Goal: Task Accomplishment & Management: Use online tool/utility

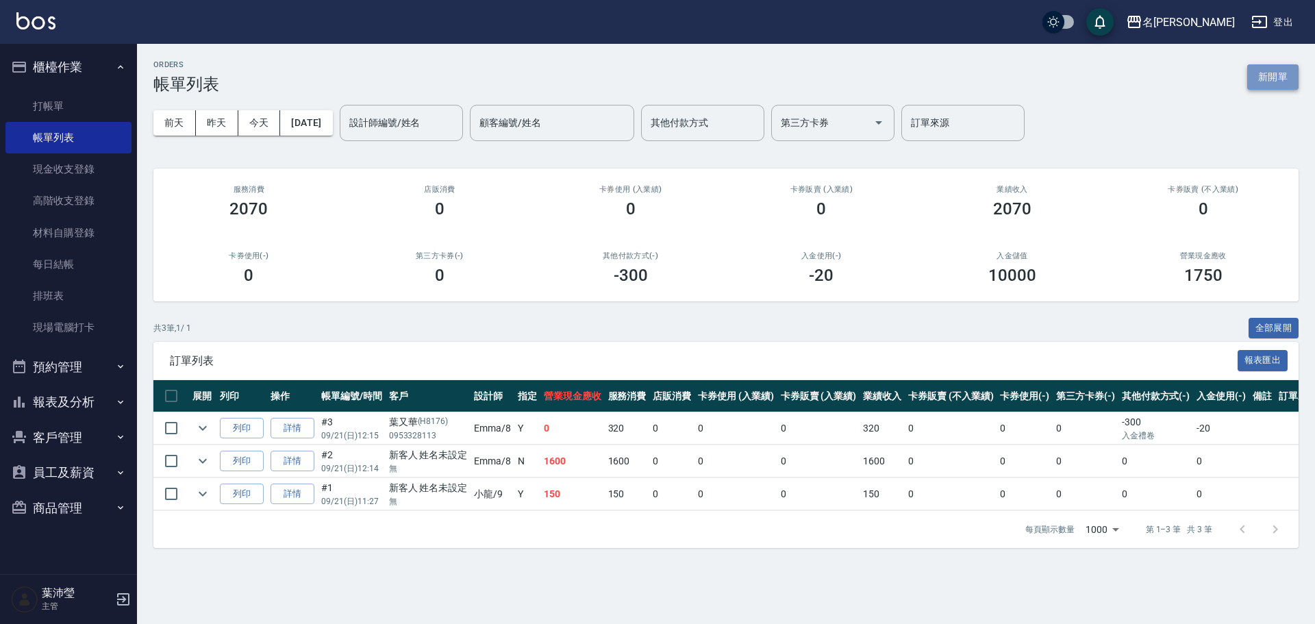
click at [1287, 77] on button "新開單" at bounding box center [1273, 76] width 51 height 25
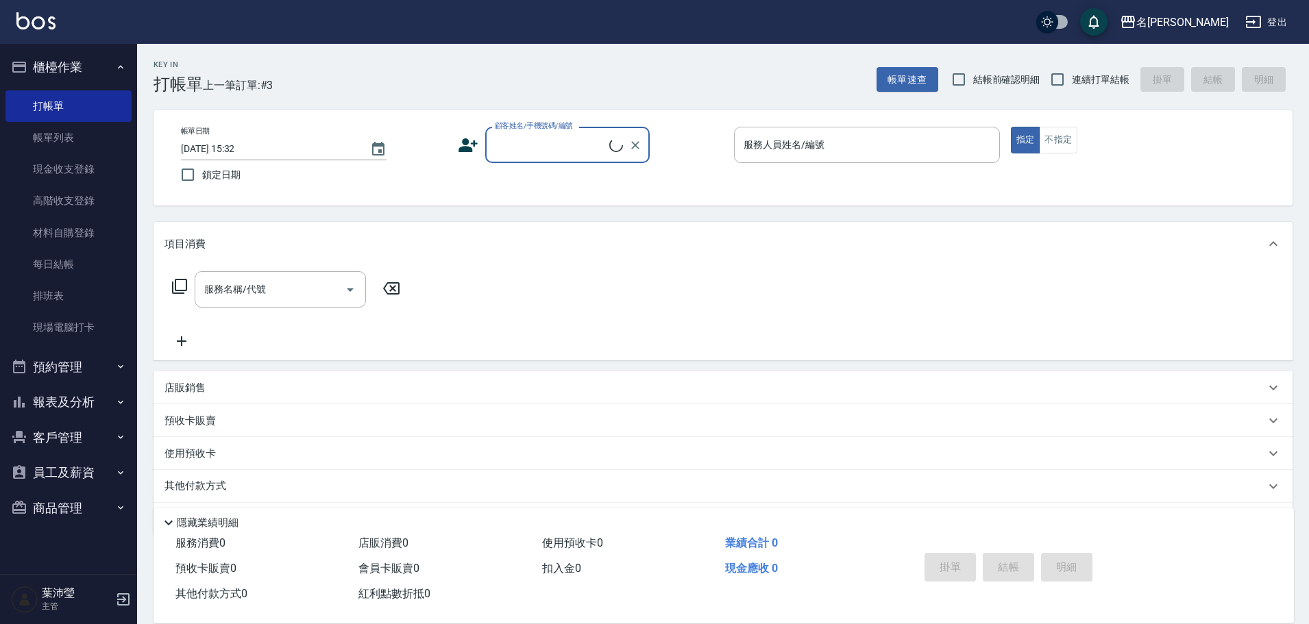
click at [553, 156] on input "顧客姓名/手機號碼/編號" at bounding box center [550, 145] width 118 height 24
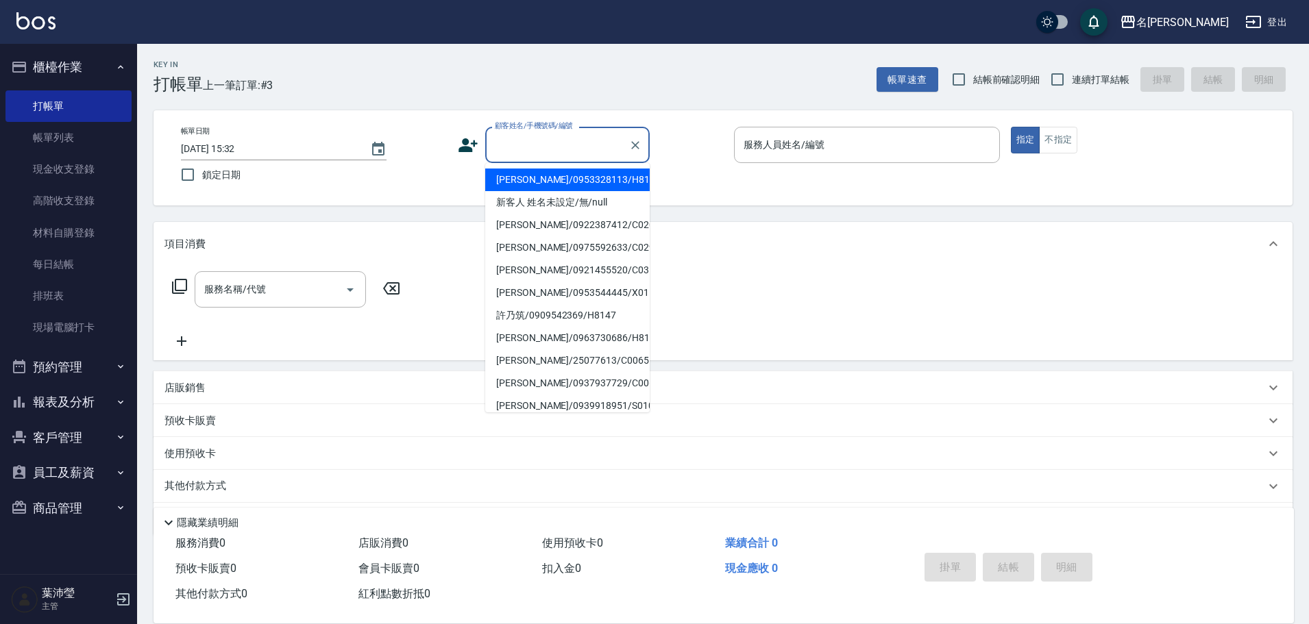
type input "."
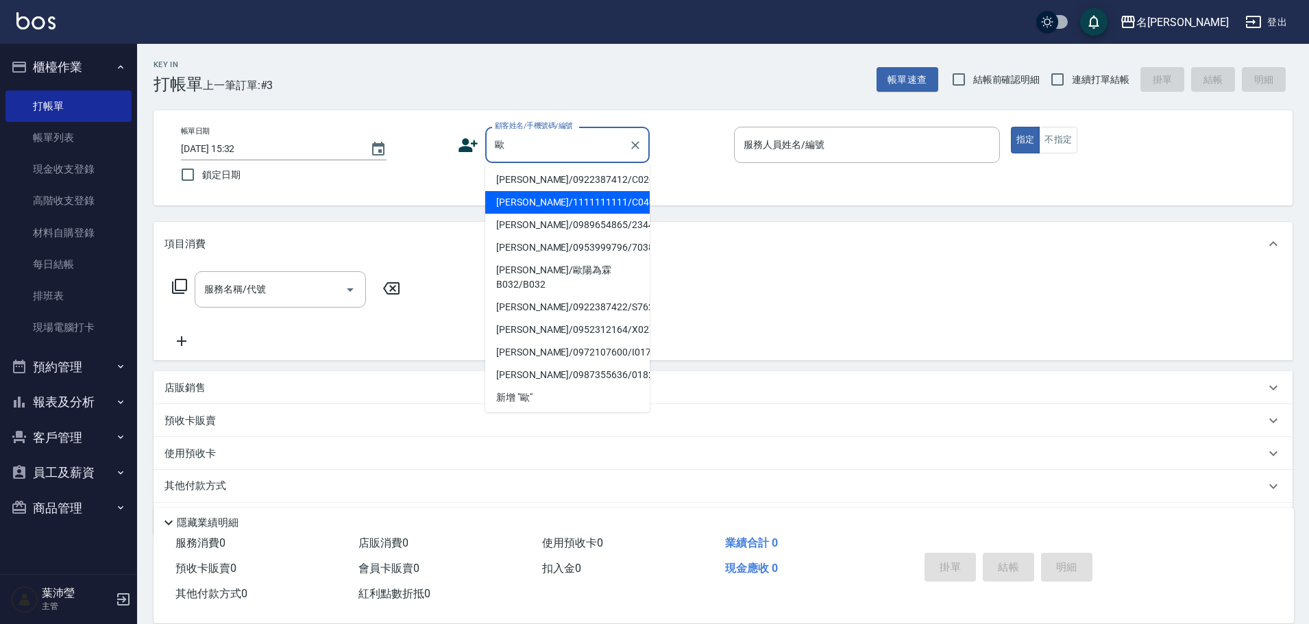
click at [570, 203] on li "[PERSON_NAME]/1111111111/C0403" at bounding box center [567, 202] width 164 height 23
type input "[PERSON_NAME]/1111111111/C0403"
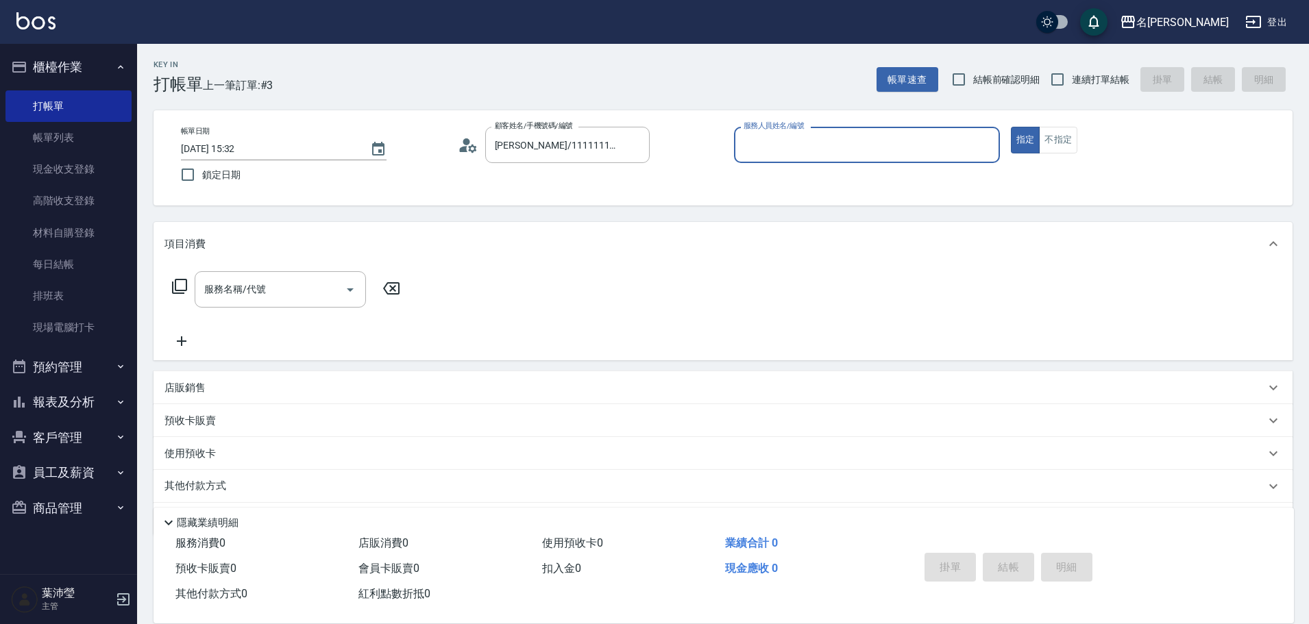
type input "Emma-8"
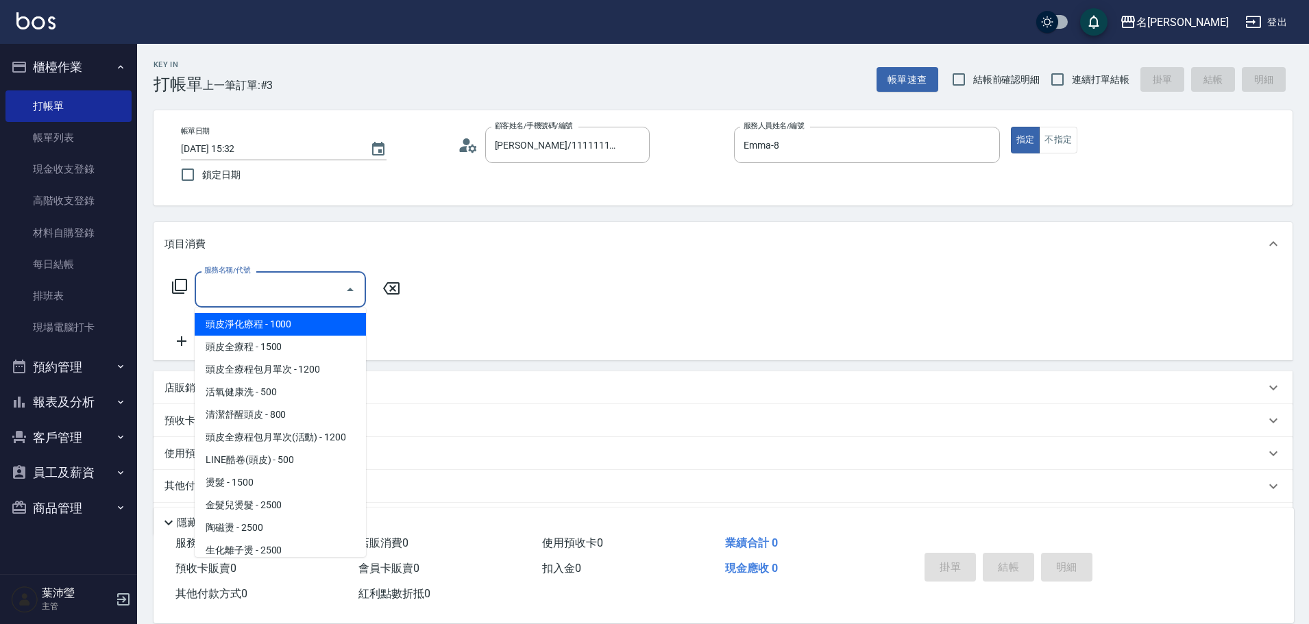
click at [238, 278] on div "服務名稱/代號 服務名稱/代號" at bounding box center [280, 289] width 171 height 36
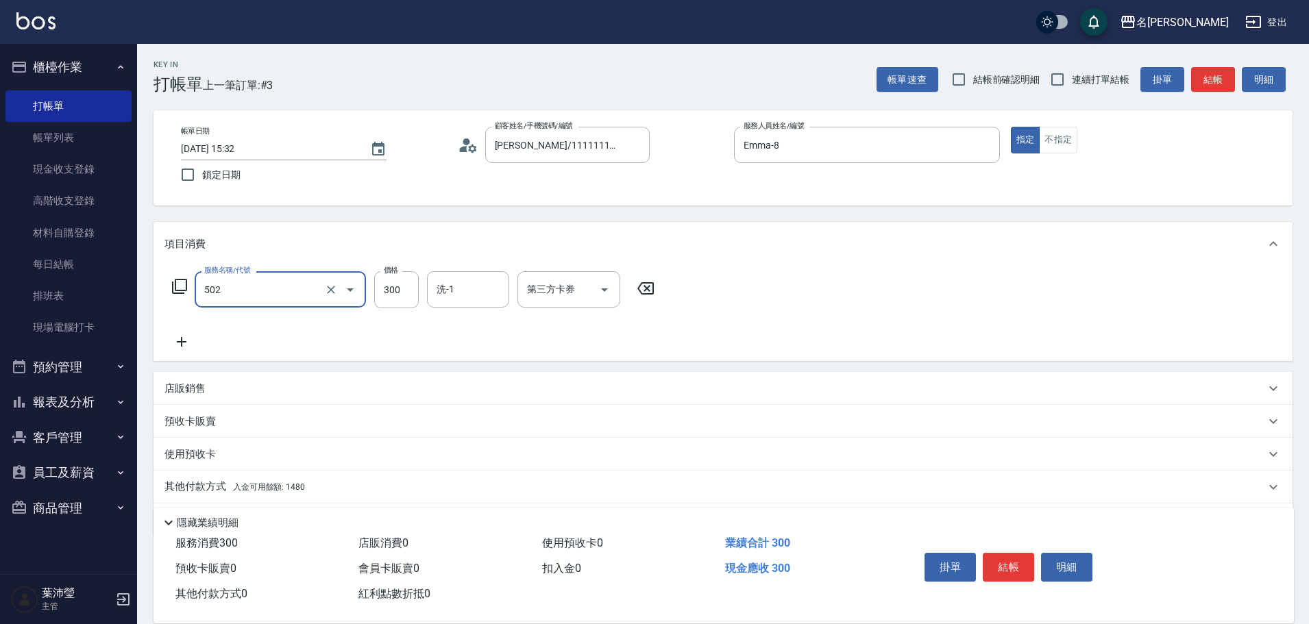
type input "洗髮(502)"
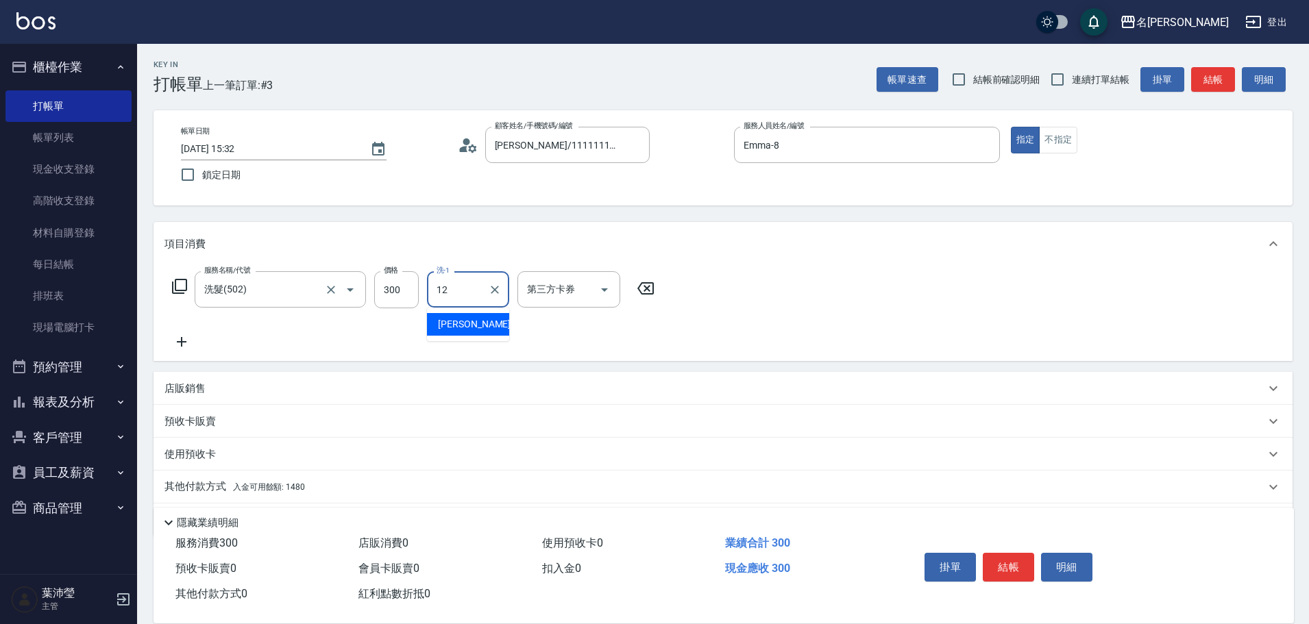
type input "[PERSON_NAME]-12"
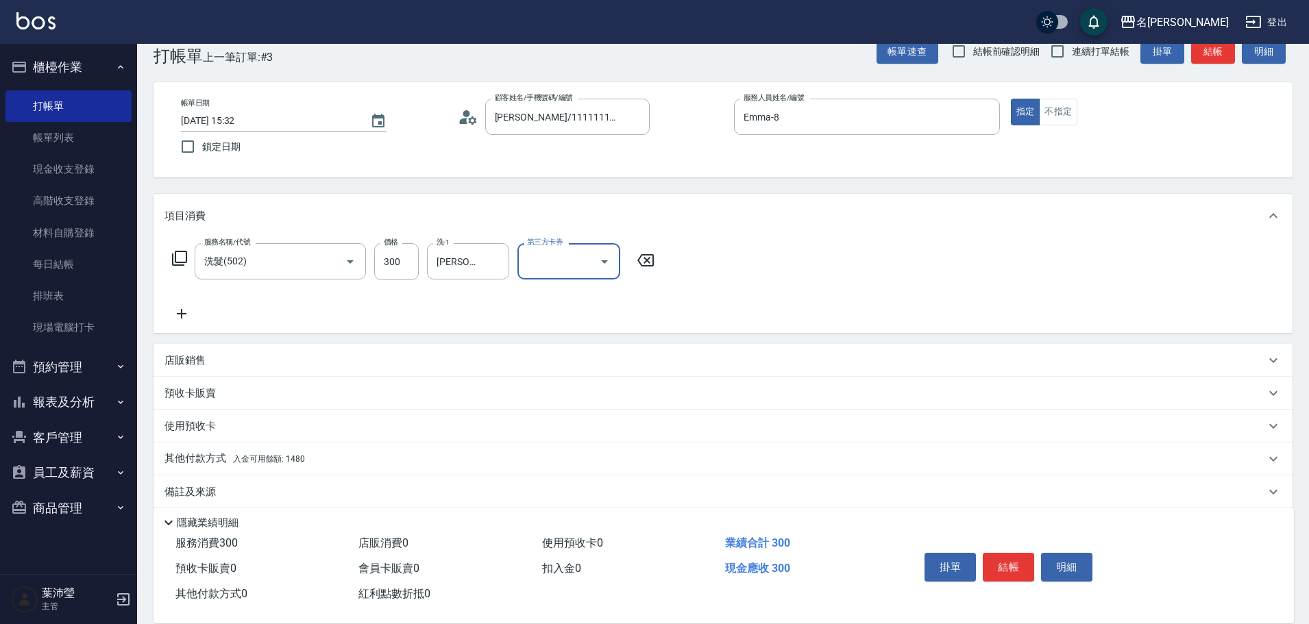
scroll to position [44, 0]
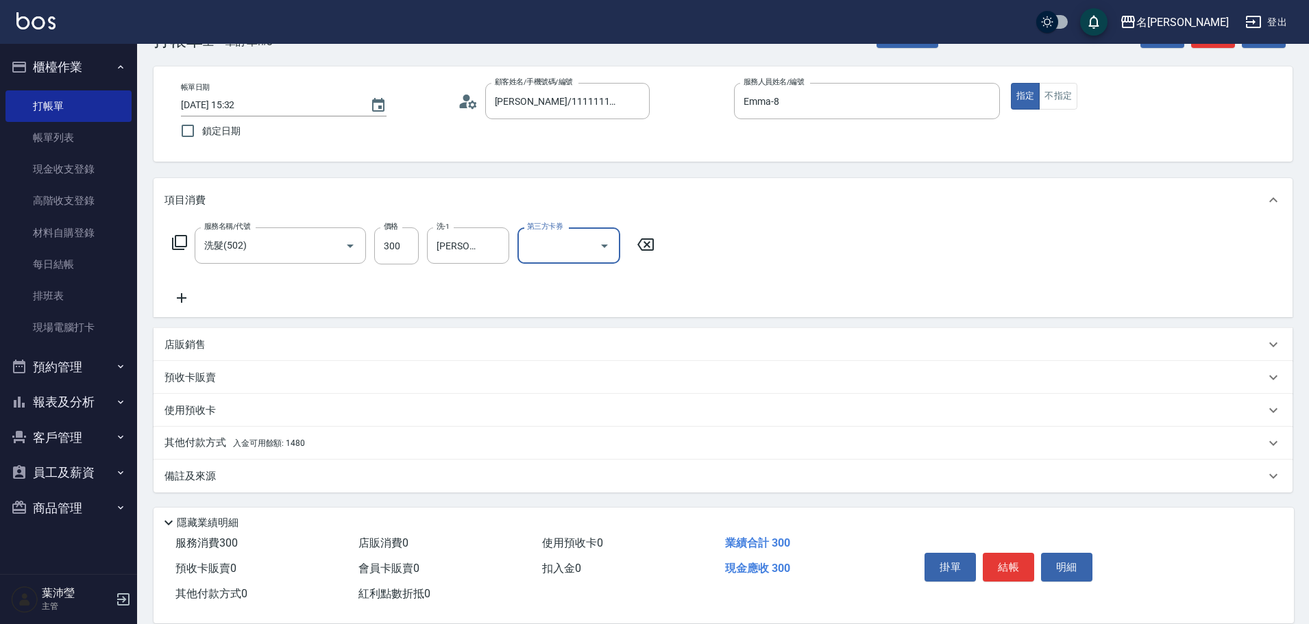
click at [369, 436] on div "其他付款方式 入金可用餘額: 1480" at bounding box center [714, 443] width 1100 height 15
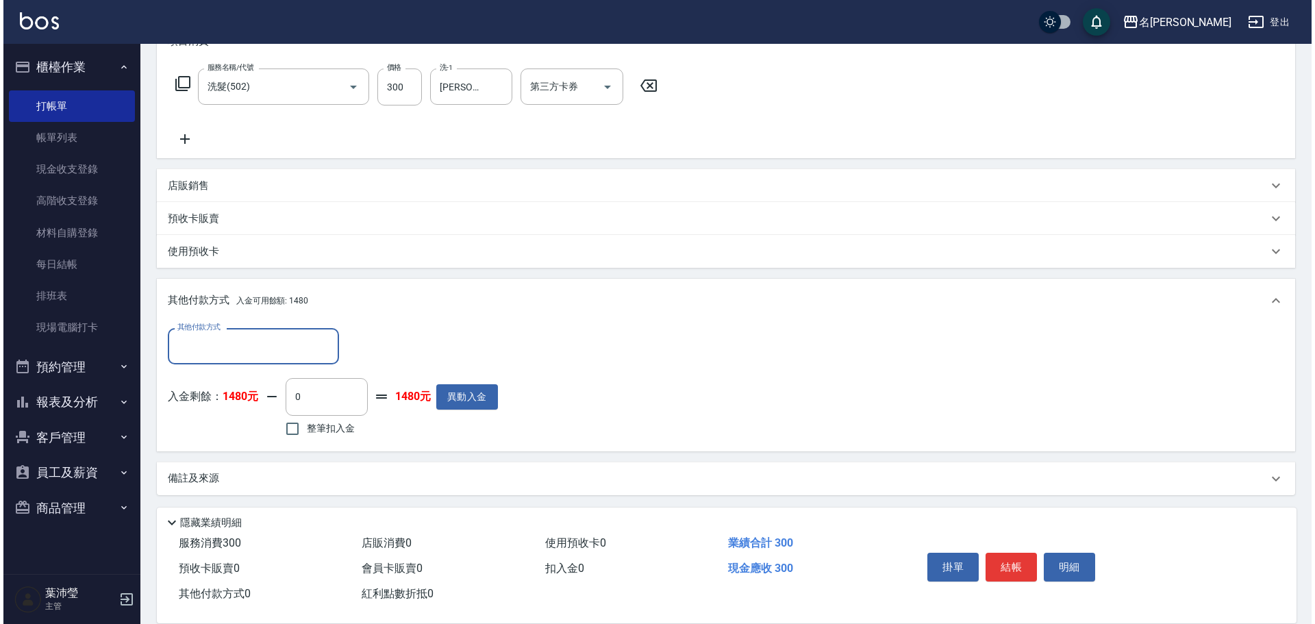
scroll to position [204, 0]
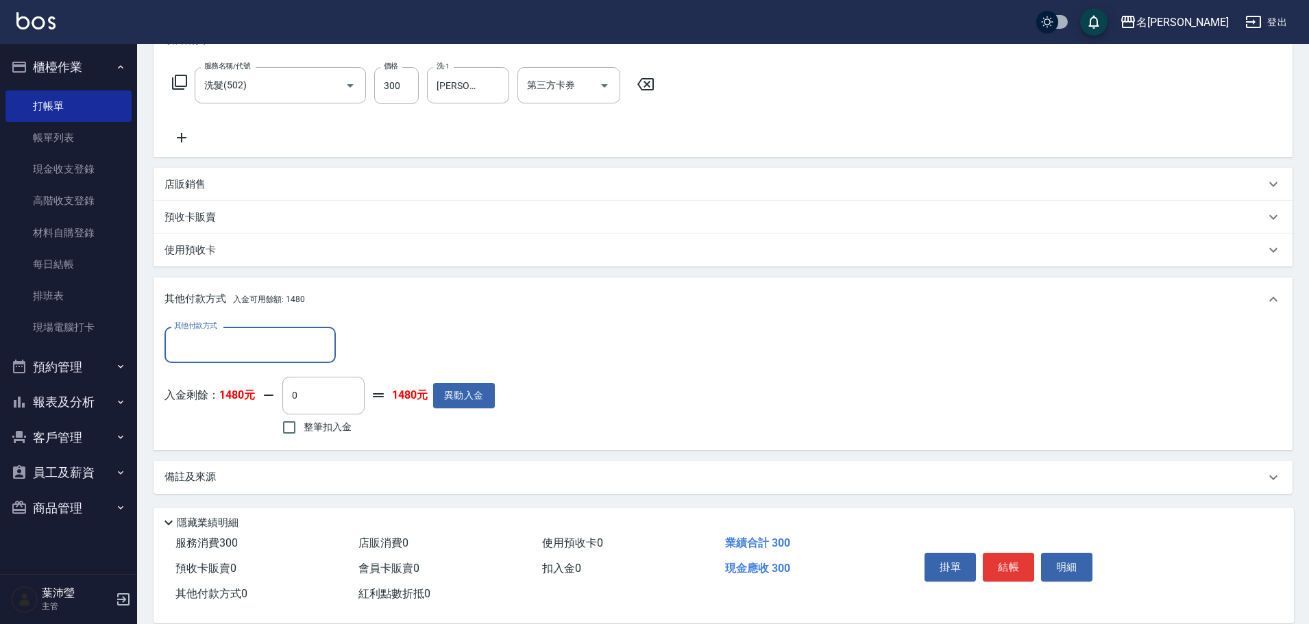
click at [327, 431] on span "整筆扣入金" at bounding box center [327, 427] width 48 height 14
click at [303, 431] on input "整筆扣入金" at bounding box center [289, 427] width 29 height 29
checkbox input "true"
type input "300"
click at [1053, 556] on button "明細" at bounding box center [1066, 567] width 51 height 29
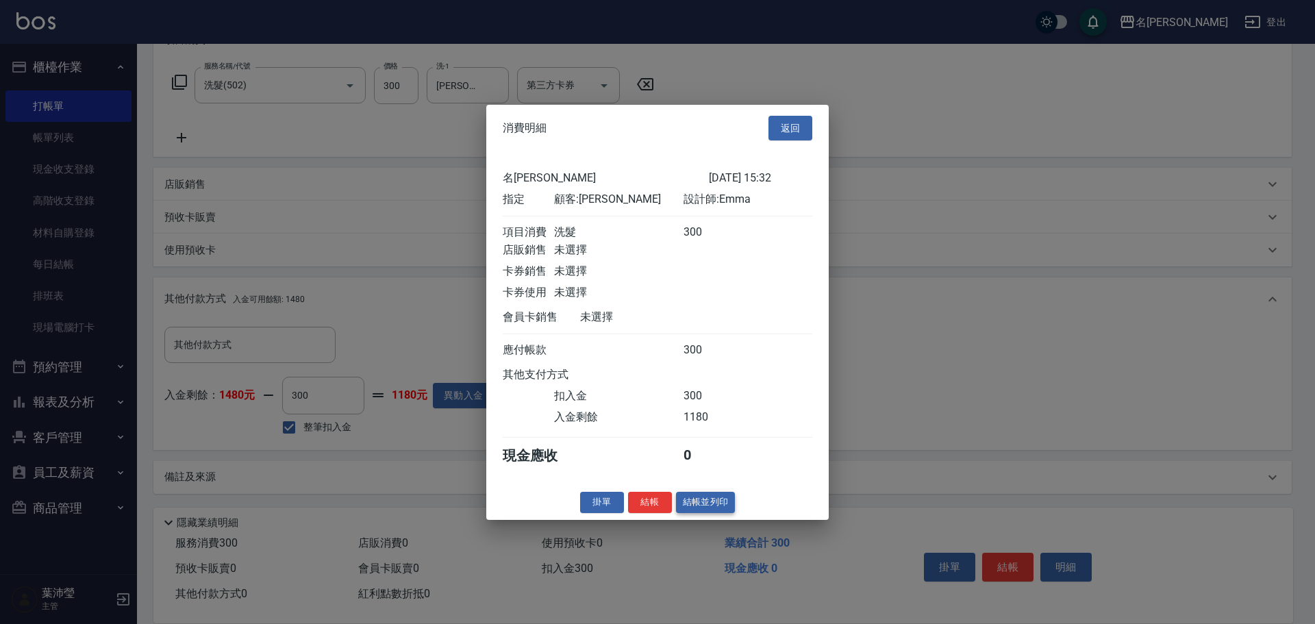
click at [712, 513] on button "結帳並列印" at bounding box center [706, 502] width 60 height 21
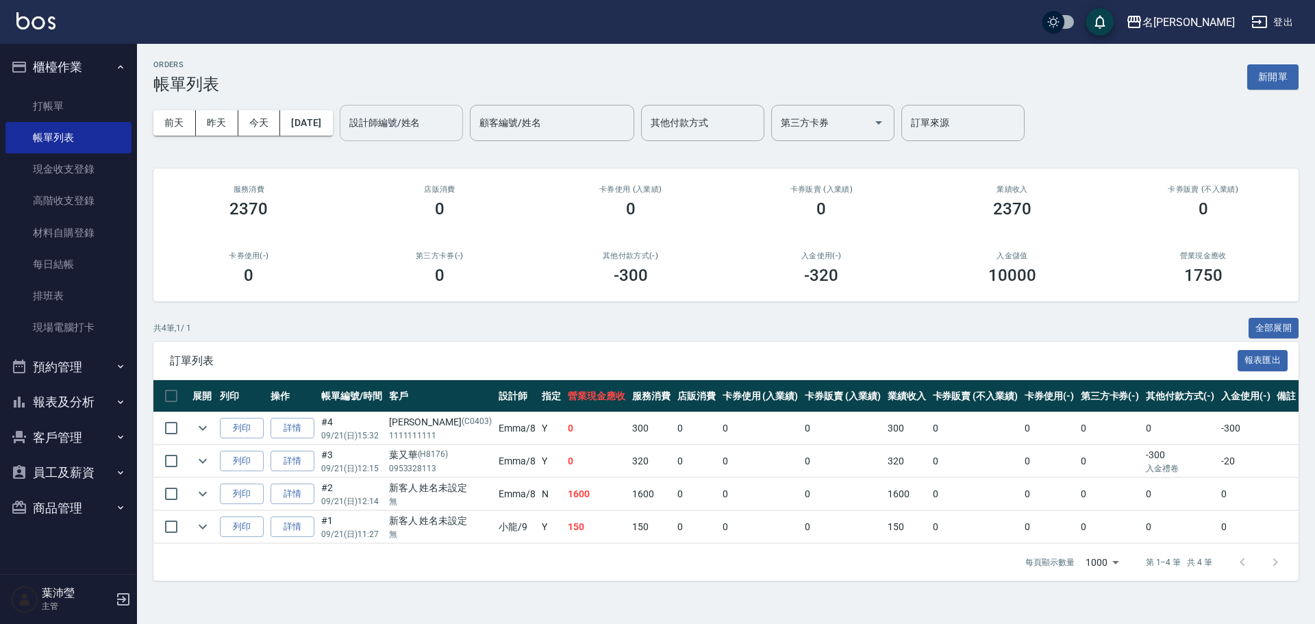
click at [449, 134] on input "設計師編號/姓名" at bounding box center [401, 123] width 111 height 24
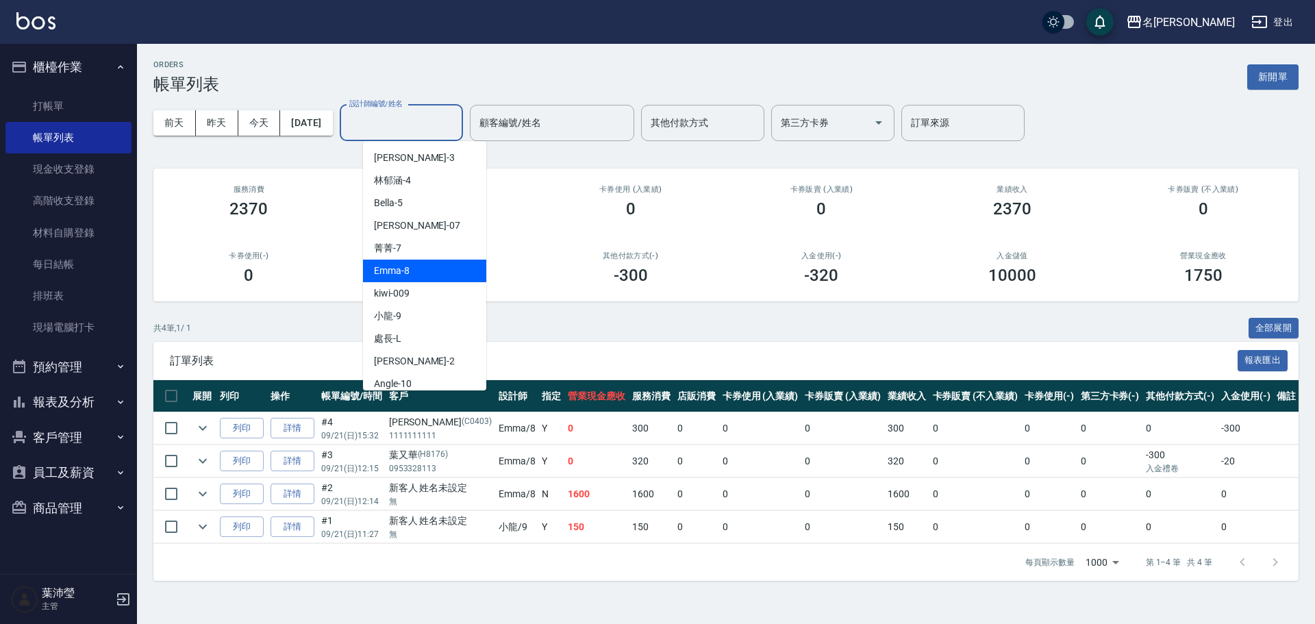
click at [449, 271] on div "Emma -8" at bounding box center [424, 271] width 123 height 23
type input "Emma-8"
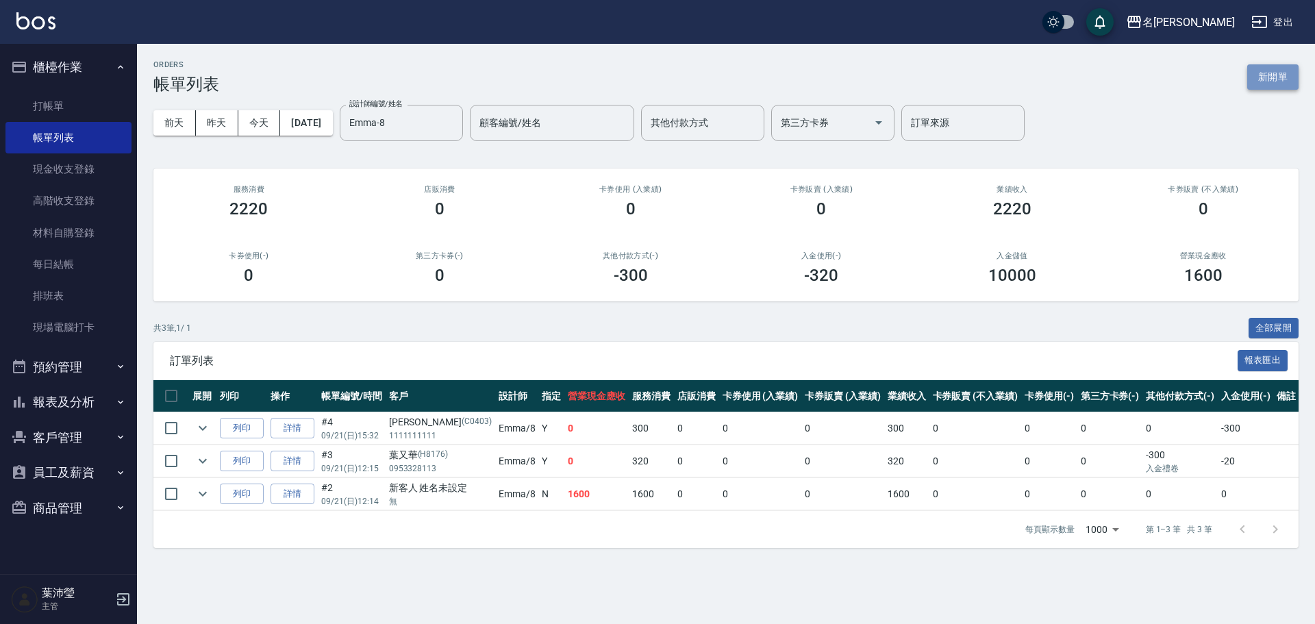
click at [1264, 69] on button "新開單" at bounding box center [1273, 76] width 51 height 25
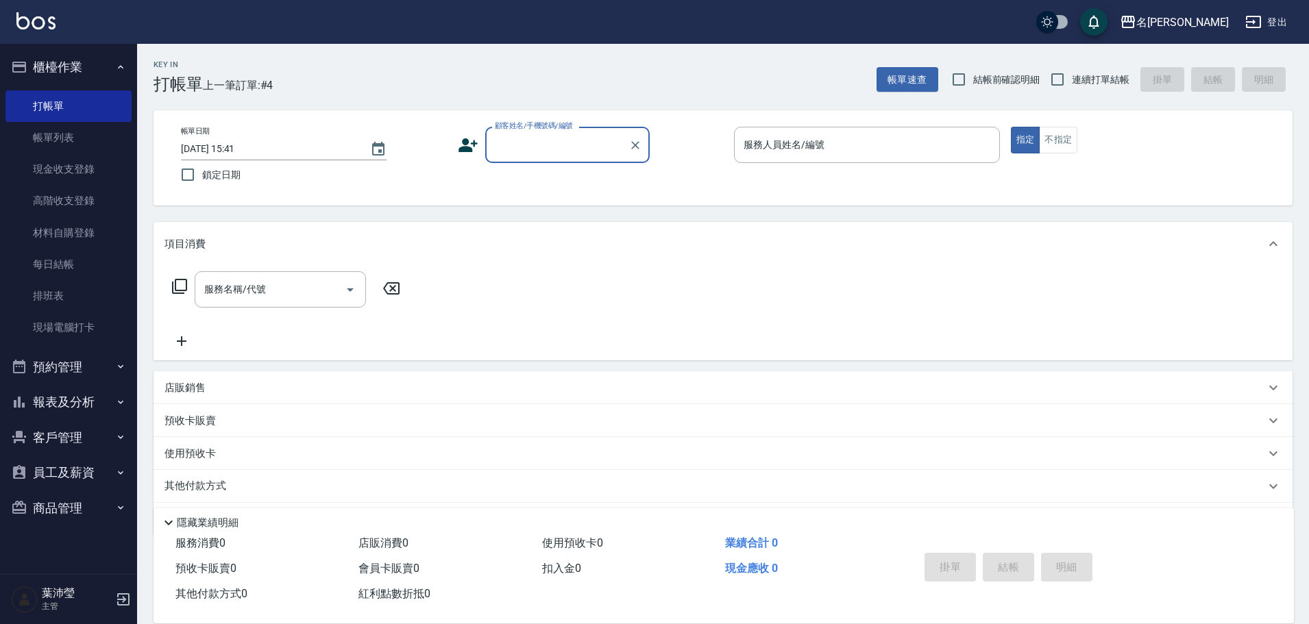
click at [606, 147] on input "顧客姓名/手機號碼/編號" at bounding box center [557, 145] width 132 height 24
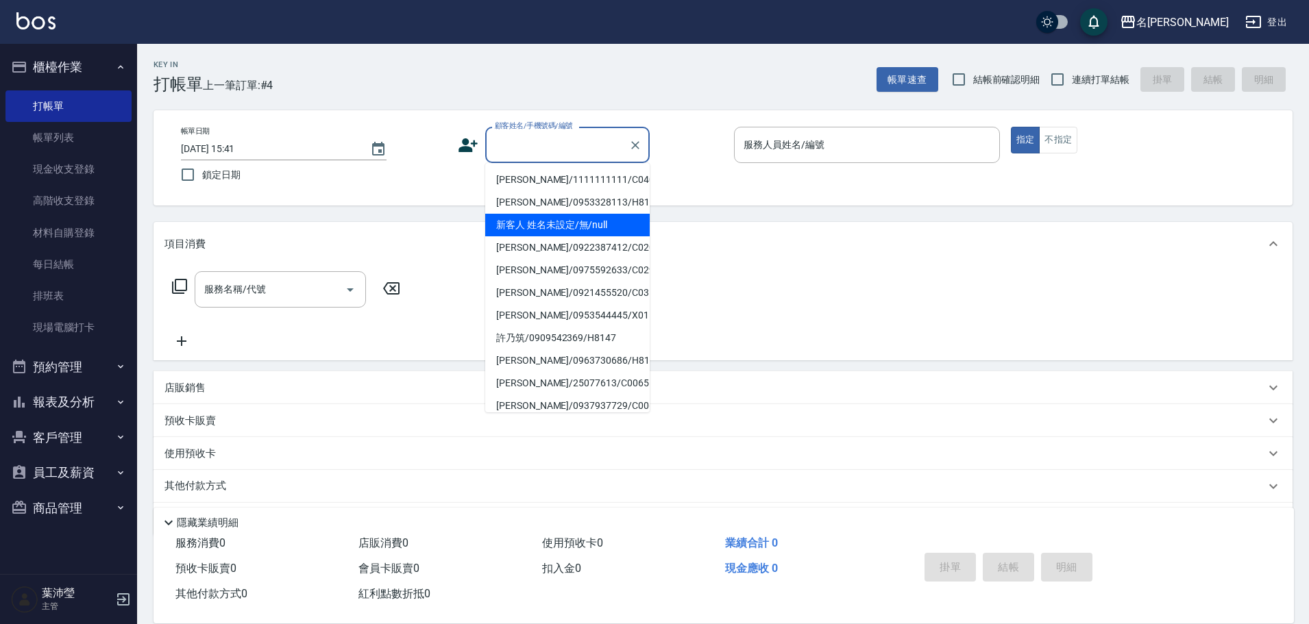
click at [610, 217] on li "新客人 姓名未設定/無/null" at bounding box center [567, 225] width 164 height 23
type input "新客人 姓名未設定/無/null"
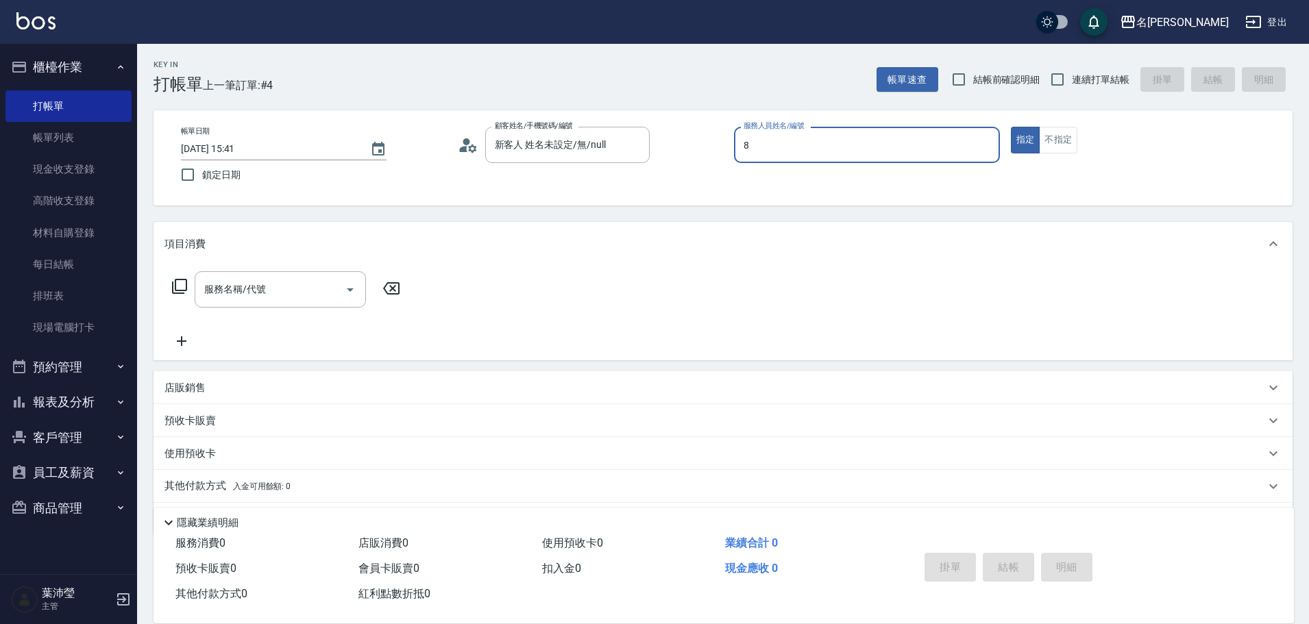
type input "Emma-8"
type button "true"
click at [257, 284] on input "服務名稱/代號" at bounding box center [270, 289] width 138 height 24
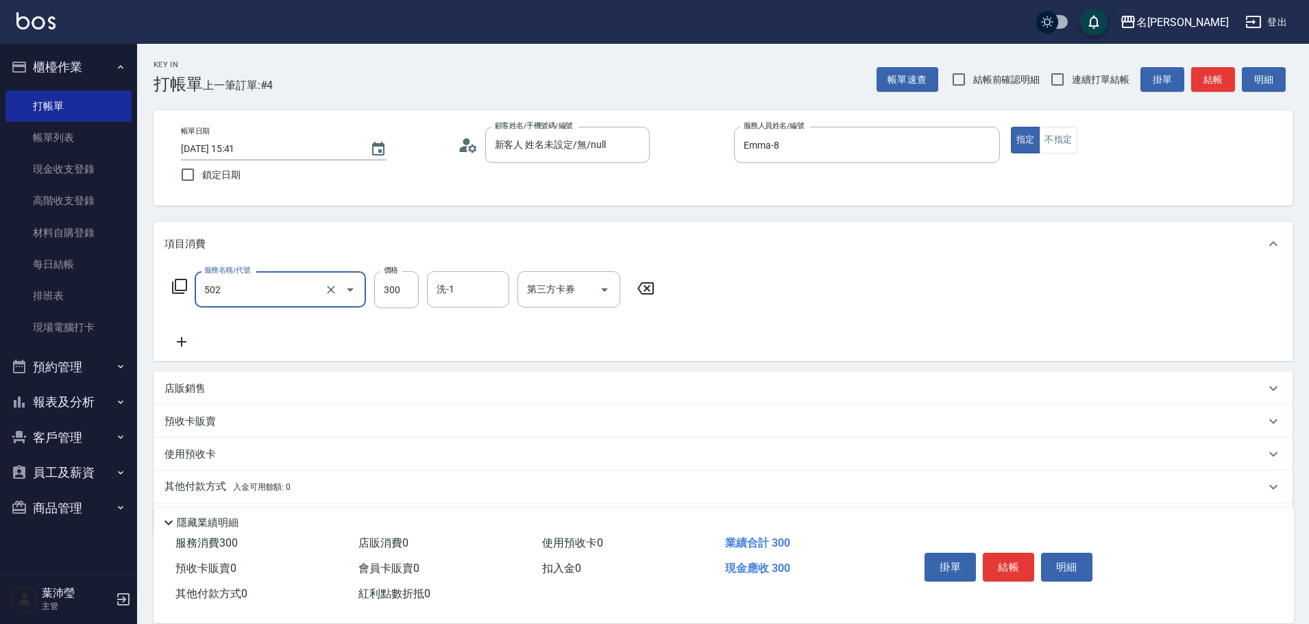
type input "洗髮(502)"
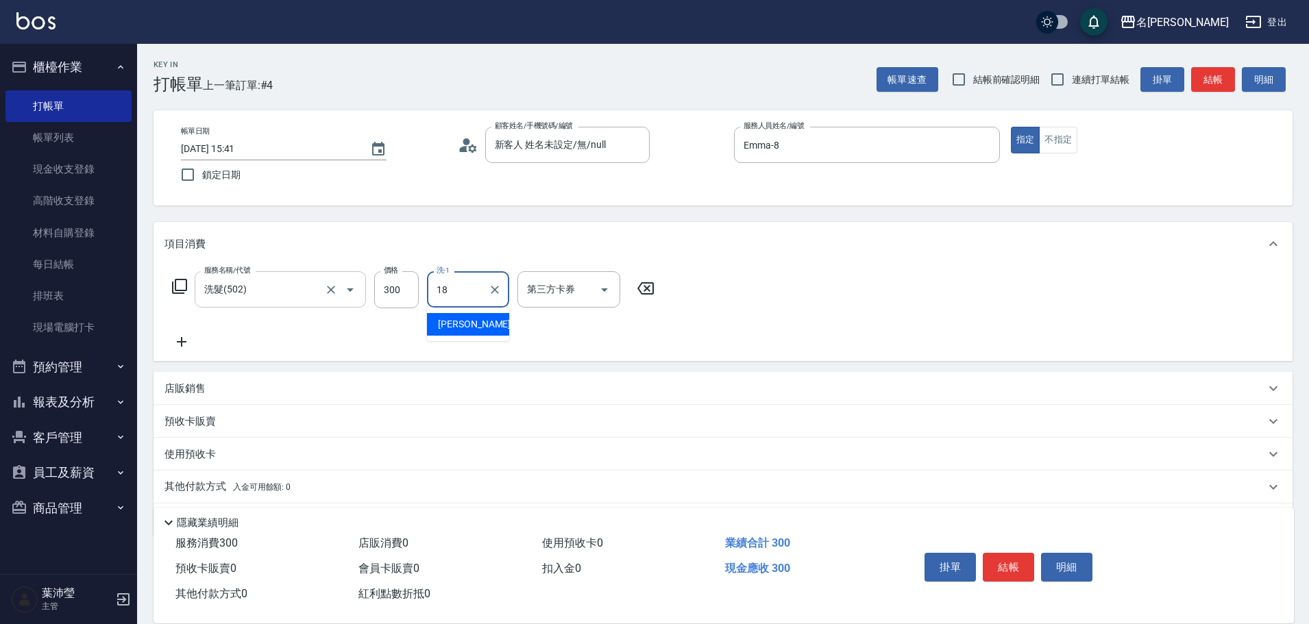
type input "[PERSON_NAME]-18"
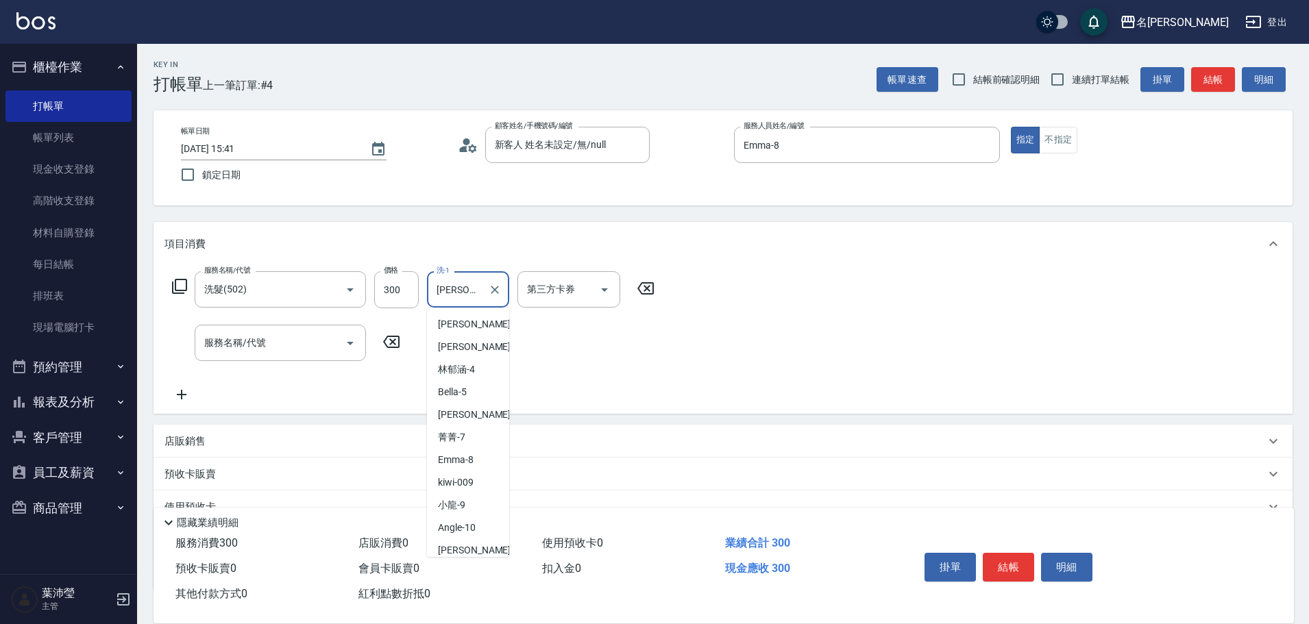
click at [478, 293] on input "[PERSON_NAME]-18" at bounding box center [457, 289] width 49 height 24
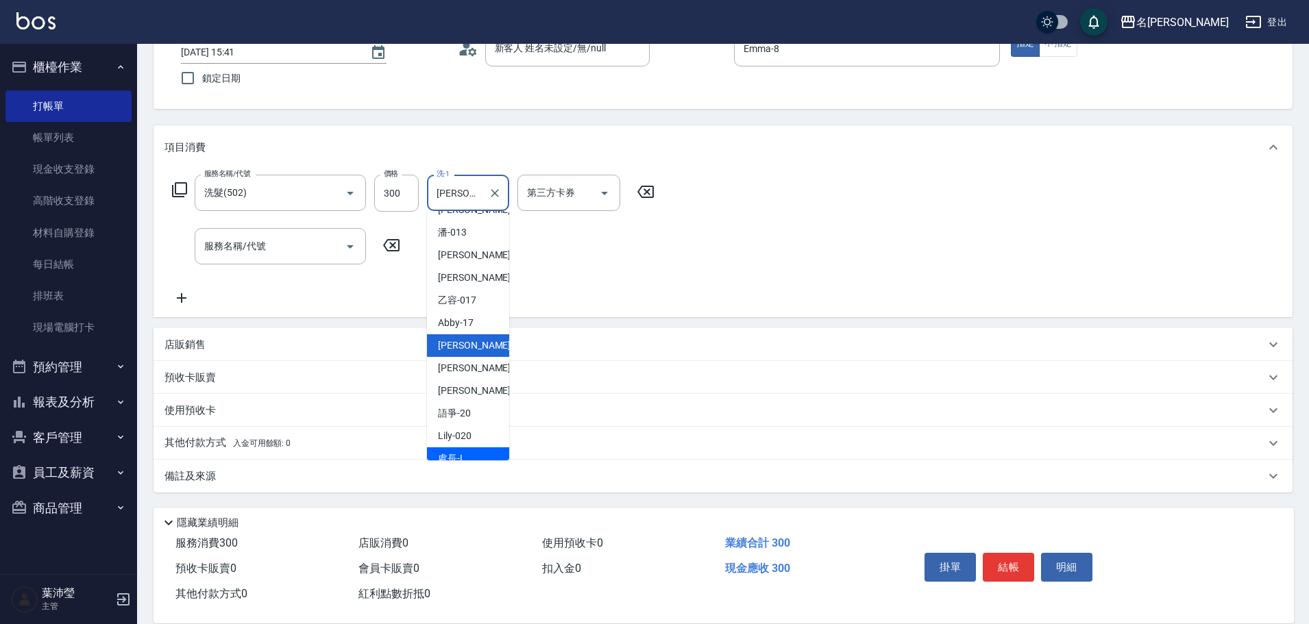
scroll to position [274, 0]
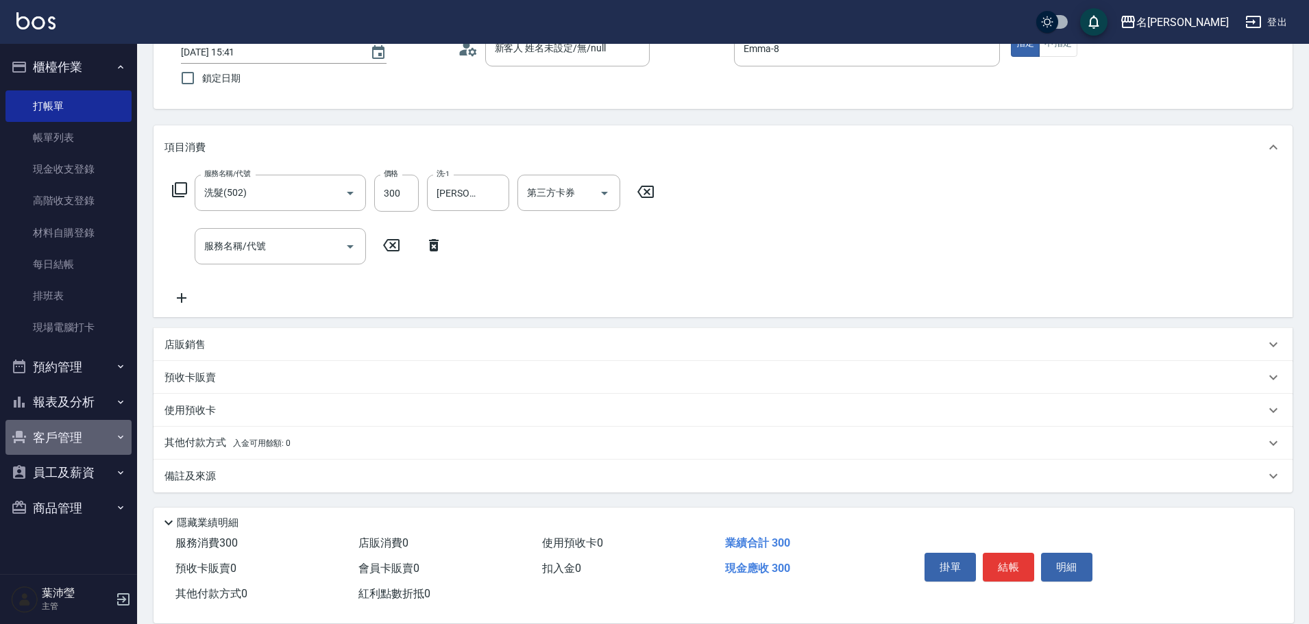
click at [72, 447] on button "客戶管理" at bounding box center [68, 438] width 126 height 36
click at [84, 438] on button "客戶管理" at bounding box center [68, 438] width 126 height 36
click at [84, 457] on button "員工及薪資" at bounding box center [68, 473] width 126 height 36
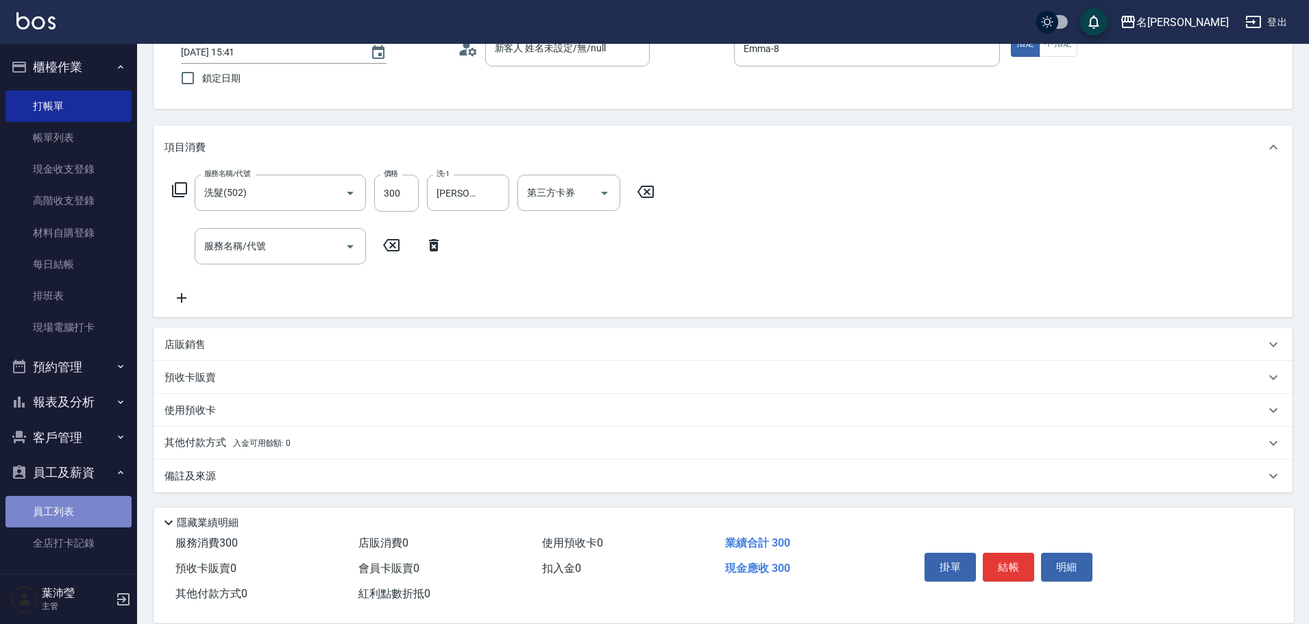
click at [94, 510] on link "員工列表" at bounding box center [68, 512] width 126 height 32
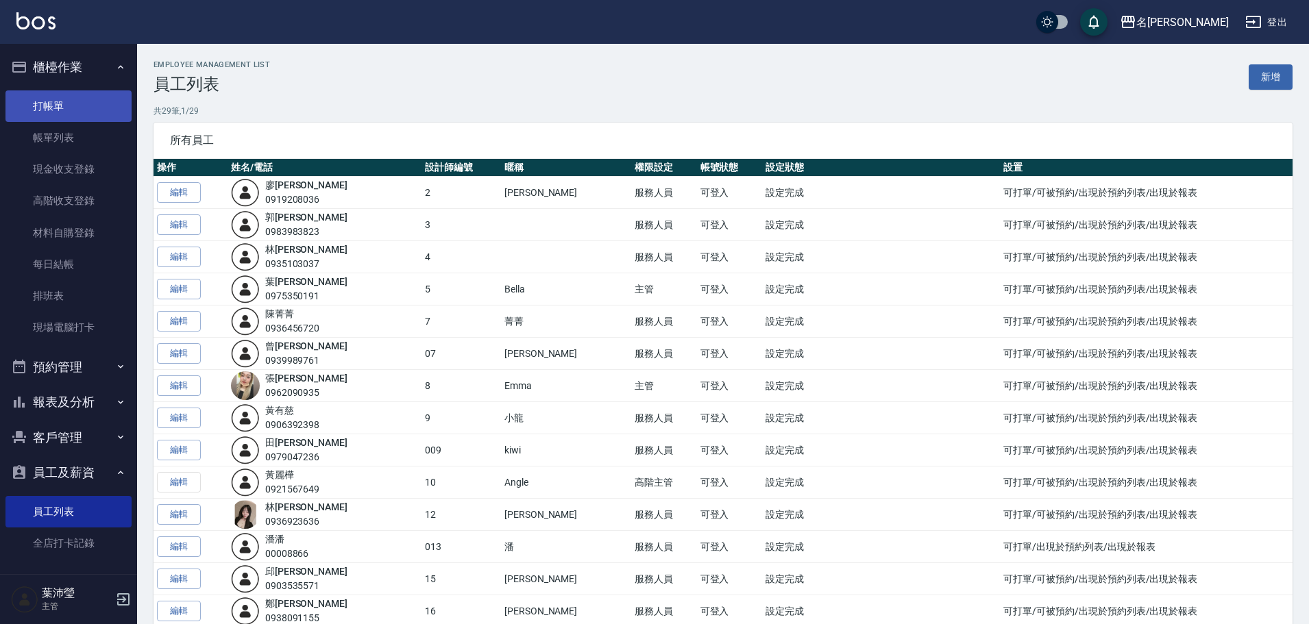
click at [81, 106] on link "打帳單" at bounding box center [68, 106] width 126 height 32
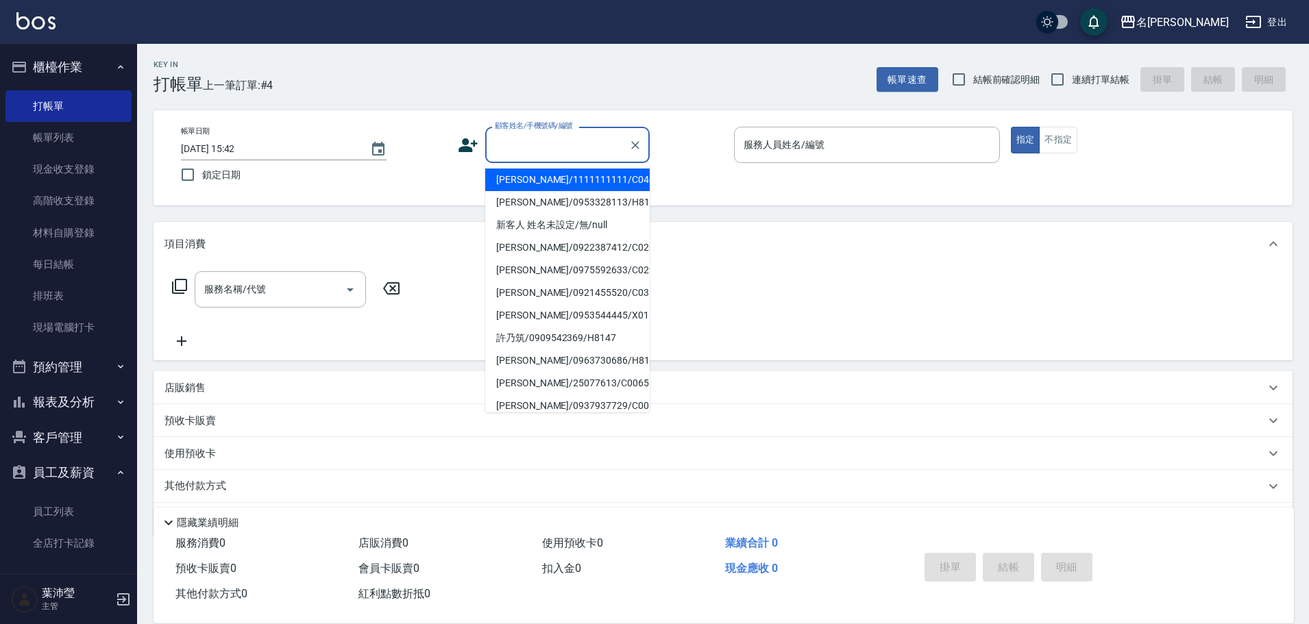
click at [572, 143] on input "顧客姓名/手機號碼/編號" at bounding box center [557, 145] width 132 height 24
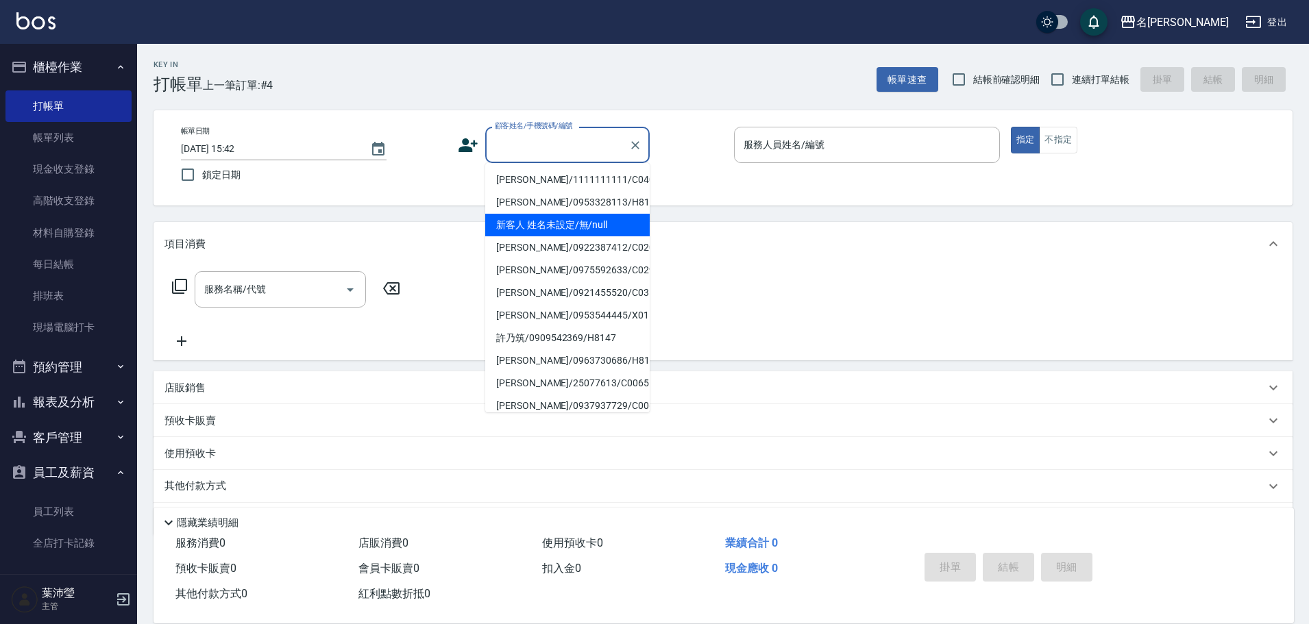
click at [551, 230] on li "新客人 姓名未設定/無/null" at bounding box center [567, 225] width 164 height 23
type input "新客人 姓名未設定/無/null"
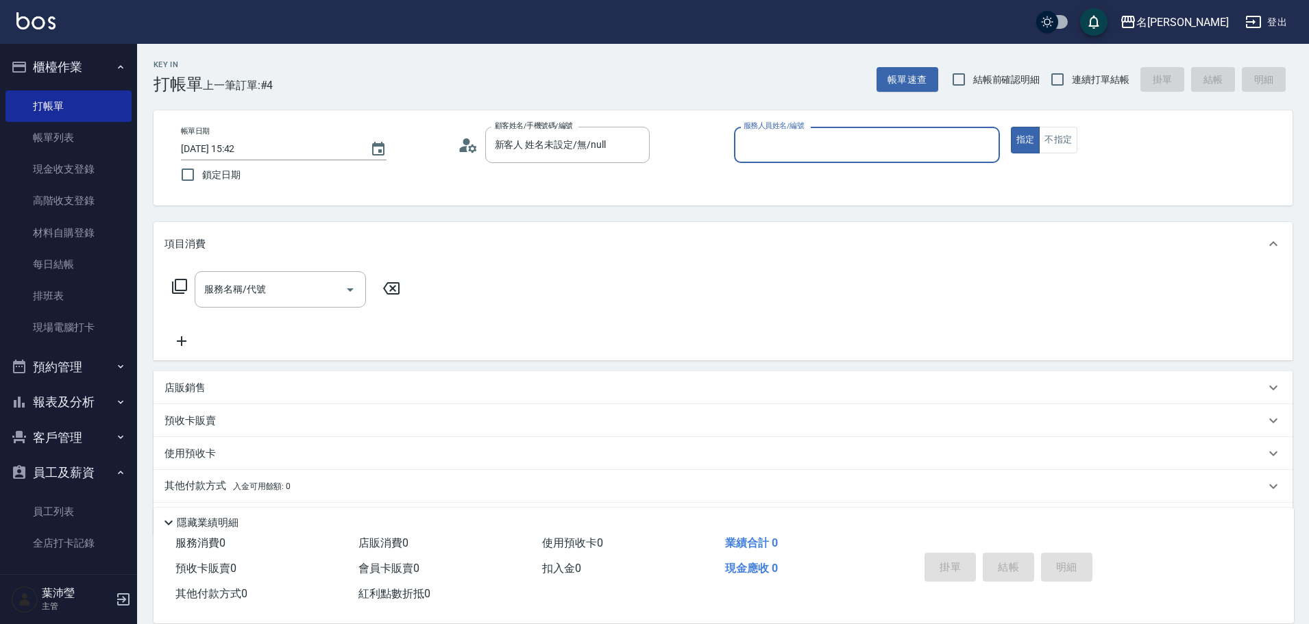
click at [817, 137] on input "服務人員姓名/編號" at bounding box center [866, 145] width 253 height 24
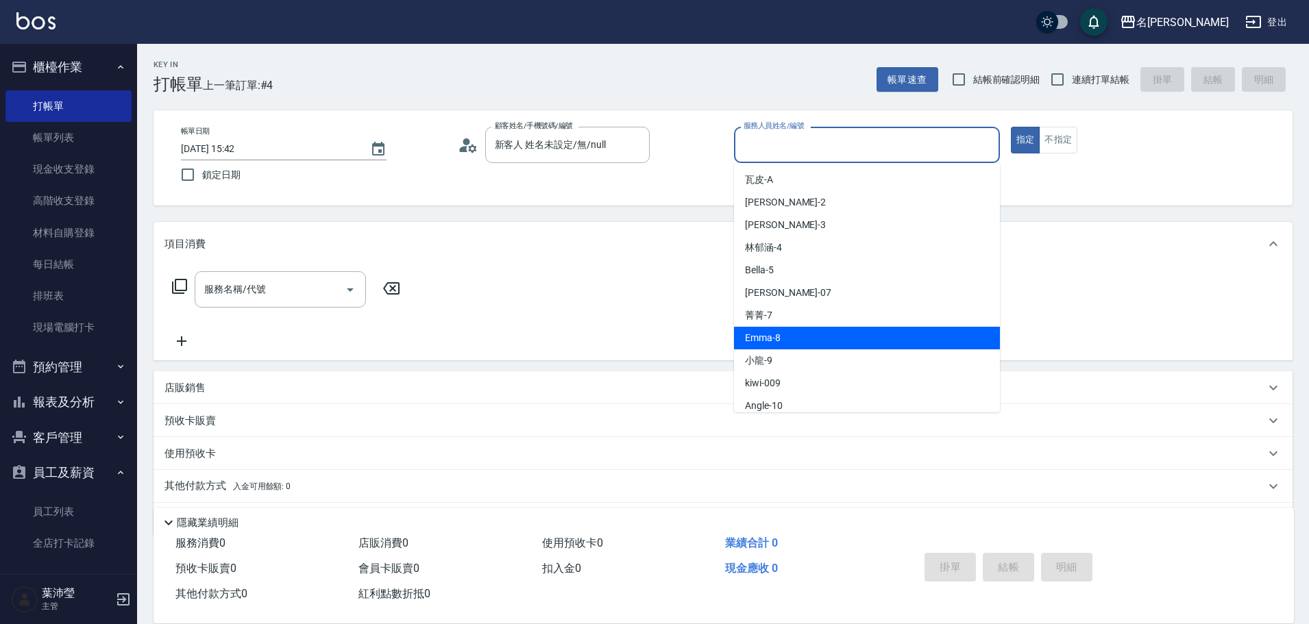
drag, startPoint x: 803, startPoint y: 345, endPoint x: 802, endPoint y: 337, distance: 8.3
click at [803, 342] on div "Emma -8" at bounding box center [867, 338] width 266 height 23
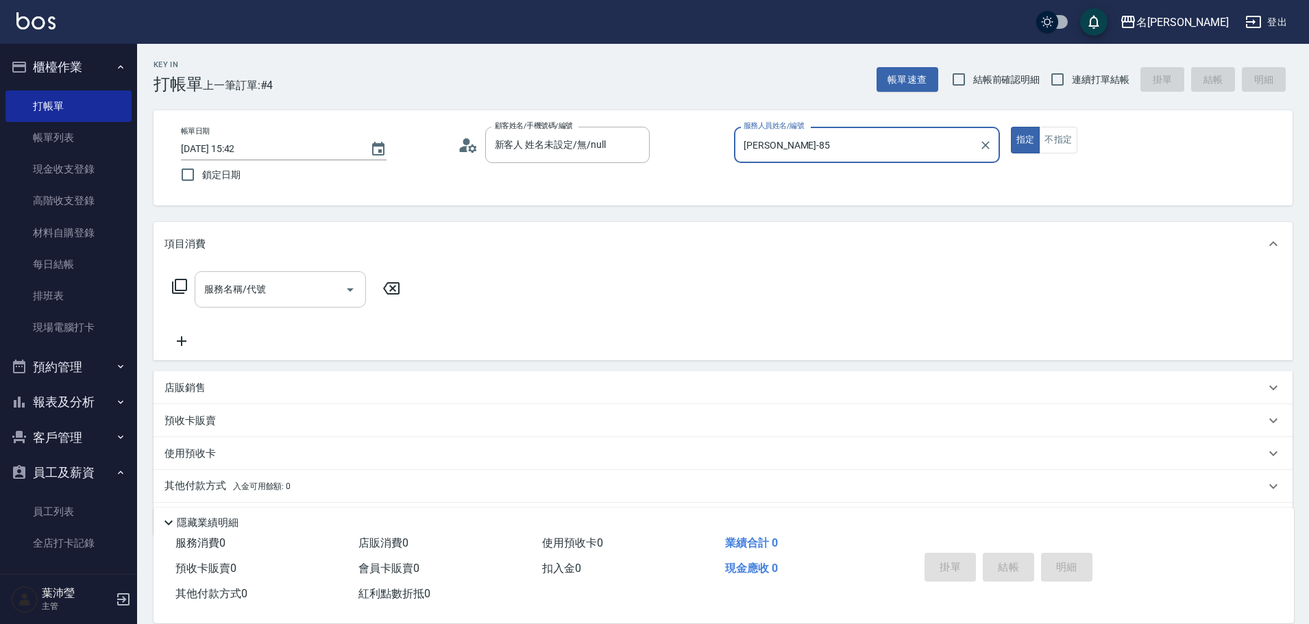
click at [301, 302] on div "服務名稱/代號" at bounding box center [280, 289] width 171 height 36
type input "Emma-8"
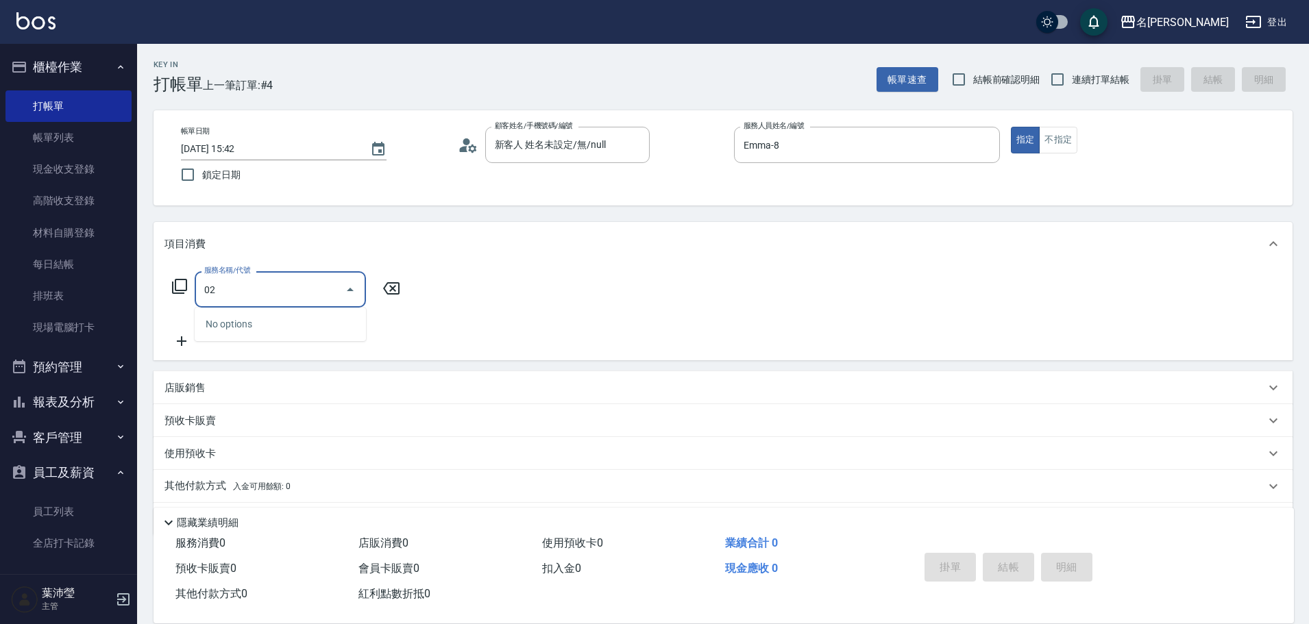
drag, startPoint x: 295, startPoint y: 286, endPoint x: 148, endPoint y: 277, distance: 146.9
click at [148, 277] on div "Key In 打帳單 上一筆訂單:#4 帳單速查 結帳前確認明細 連續打單結帳 掛單 結帳 明細 帳單日期 [DATE] 15:42 鎖定日期 顧客姓名/手機…" at bounding box center [722, 355] width 1171 height 623
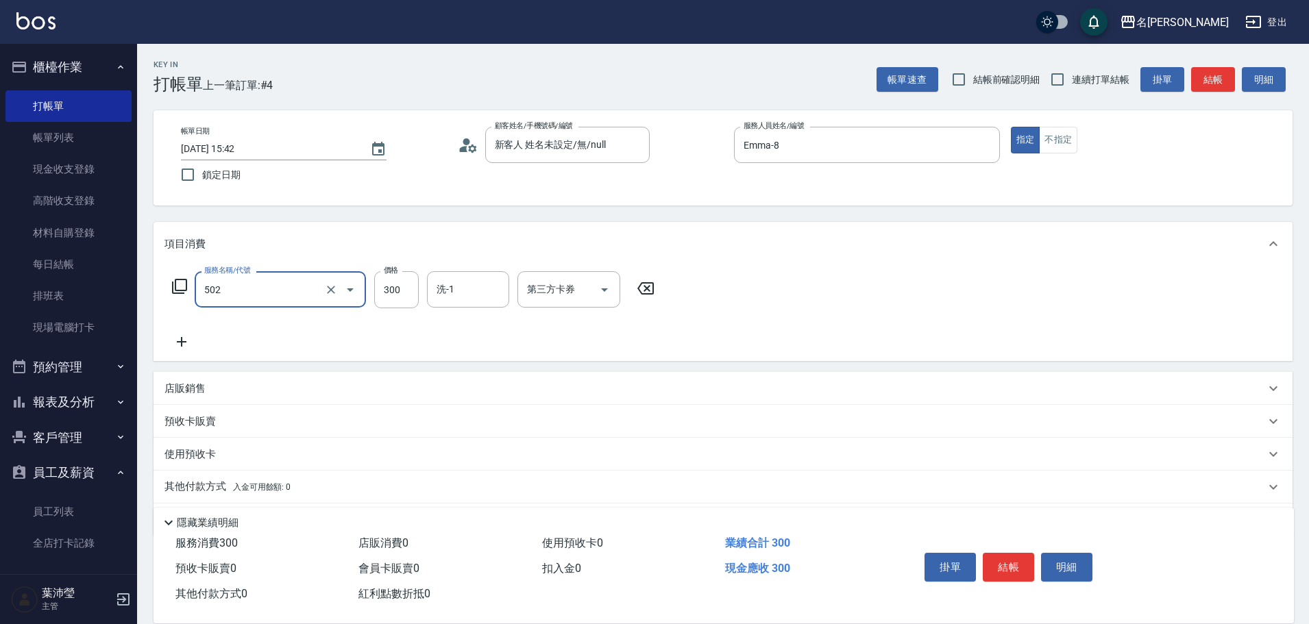
type input "洗髮(502)"
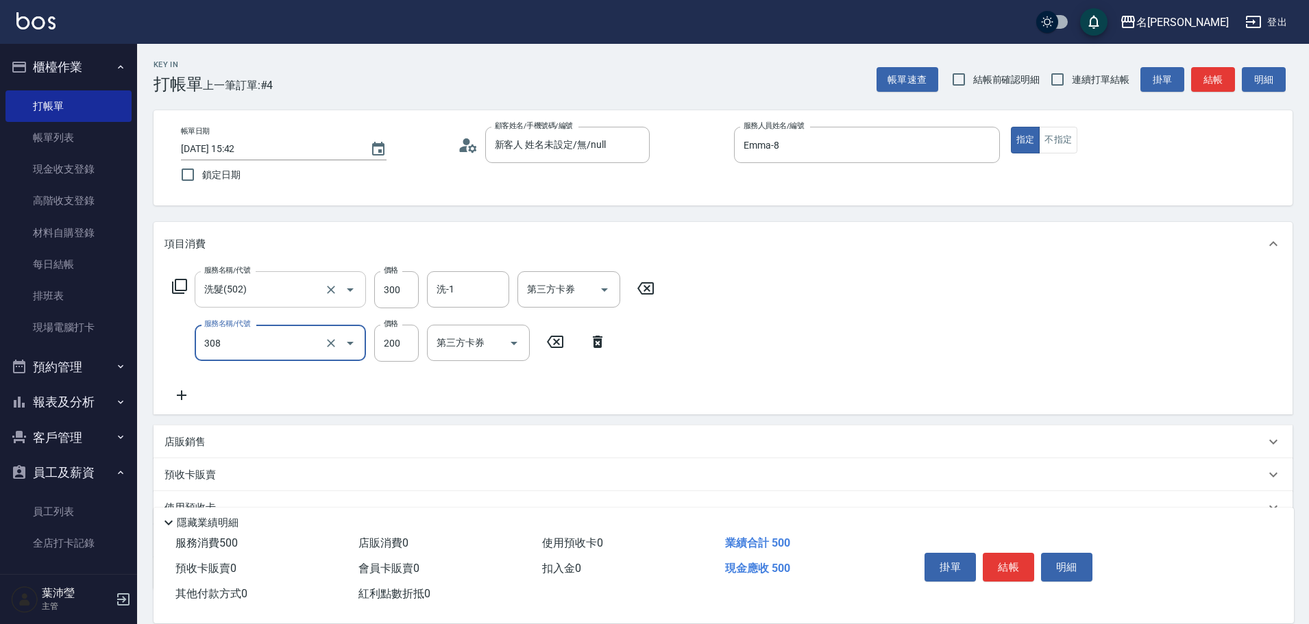
type input "學生剪髮(UP)(308)"
type input "250"
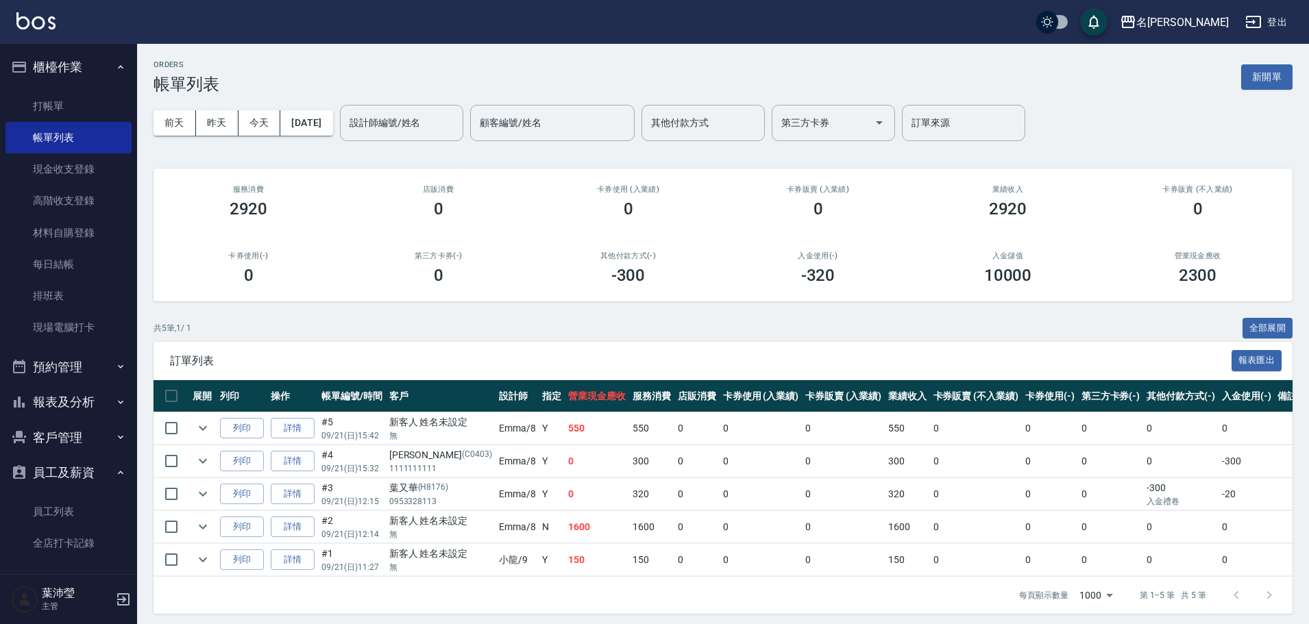
click at [1299, 76] on div "ORDERS 帳單列表 新開單 [DATE] [DATE] [DATE] [DATE] 設計師編號/姓名 設計師編號/姓名 顧客編號/姓名 顧客編號/姓名 其…" at bounding box center [722, 337] width 1171 height 586
click at [1293, 76] on div "ORDERS 帳單列表 新開單 [DATE] [DATE] [DATE] [DATE] 設計師編號/姓名 設計師編號/姓名 顧客編號/姓名 顧客編號/姓名 其…" at bounding box center [722, 337] width 1171 height 586
click at [1285, 77] on button "新開單" at bounding box center [1266, 76] width 51 height 25
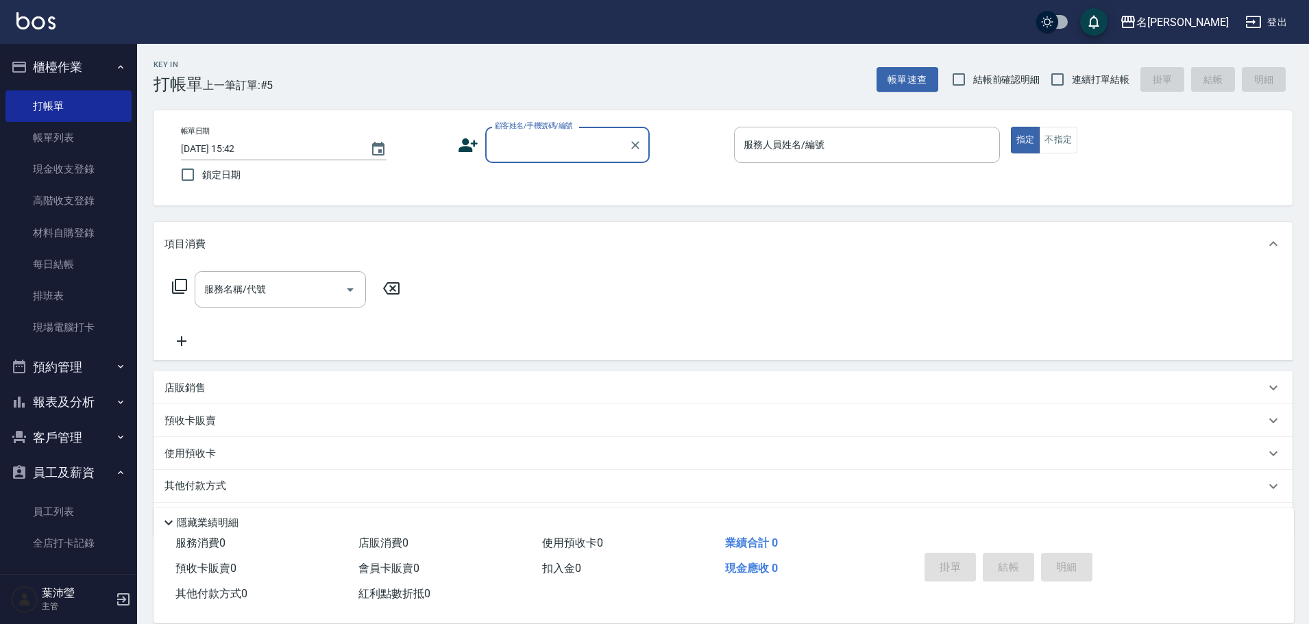
click at [621, 149] on input "顧客姓名/手機號碼/編號" at bounding box center [557, 145] width 132 height 24
click at [541, 173] on li "新客人 姓名未設定/[PERSON_NAME]/null" at bounding box center [567, 187] width 164 height 37
type input "新客人 姓名未設定/[PERSON_NAME]/null"
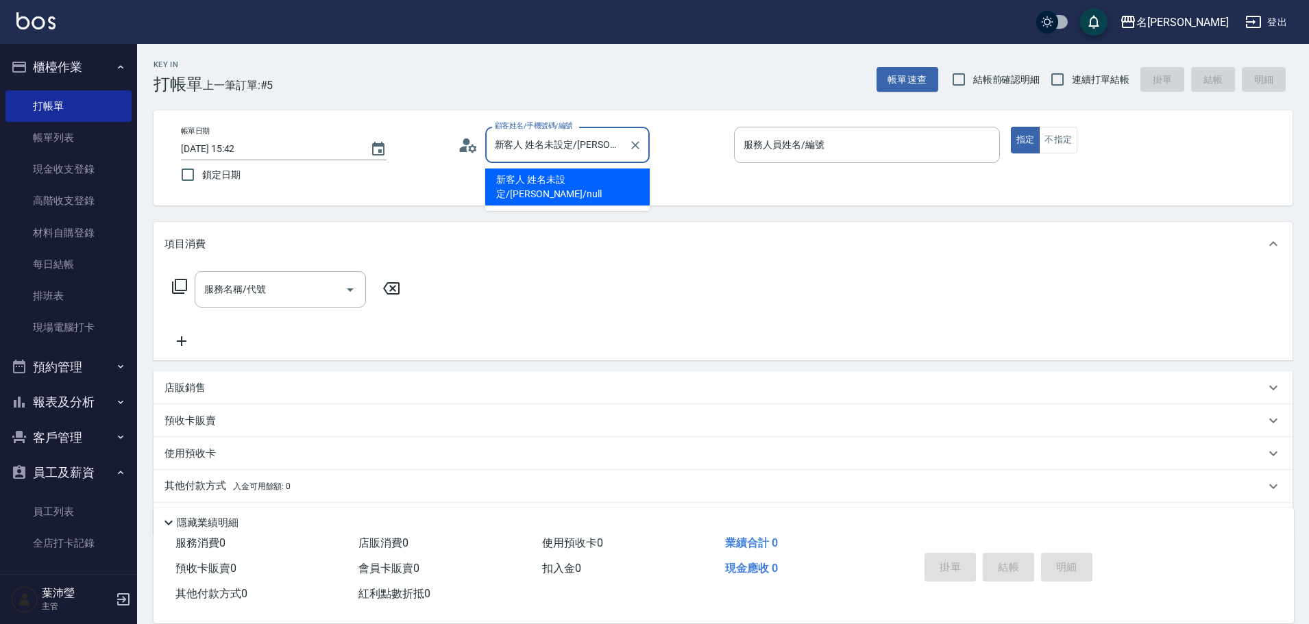
click at [600, 146] on input "新客人 姓名未設定/[PERSON_NAME]/null" at bounding box center [557, 145] width 132 height 24
click at [634, 141] on icon "Clear" at bounding box center [635, 145] width 14 height 14
click at [583, 145] on input "顧客姓名/手機號碼/編號" at bounding box center [557, 145] width 132 height 24
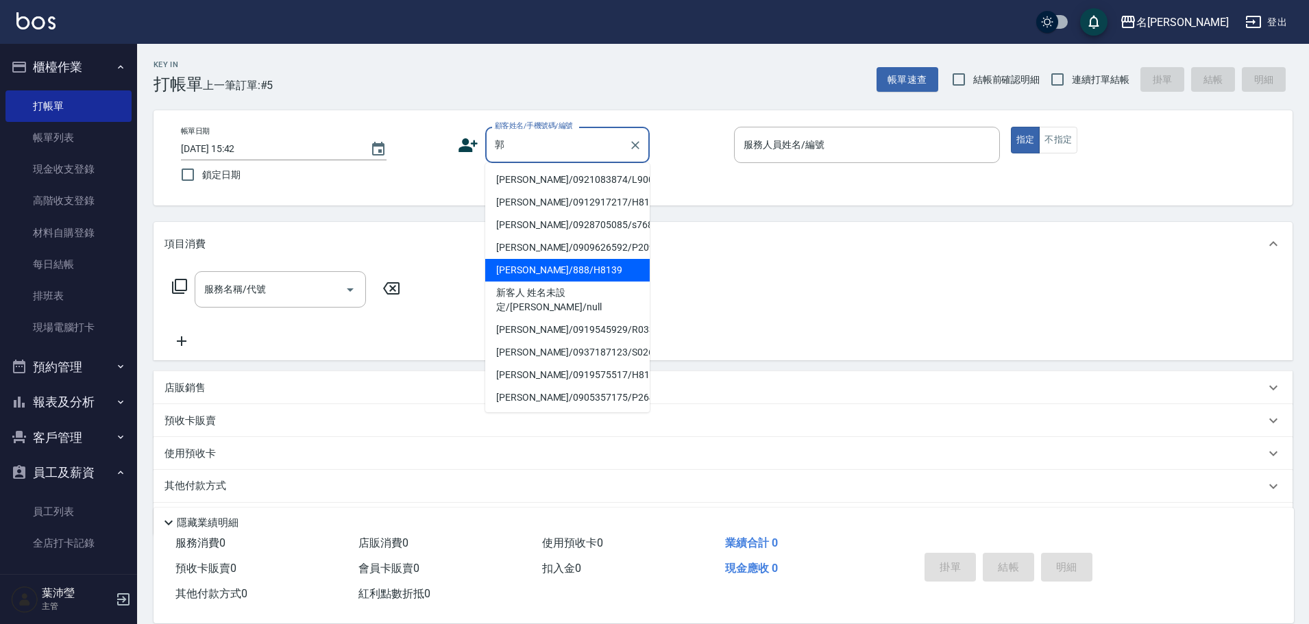
scroll to position [69, 0]
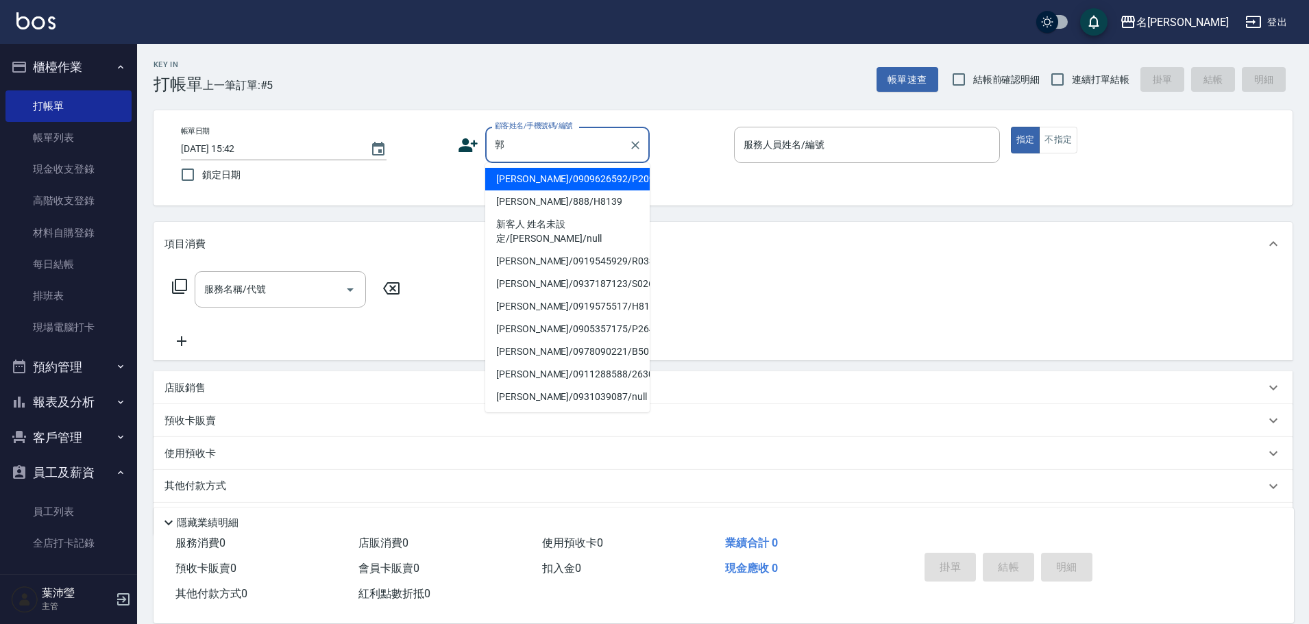
click at [590, 123] on li "[PERSON_NAME]/0921083874/L9003" at bounding box center [567, 111] width 164 height 23
type input "[PERSON_NAME]/0921083874/L9003"
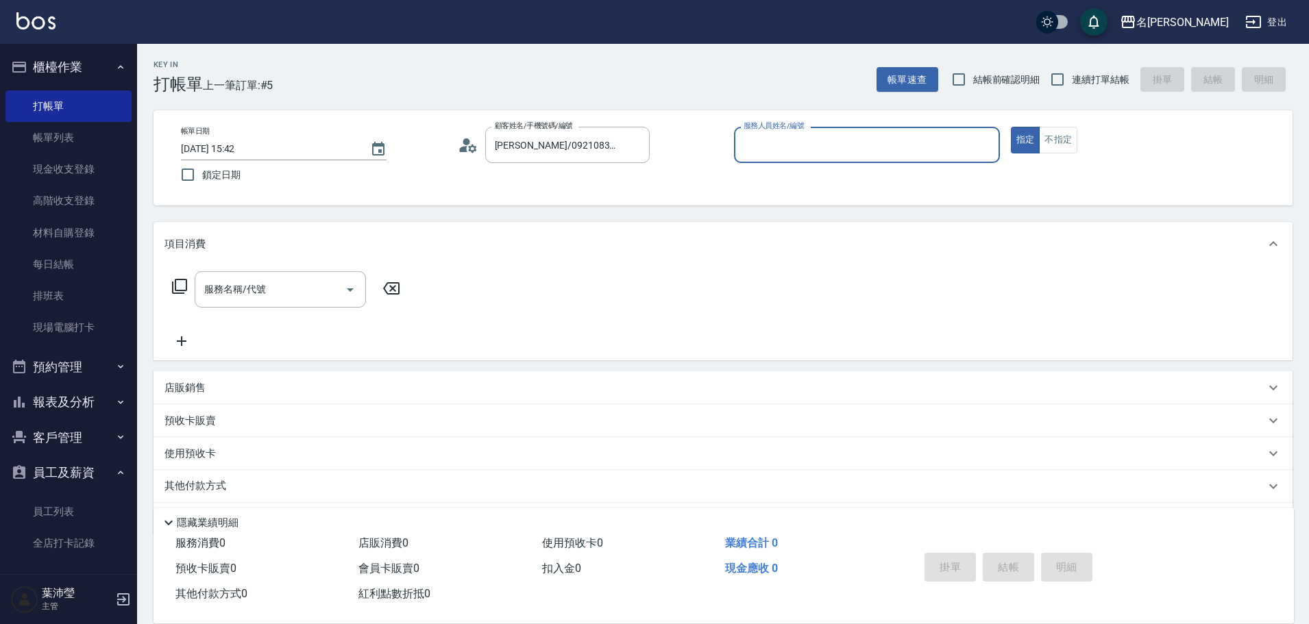
type input "小龍-9"
click at [591, 144] on input "[PERSON_NAME]/0921083874/L9003" at bounding box center [557, 145] width 132 height 24
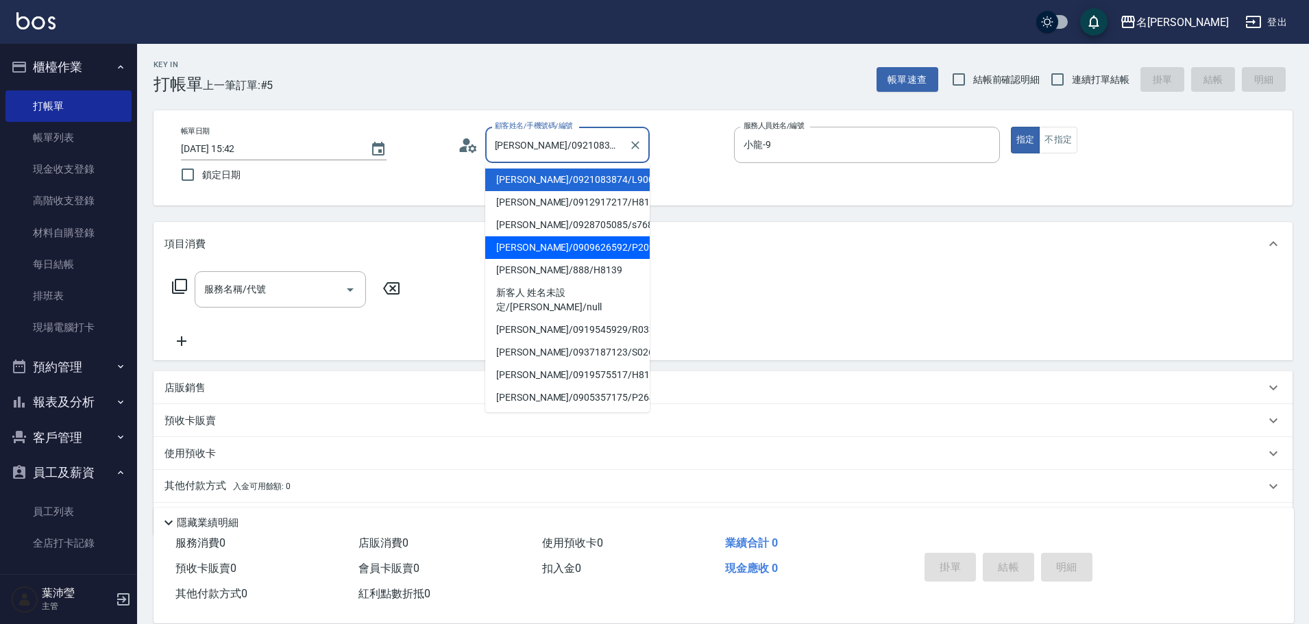
click at [565, 238] on li "[PERSON_NAME]/0909626592/P2094" at bounding box center [567, 247] width 164 height 23
type input "[PERSON_NAME]/0909626592/P2094"
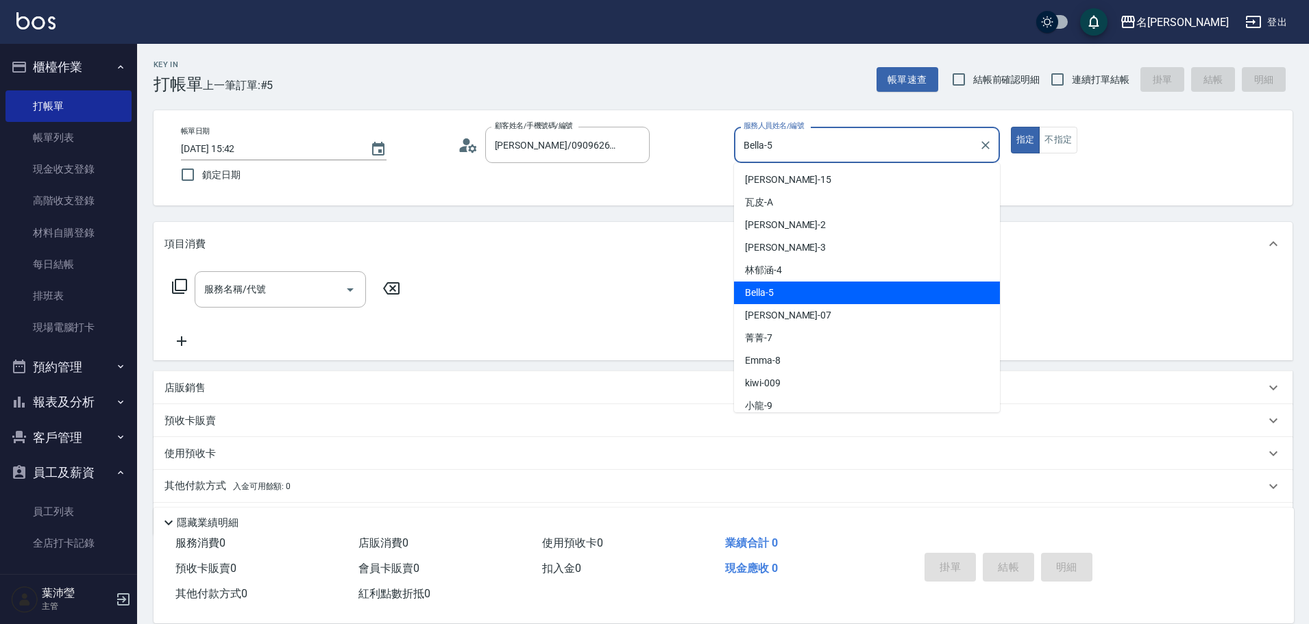
click at [775, 153] on input "Bella-5" at bounding box center [856, 145] width 233 height 24
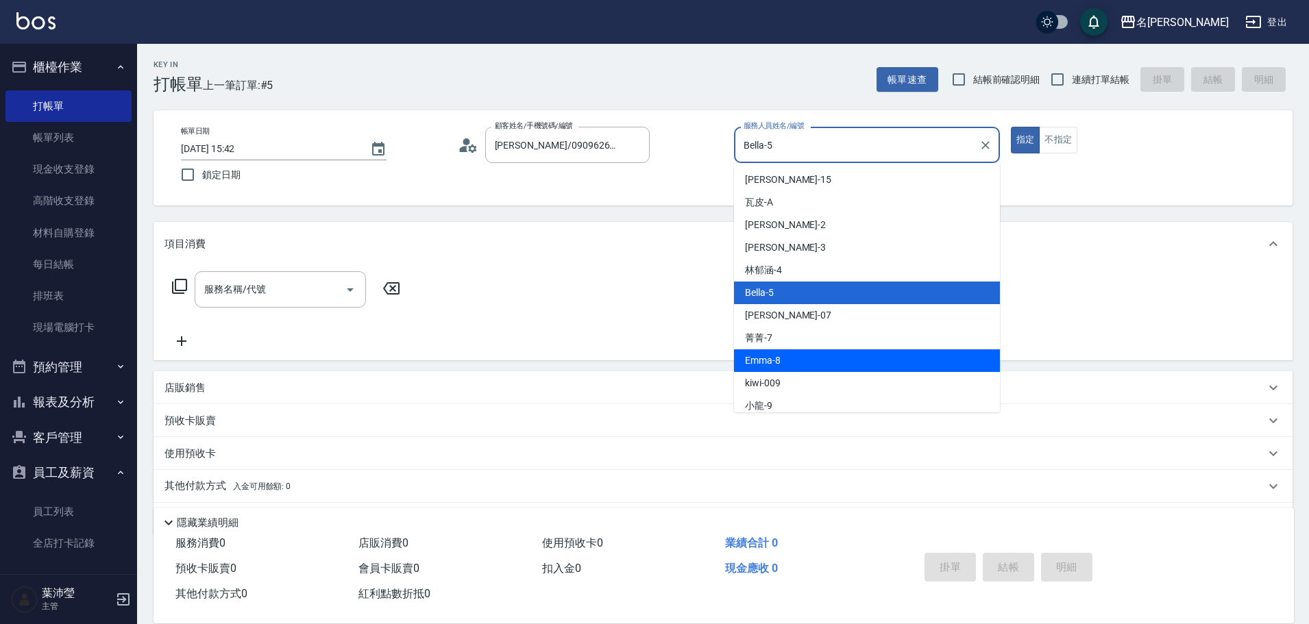
click at [760, 359] on span "Emma -8" at bounding box center [763, 361] width 36 height 14
type input "Emma-8"
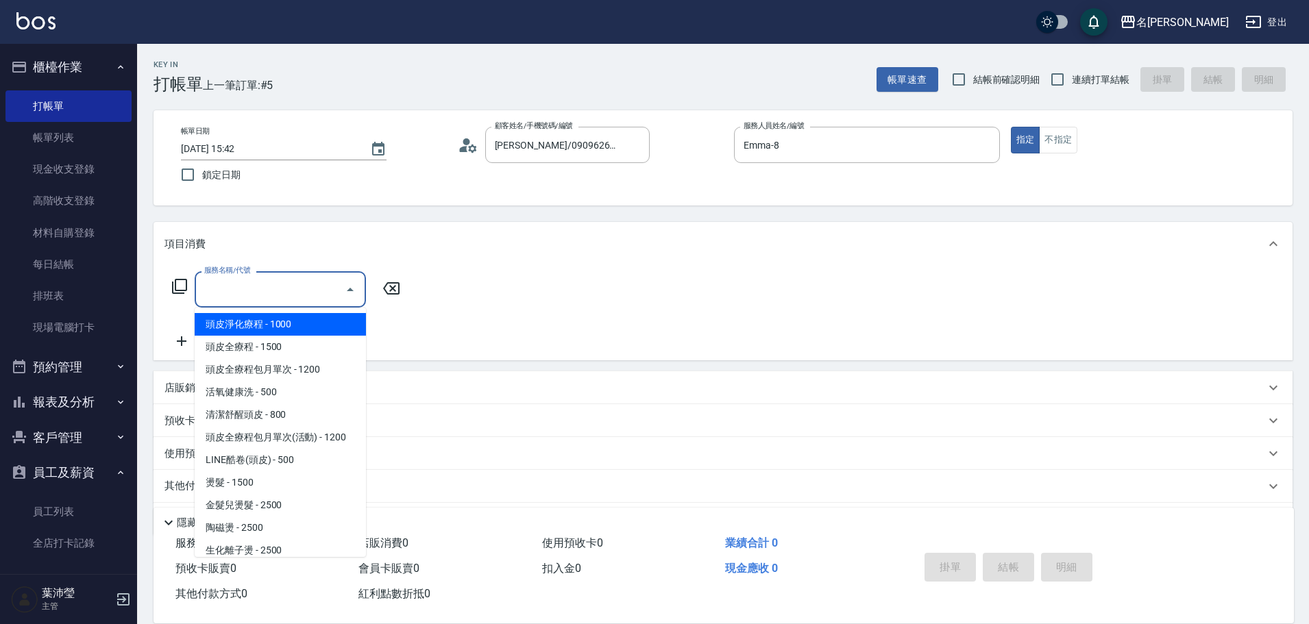
click at [278, 295] on input "服務名稱/代號" at bounding box center [270, 289] width 138 height 24
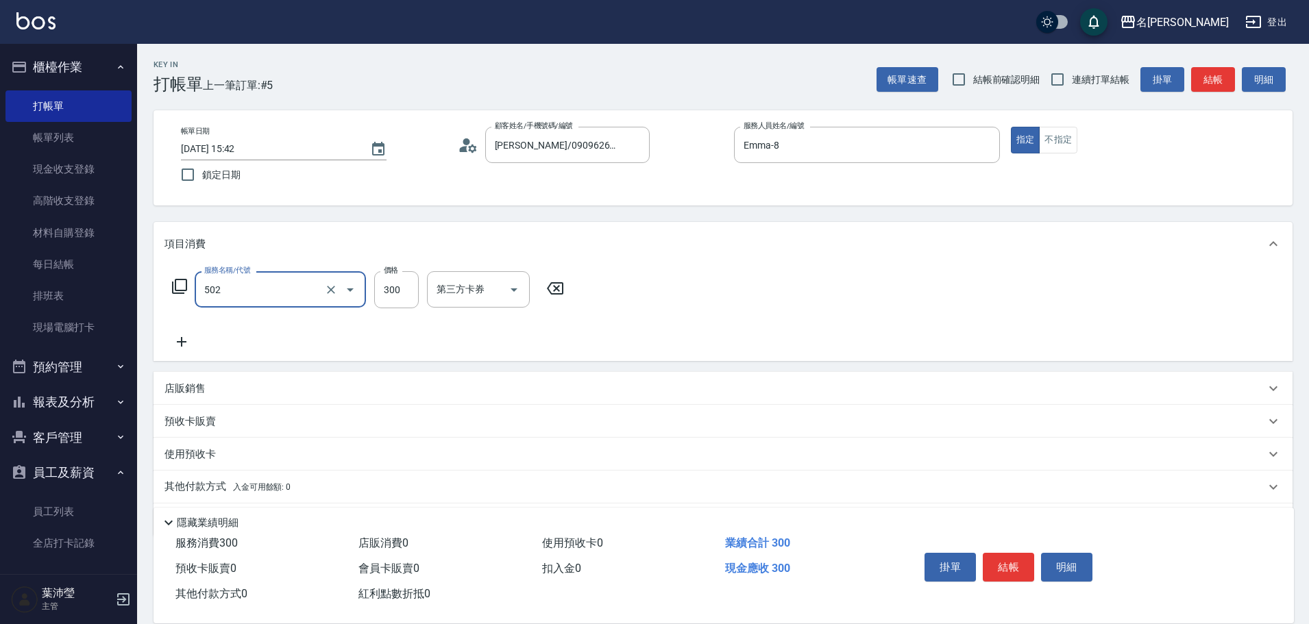
type input "洗髮(502)"
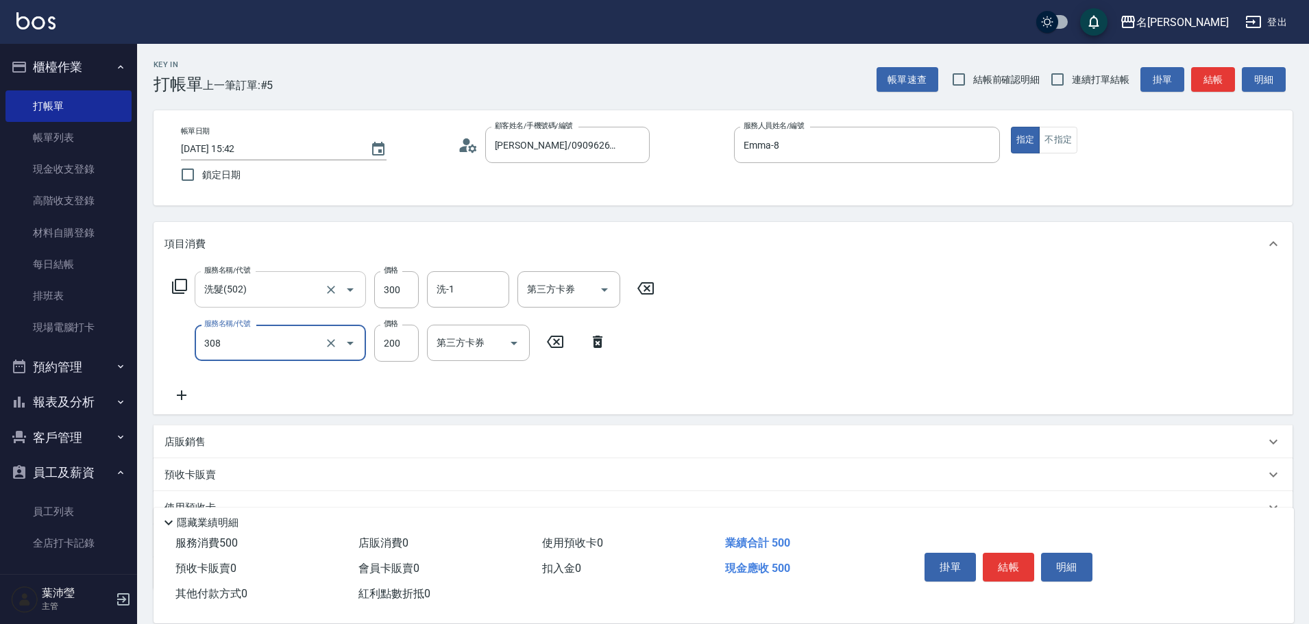
type input "學生剪髮(UP)(308)"
type input "250"
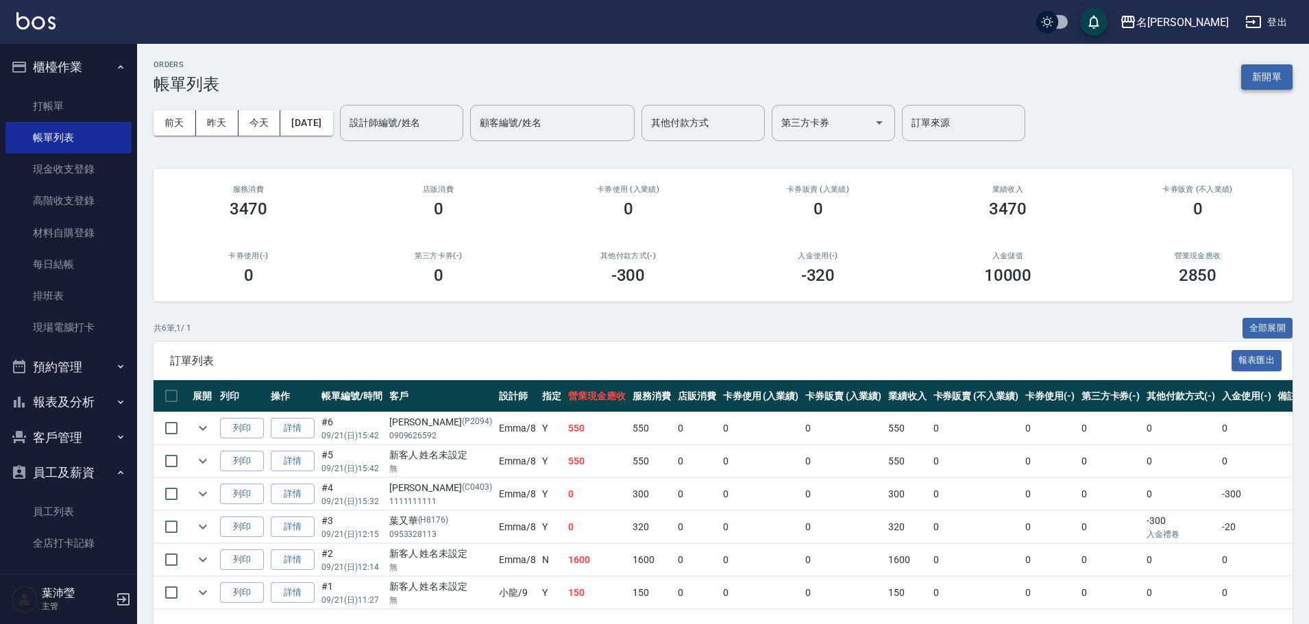
click at [1280, 73] on button "新開單" at bounding box center [1266, 76] width 51 height 25
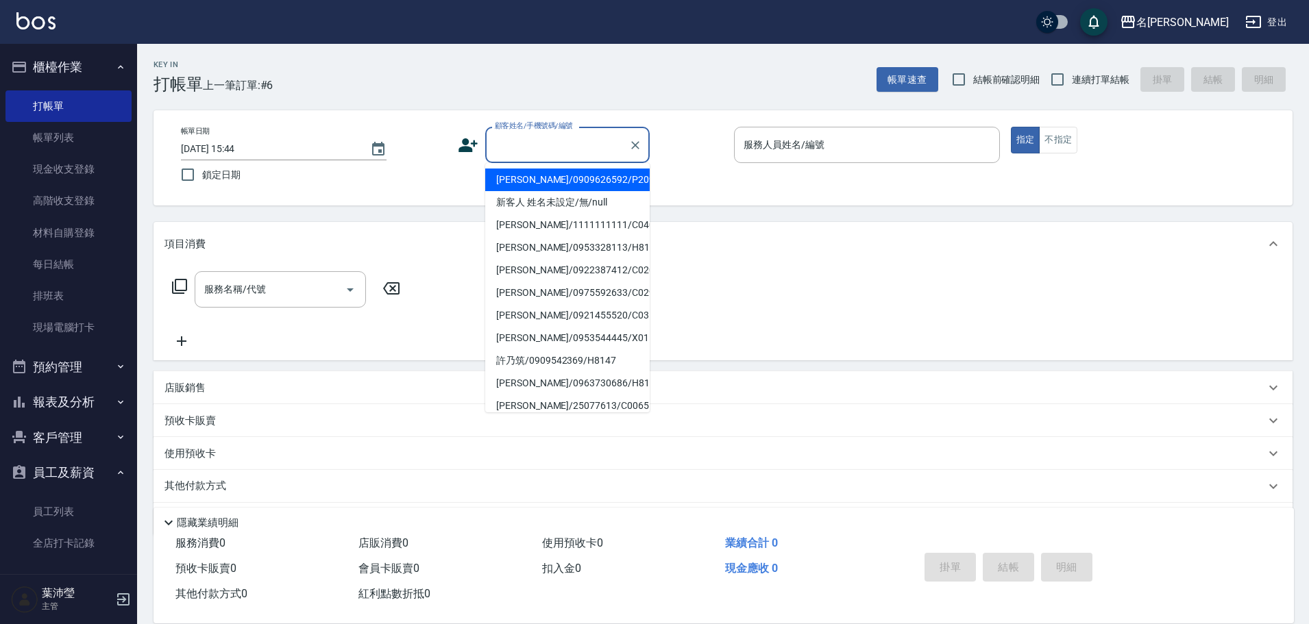
click at [586, 138] on input "顧客姓名/手機號碼/編號" at bounding box center [557, 145] width 132 height 24
click at [583, 200] on li "新客人 姓名未設定/無/null" at bounding box center [567, 202] width 164 height 23
type input "新客人 姓名未設定/無/null"
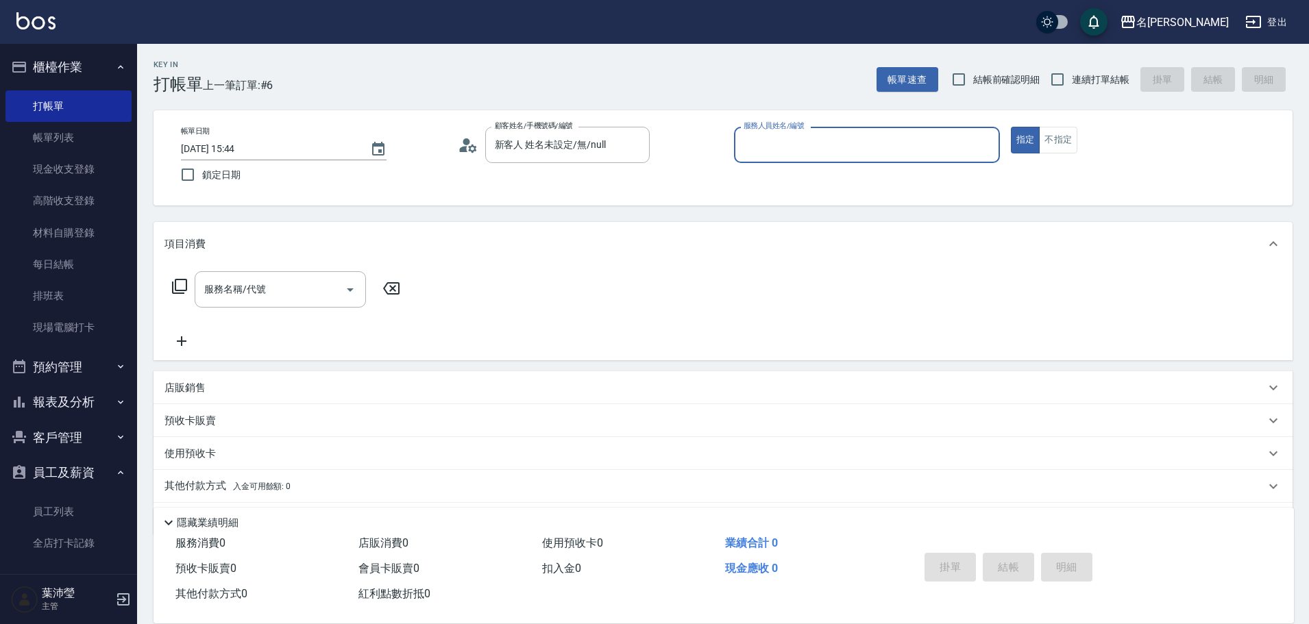
click at [779, 153] on input "服務人員姓名/編號" at bounding box center [866, 145] width 253 height 24
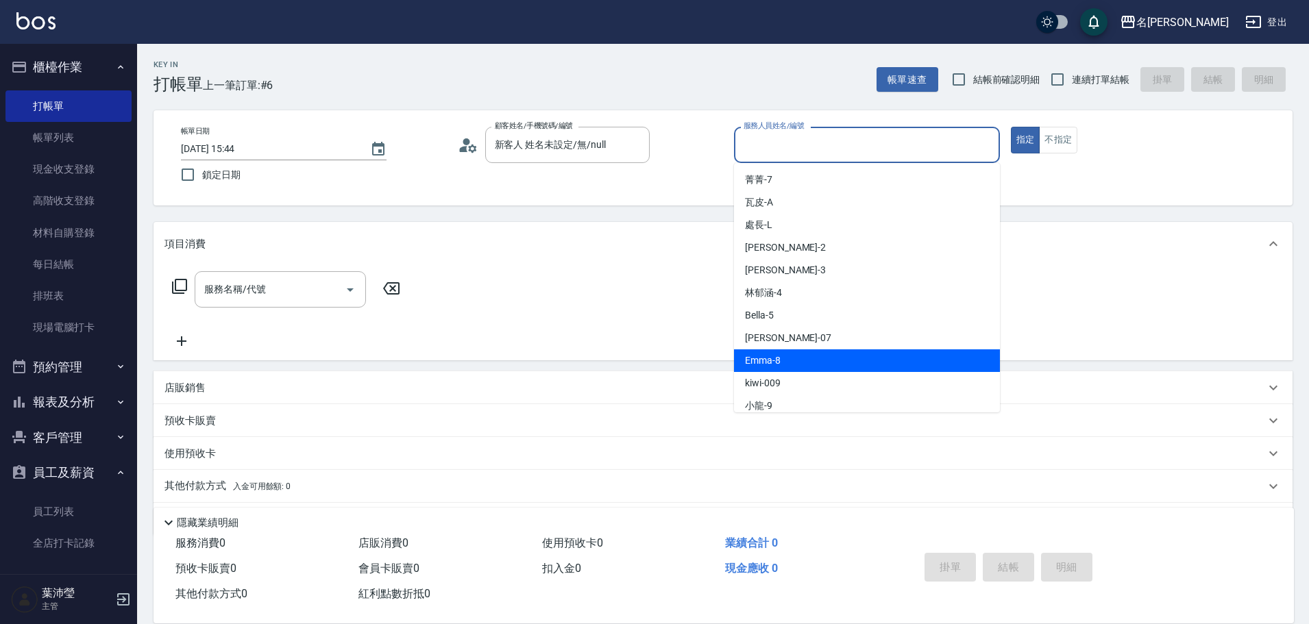
click at [765, 370] on div "Emma -8" at bounding box center [867, 360] width 266 height 23
type input "Emma-8"
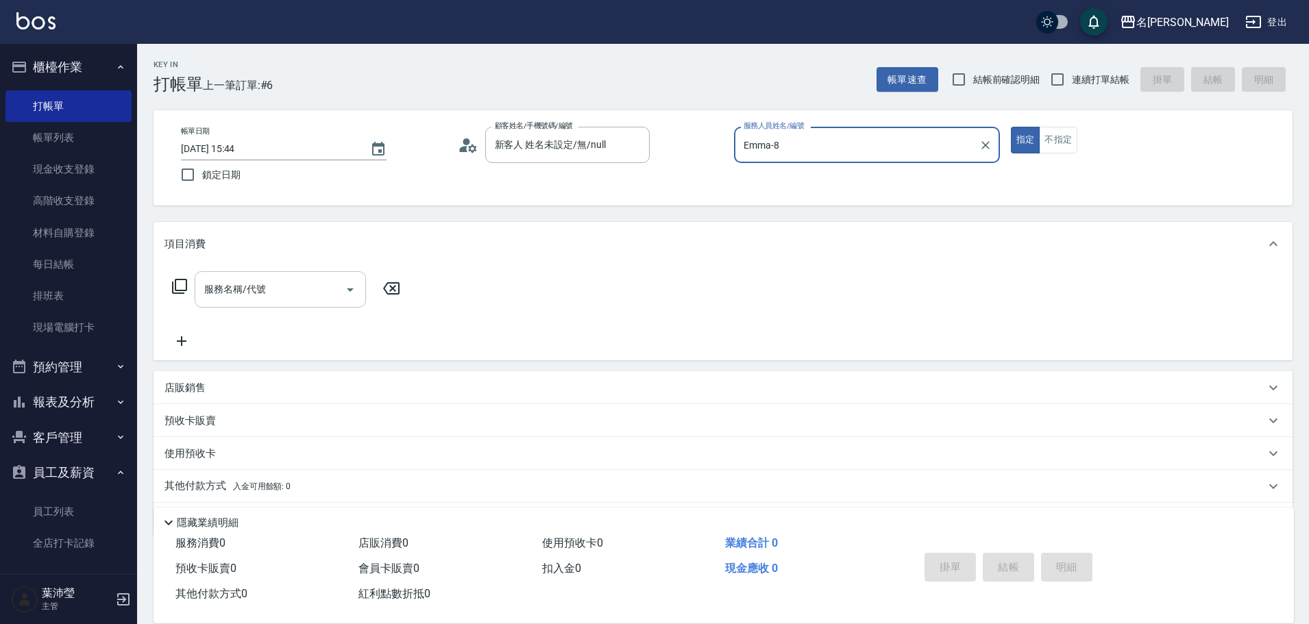
click at [226, 296] on input "服務名稱/代號" at bounding box center [270, 289] width 138 height 24
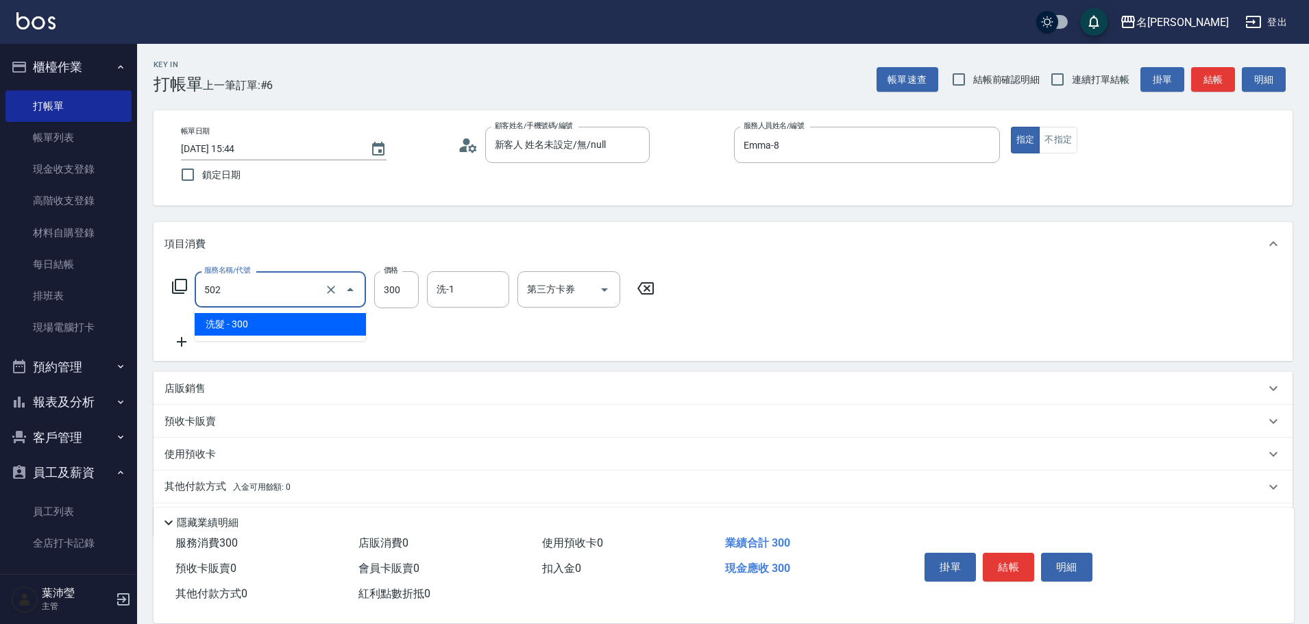
click at [181, 293] on div "服務名稱/代號 502 服務名稱/代號 價格 300 價格 洗-1 洗-1 第三方卡券 第三方卡券" at bounding box center [413, 289] width 498 height 37
type input "洗髮(兒童)(506)"
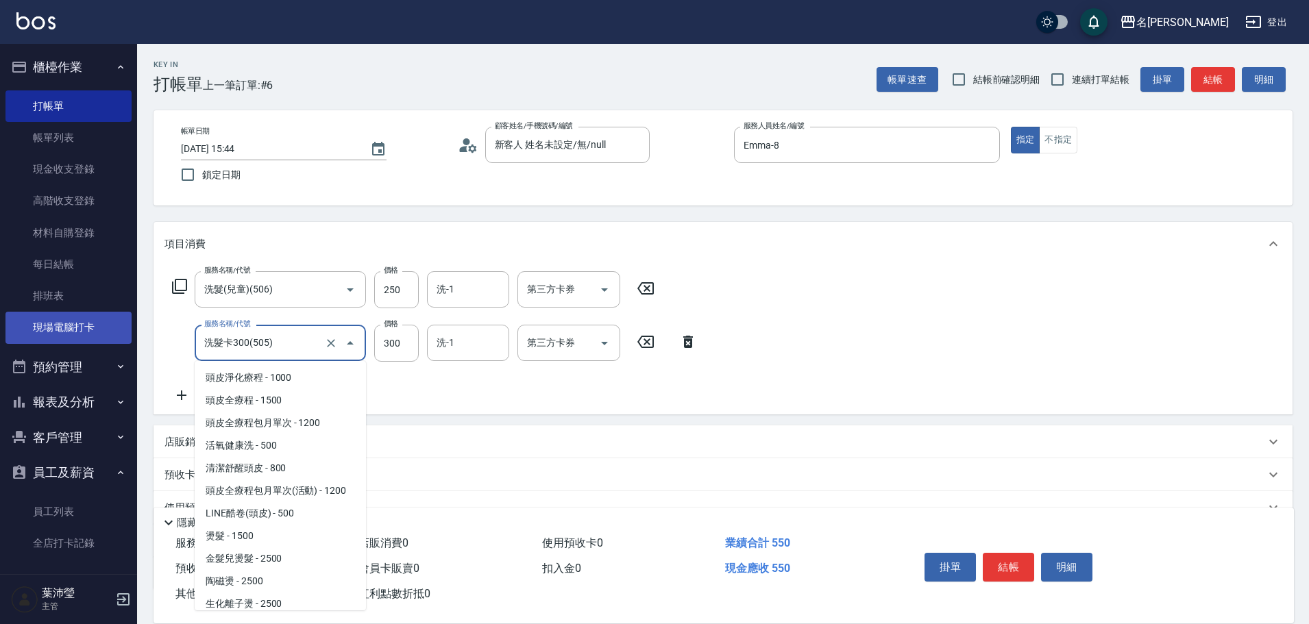
scroll to position [502, 0]
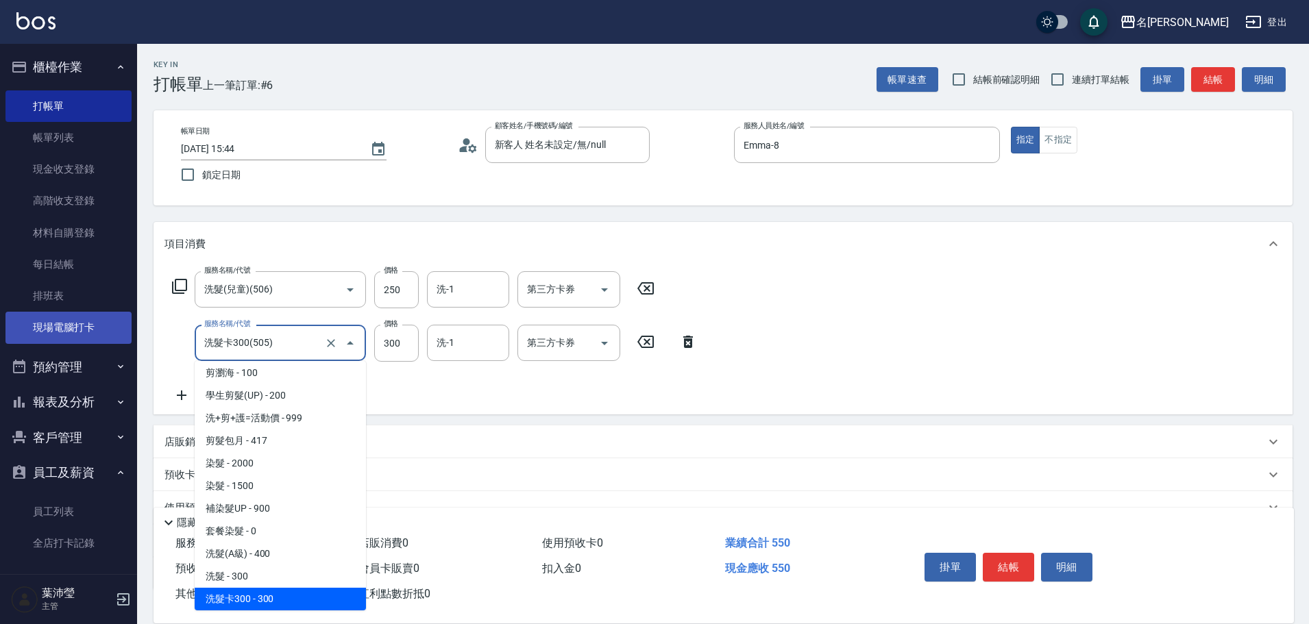
drag, startPoint x: 298, startPoint y: 350, endPoint x: 103, endPoint y: 320, distance: 196.9
click at [103, 320] on div "名留龍江 登出 櫃檯作業 打帳單 帳單列表 現金收支登錄 高階收支登錄 材料自購登錄 每日結帳 排班表 現場電腦打卡 預約管理 預約管理 單日預約紀錄 單週預…" at bounding box center [654, 360] width 1309 height 721
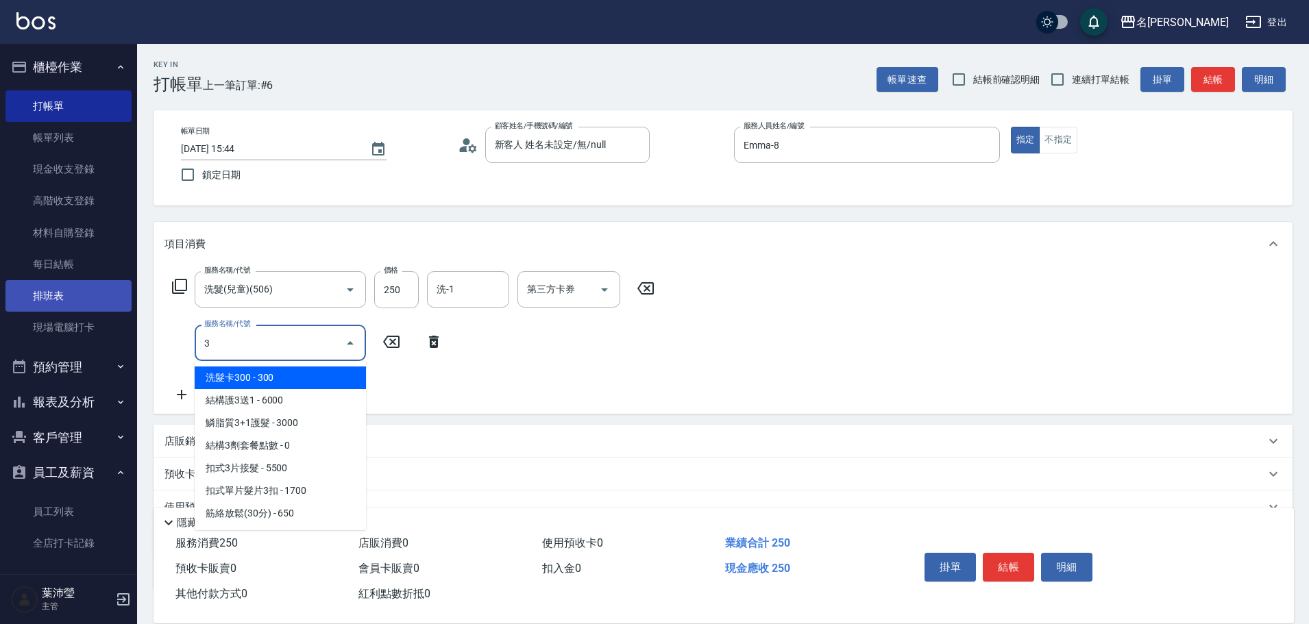
scroll to position [0, 0]
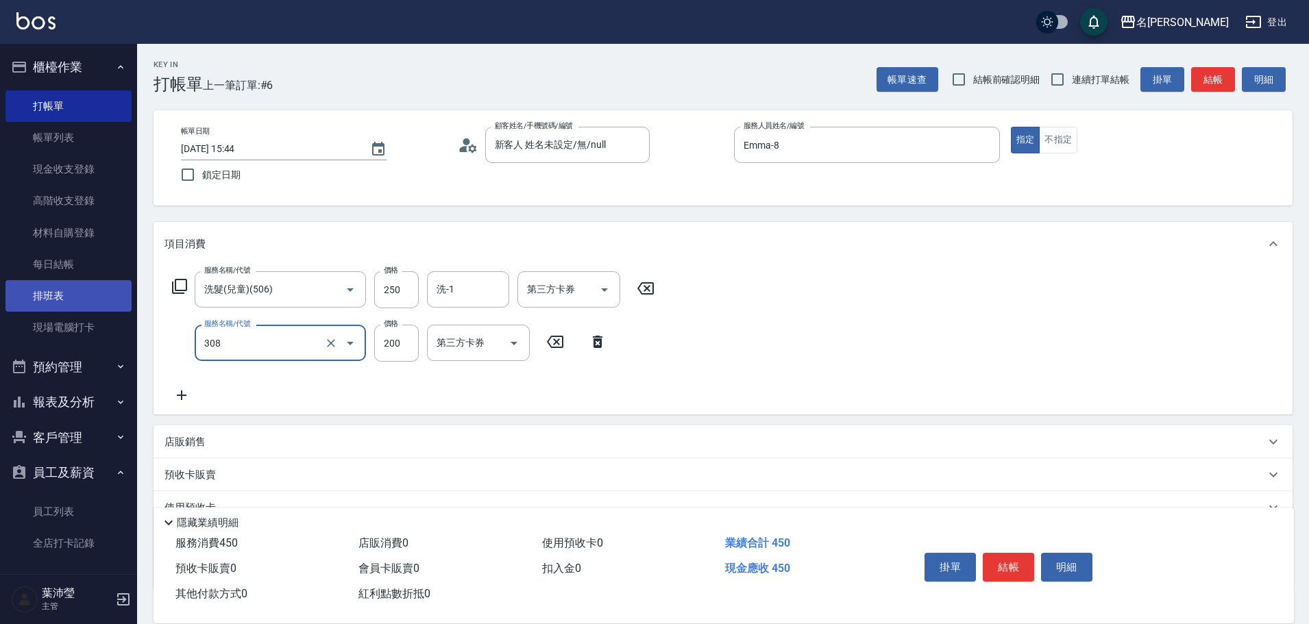
type input "學生剪髮(UP)(308)"
type input "250"
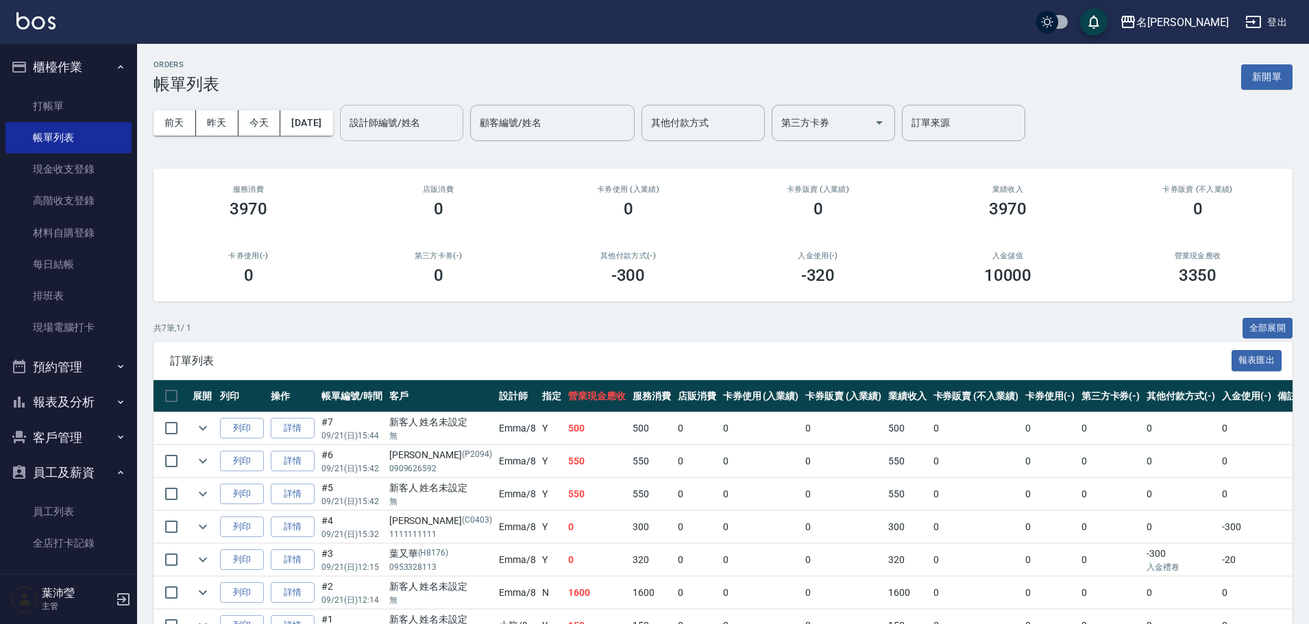
click at [402, 125] on input "設計師編號/姓名" at bounding box center [401, 123] width 111 height 24
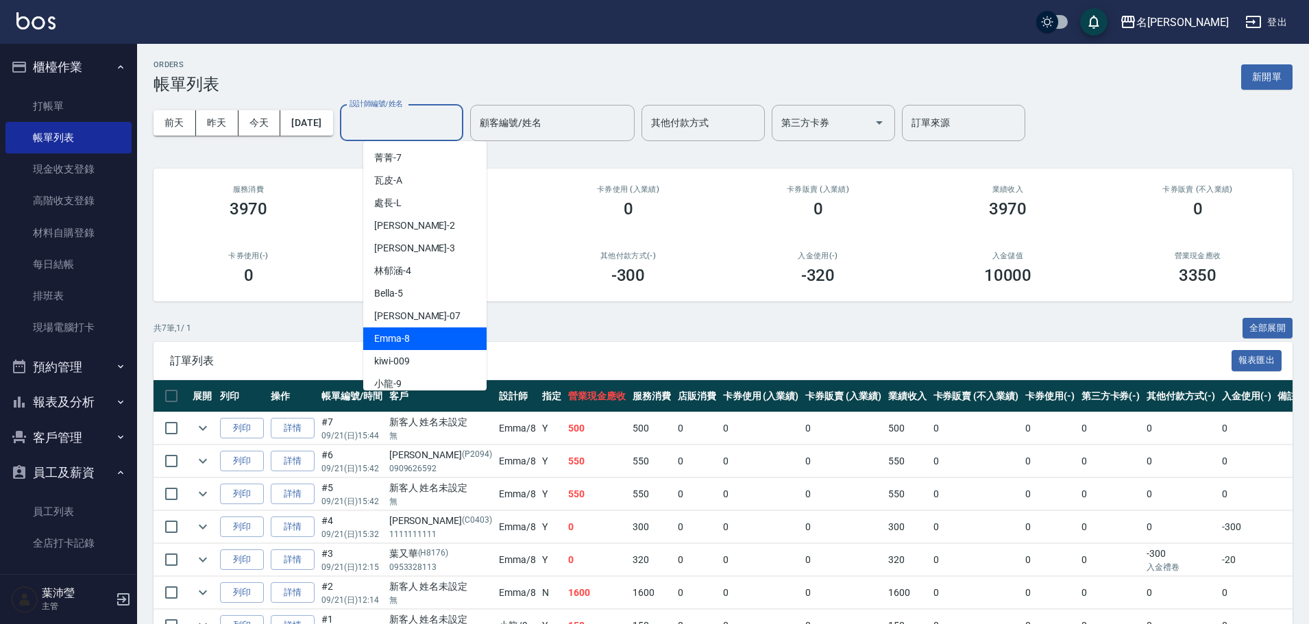
click at [428, 330] on div "Emma -8" at bounding box center [424, 338] width 123 height 23
type input "Emma-8"
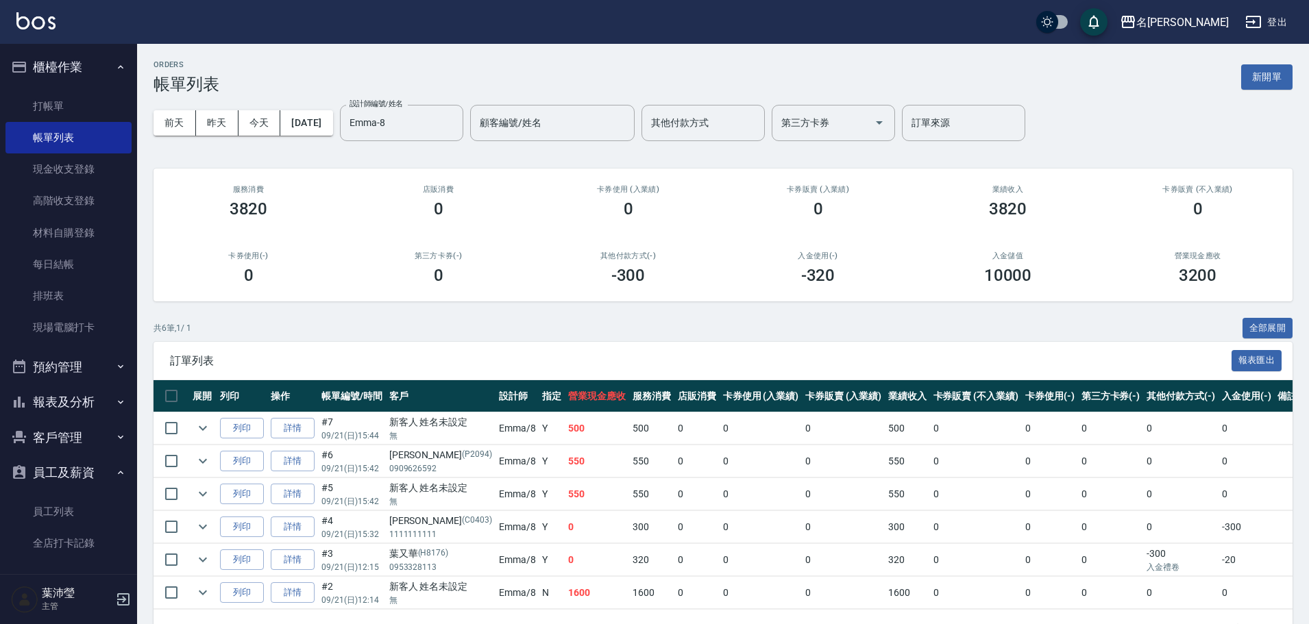
click at [1259, 49] on div "ORDERS 帳單列表 新開單 [DATE] [DATE] [DATE] [DATE] 設計師編號/姓名 [PERSON_NAME]-8 設計師編號/姓名 顧…" at bounding box center [722, 353] width 1171 height 619
click at [1257, 64] on div "ORDERS 帳單列表 新開單" at bounding box center [722, 77] width 1139 height 34
click at [1228, 93] on div "ORDERS 帳單列表 新開單" at bounding box center [722, 77] width 1139 height 34
click at [1251, 69] on button "新開單" at bounding box center [1266, 76] width 51 height 25
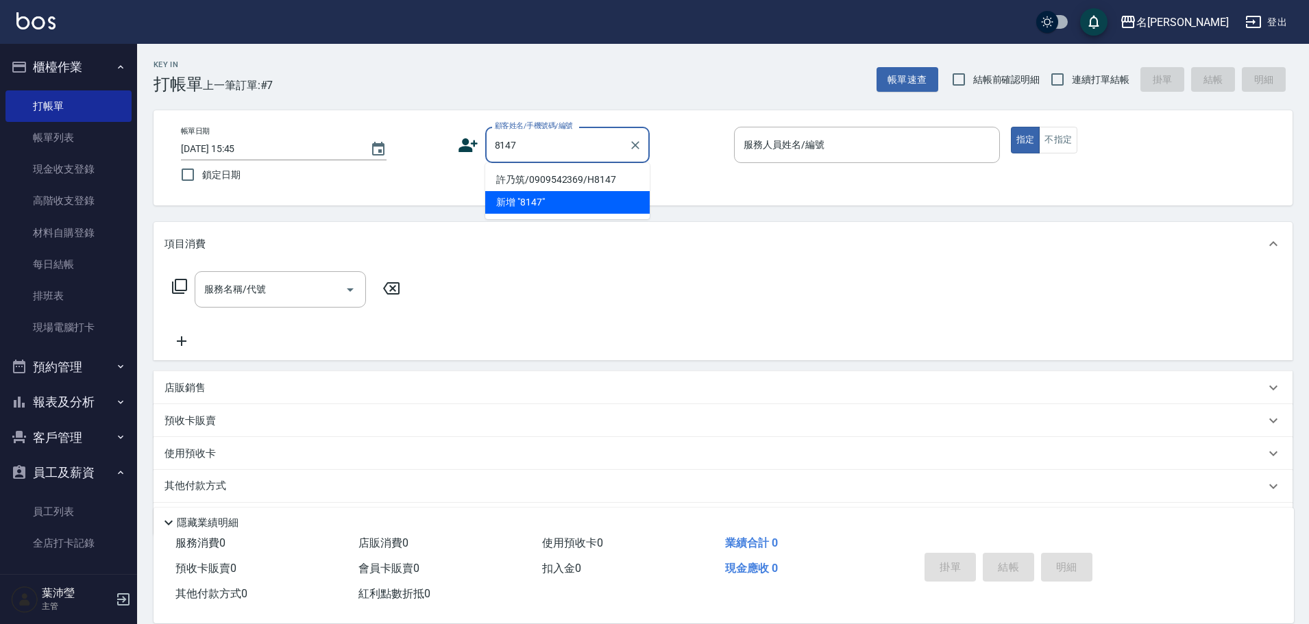
click at [626, 178] on li "許乃筑/0909542369/H8147" at bounding box center [567, 180] width 164 height 23
type input "許乃筑/0909542369/H8147"
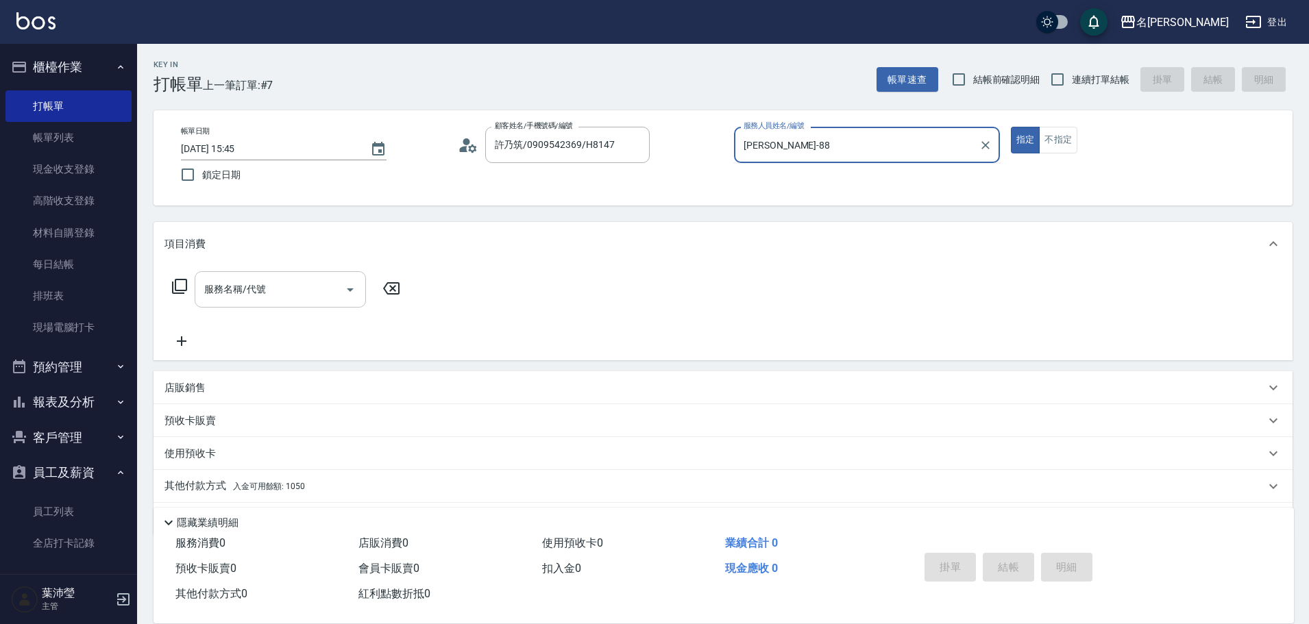
type input "Emma-8"
click at [290, 290] on input "服務名稱/代號" at bounding box center [270, 289] width 138 height 24
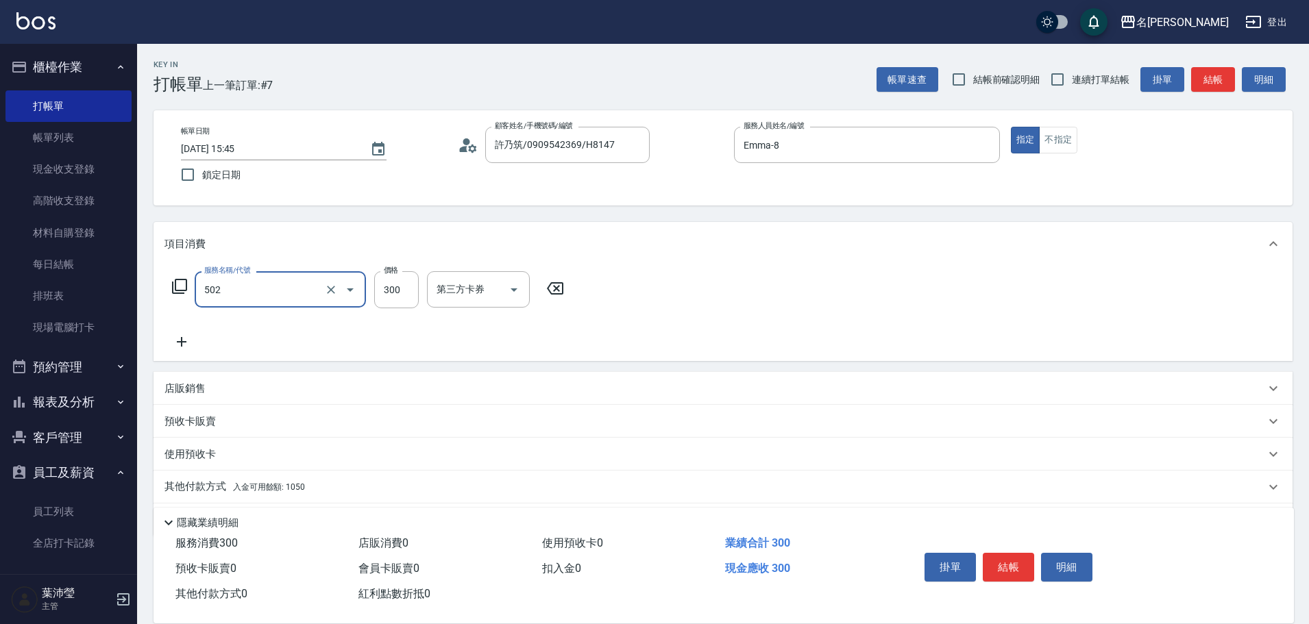
type input "洗髮(502)"
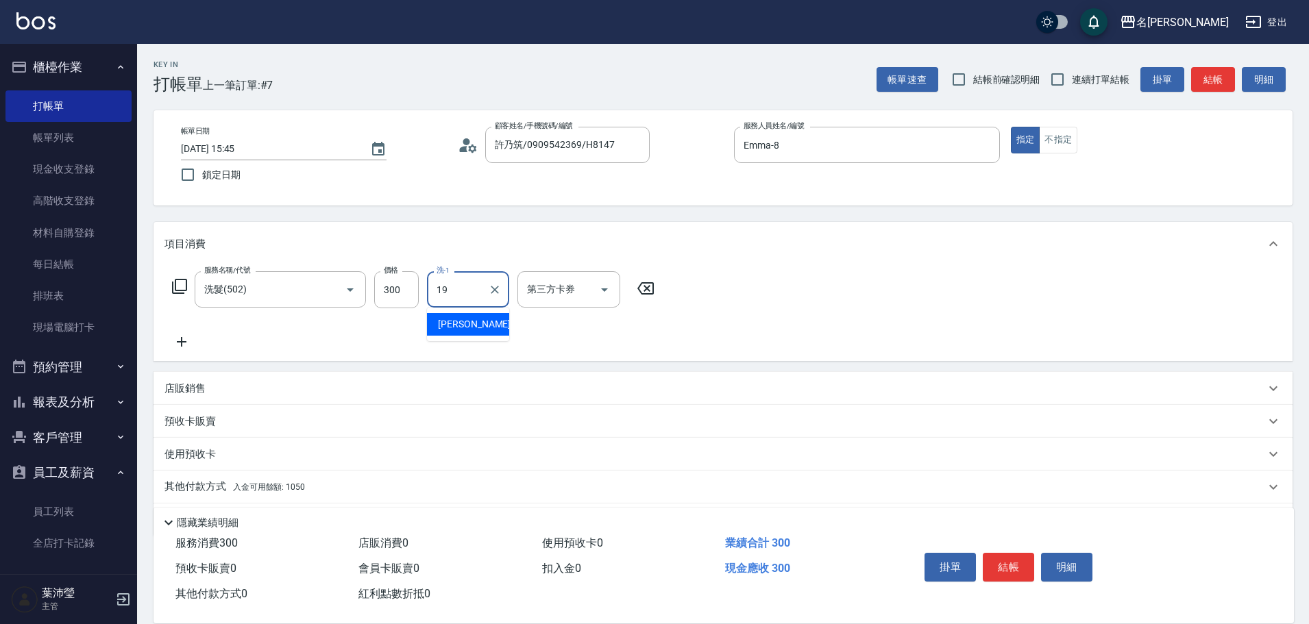
type input "[PERSON_NAME]-19"
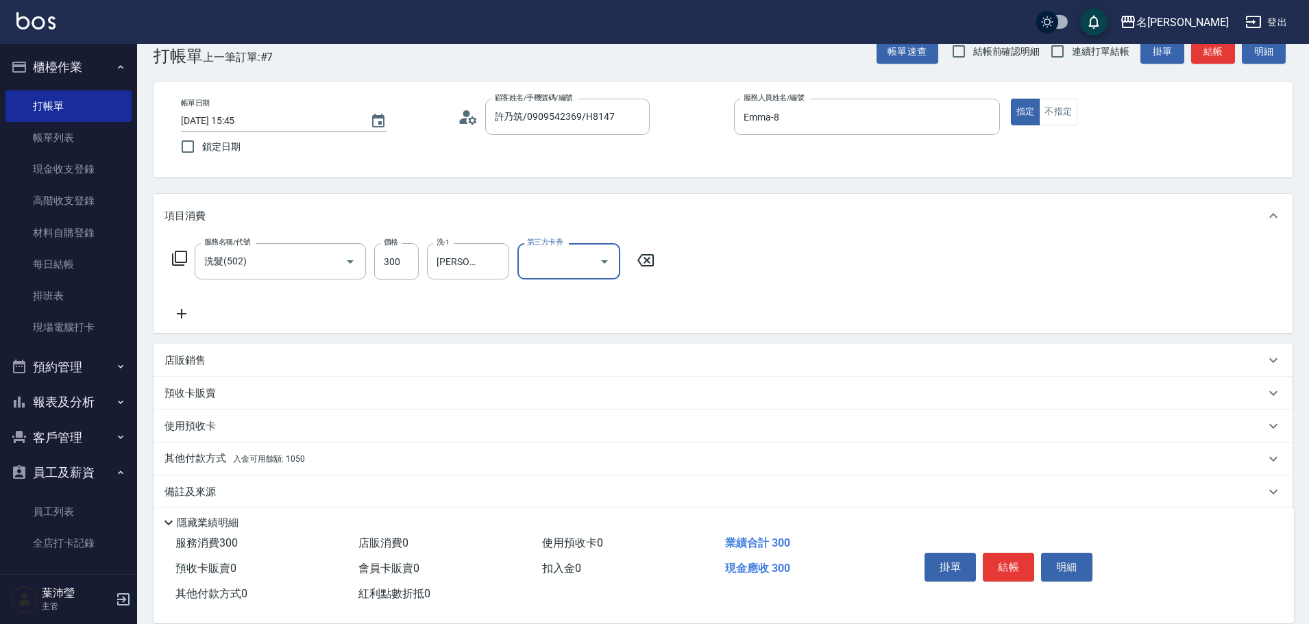
scroll to position [44, 0]
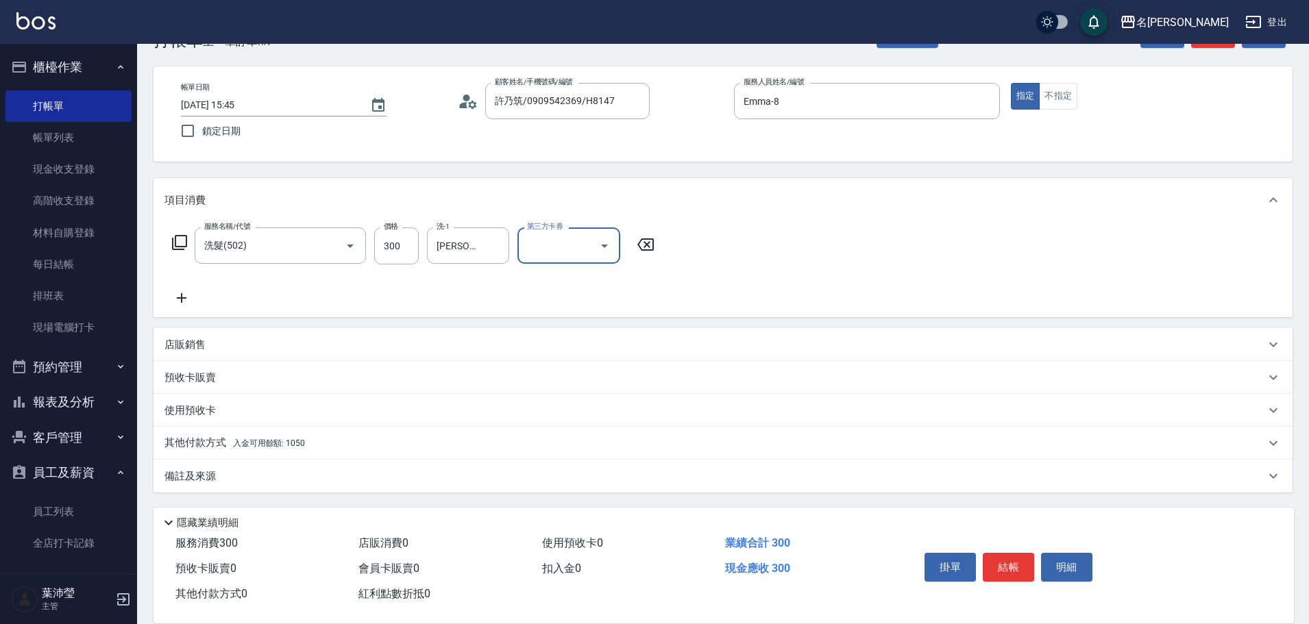
click at [335, 418] on div "使用預收卡" at bounding box center [722, 410] width 1139 height 33
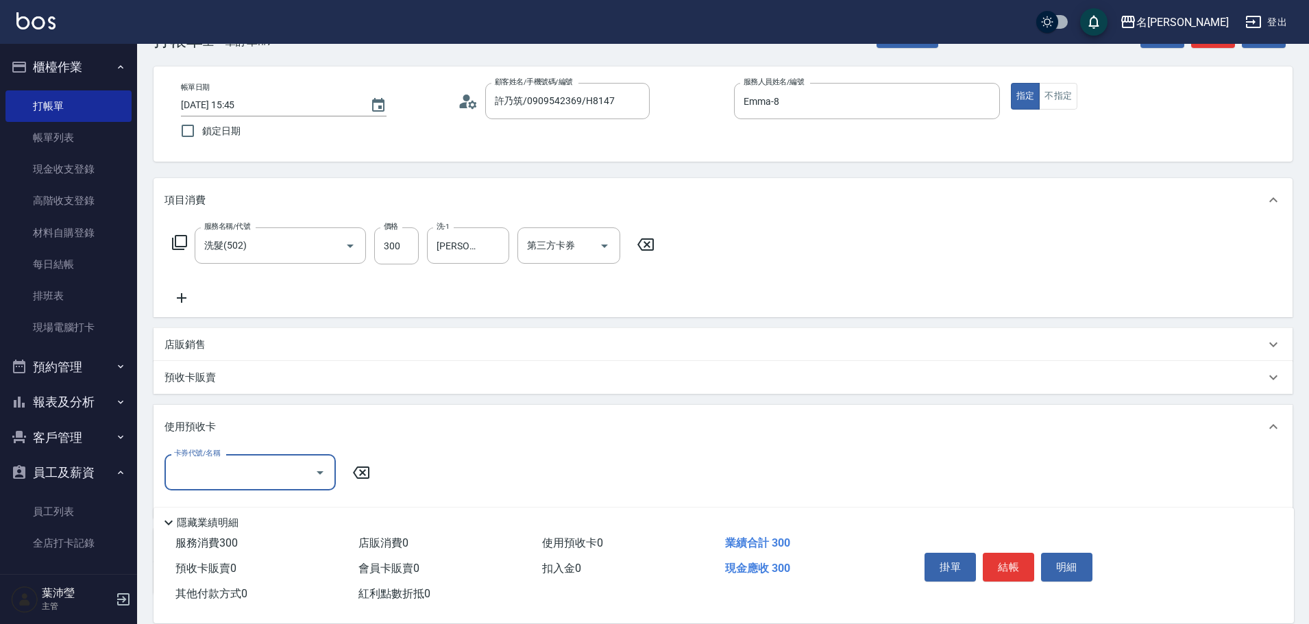
scroll to position [146, 0]
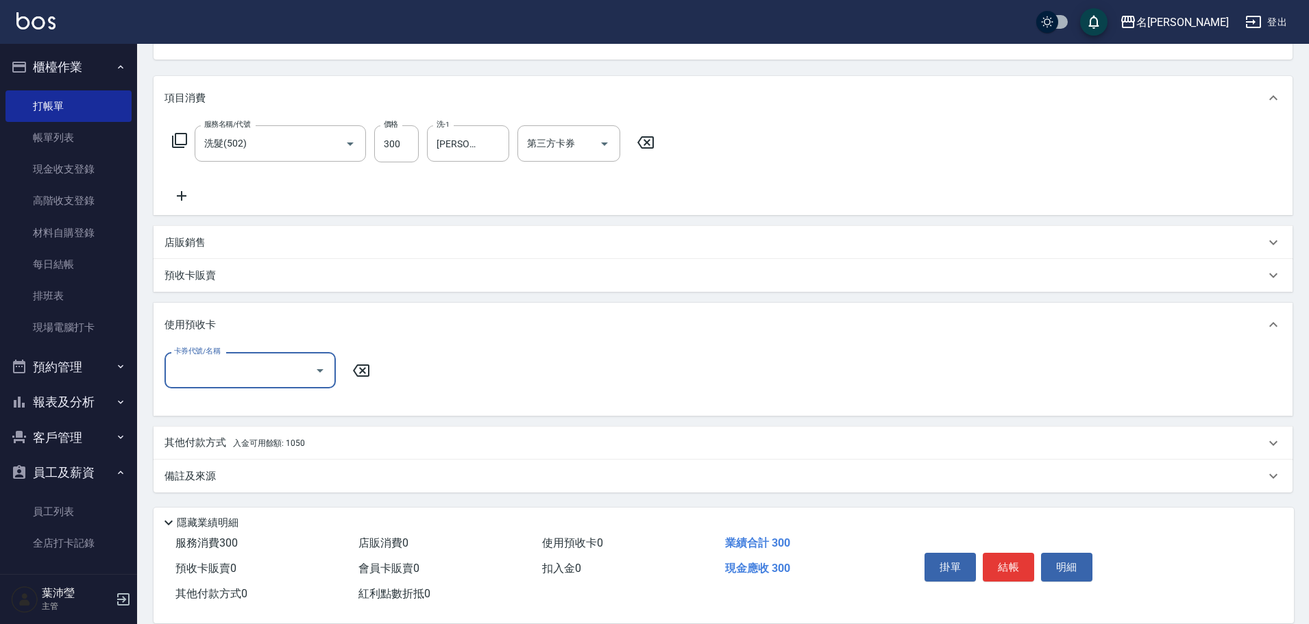
click at [310, 451] on div "其他付款方式 入金可用餘額: 1050" at bounding box center [722, 443] width 1139 height 33
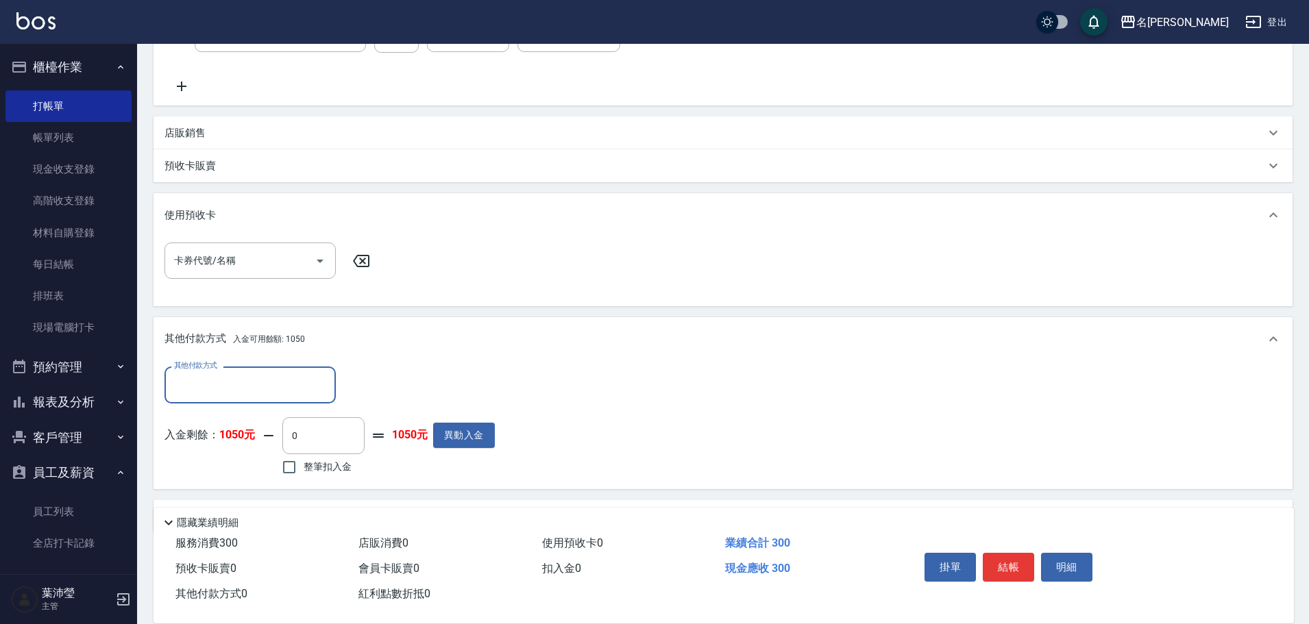
scroll to position [0, 0]
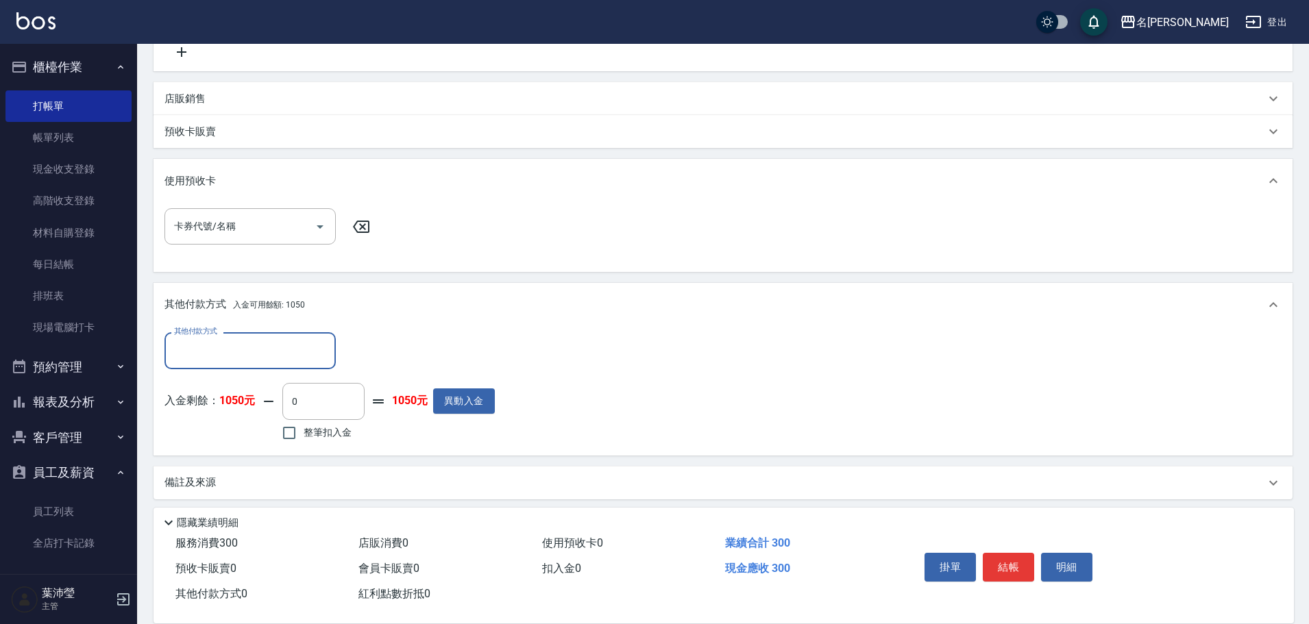
click at [308, 438] on span "整筆扣入金" at bounding box center [327, 432] width 48 height 14
click at [303, 438] on input "整筆扣入金" at bounding box center [289, 433] width 29 height 29
checkbox input "true"
type input "300"
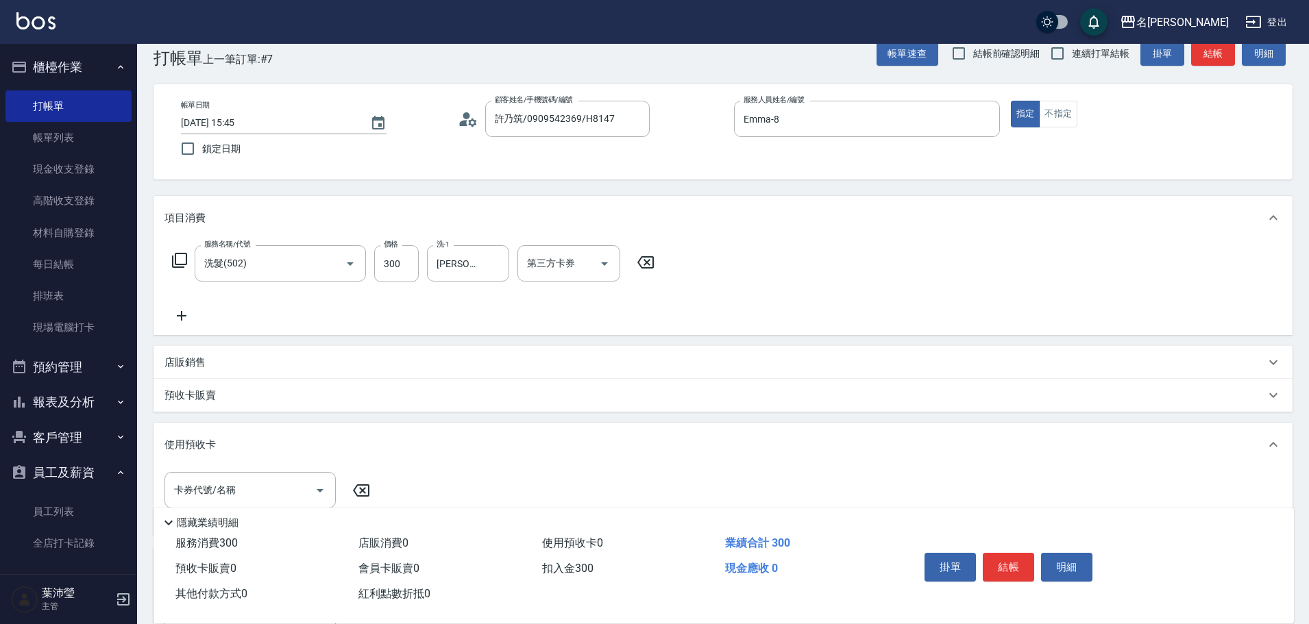
scroll to position [16, 0]
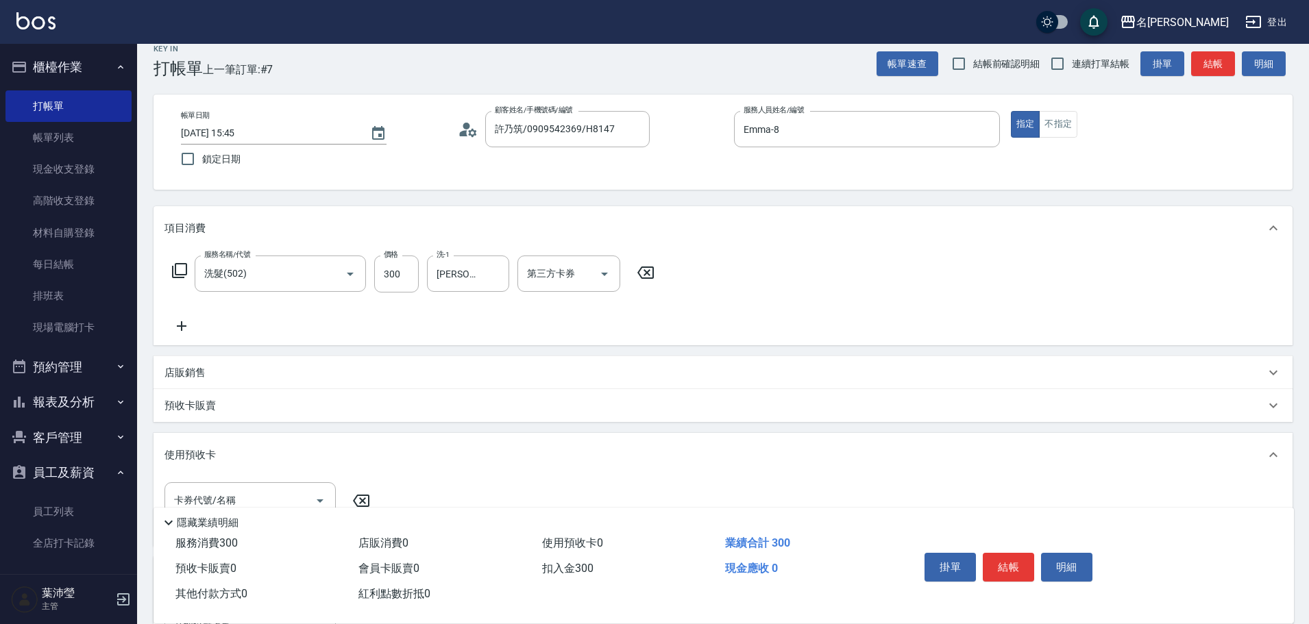
click at [999, 564] on button "結帳" at bounding box center [1007, 567] width 51 height 29
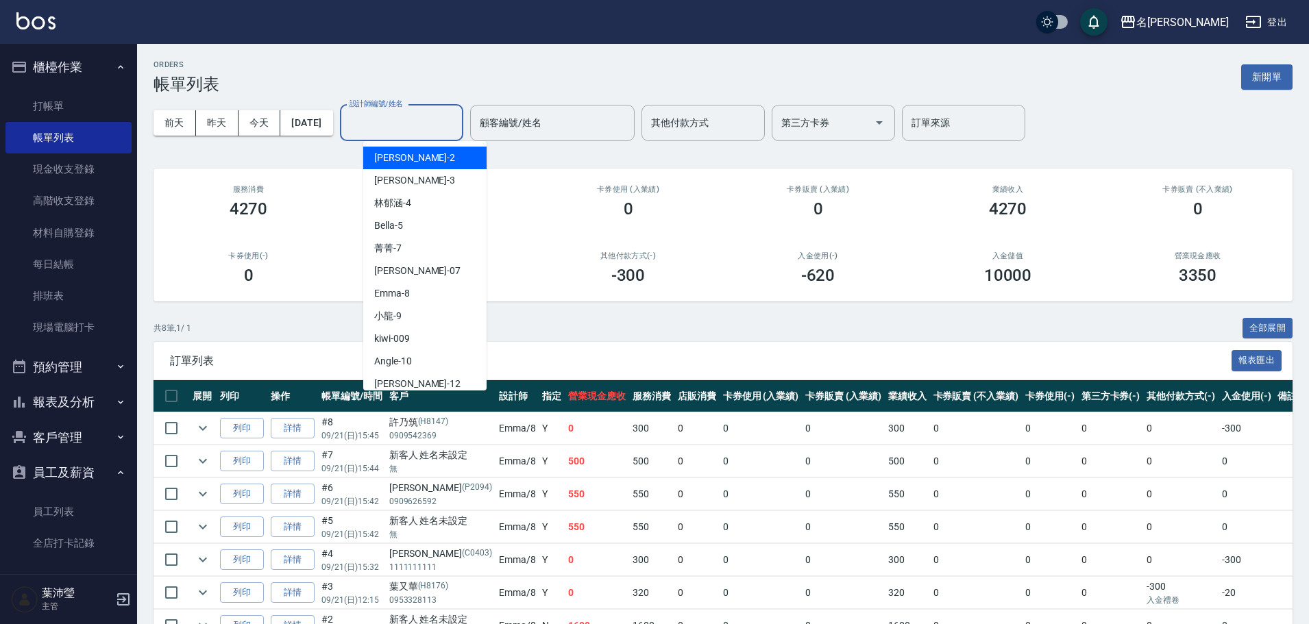
click at [438, 133] on input "設計師編號/姓名" at bounding box center [401, 123] width 111 height 24
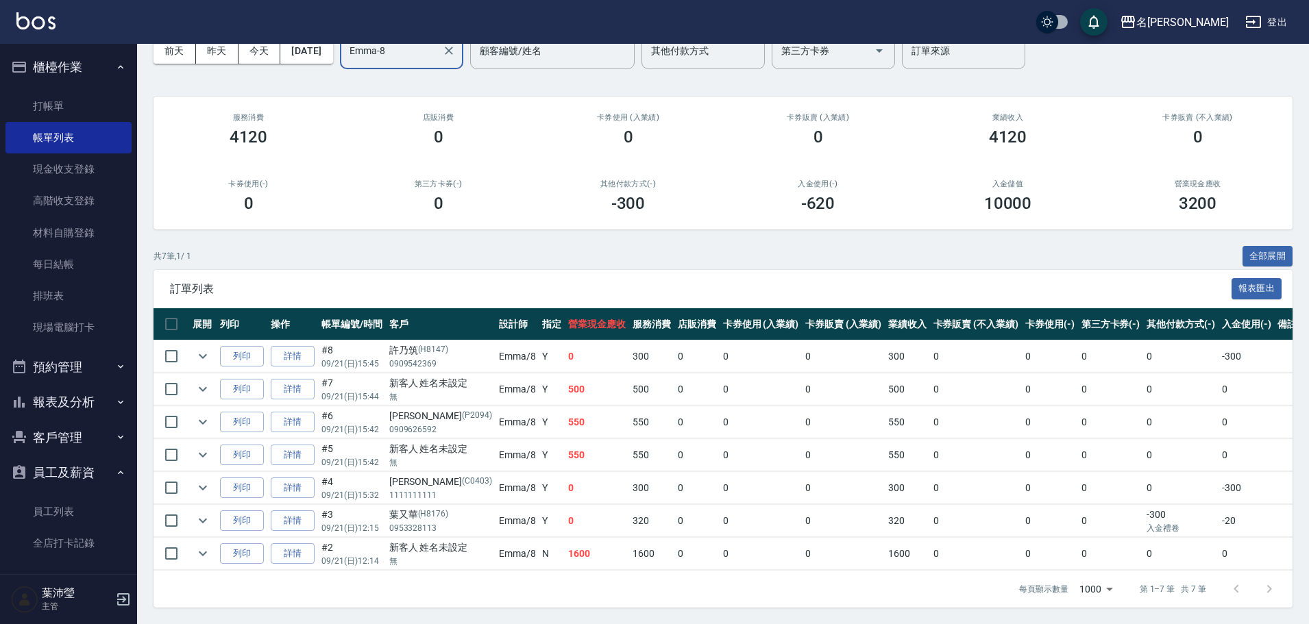
scroll to position [82, 0]
click at [206, 480] on icon "expand row" at bounding box center [203, 488] width 16 height 16
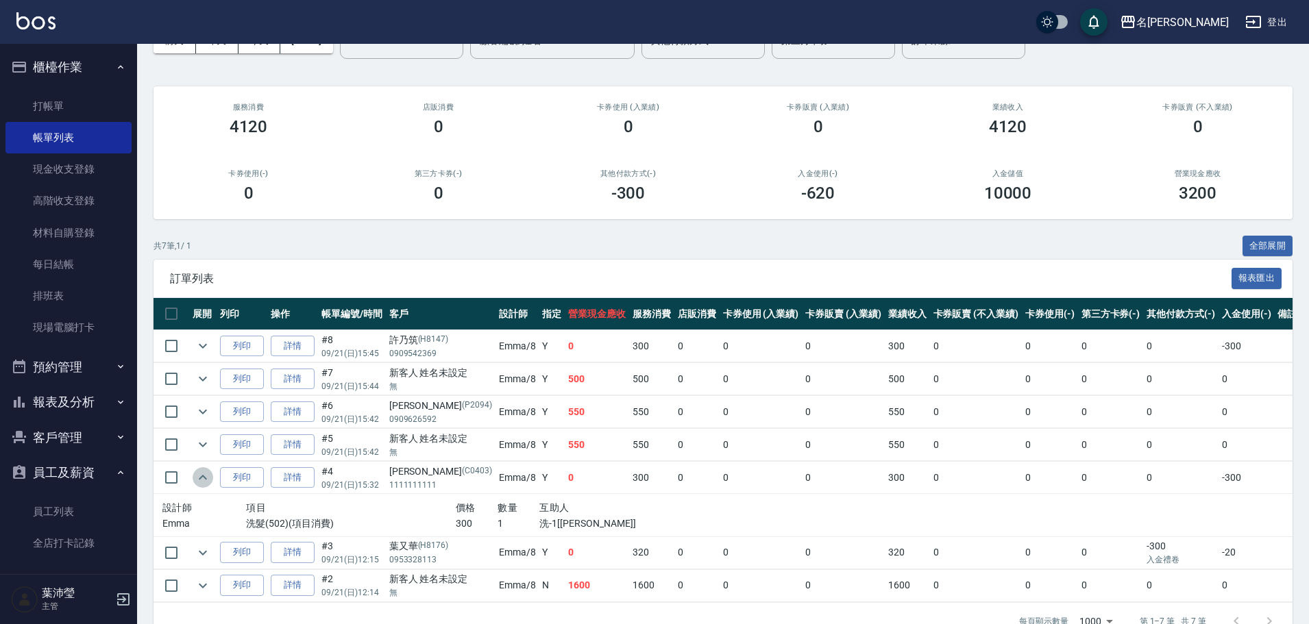
click at [206, 475] on icon "expand row" at bounding box center [203, 477] width 16 height 16
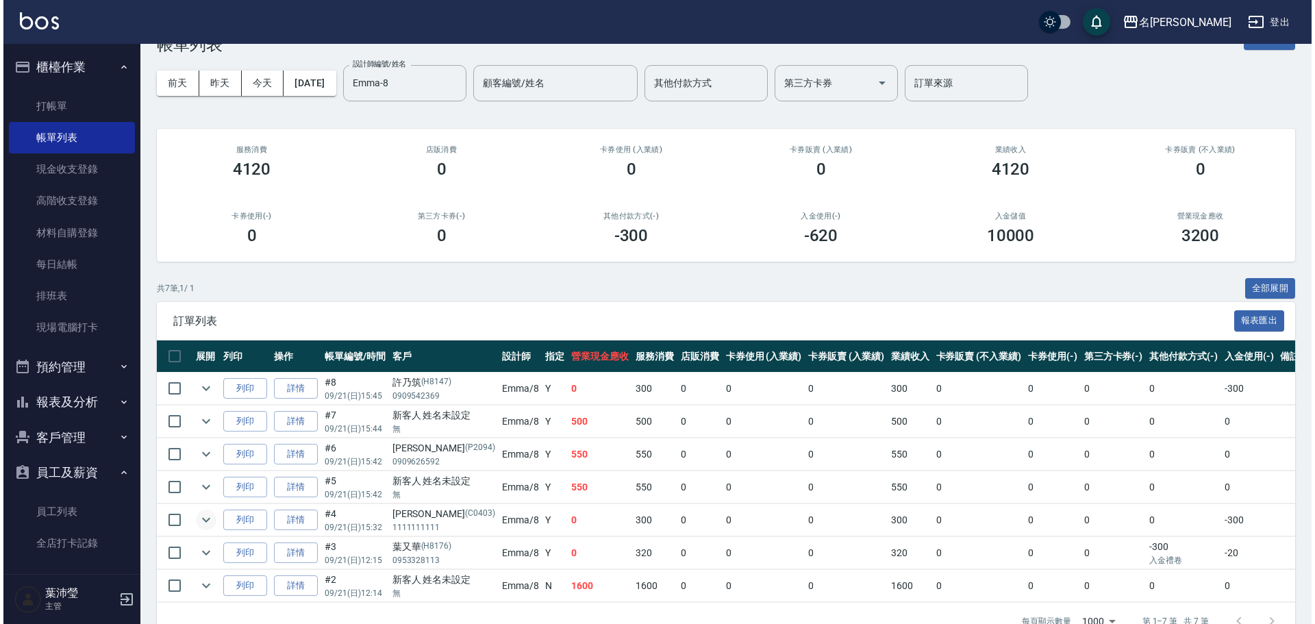
scroll to position [0, 0]
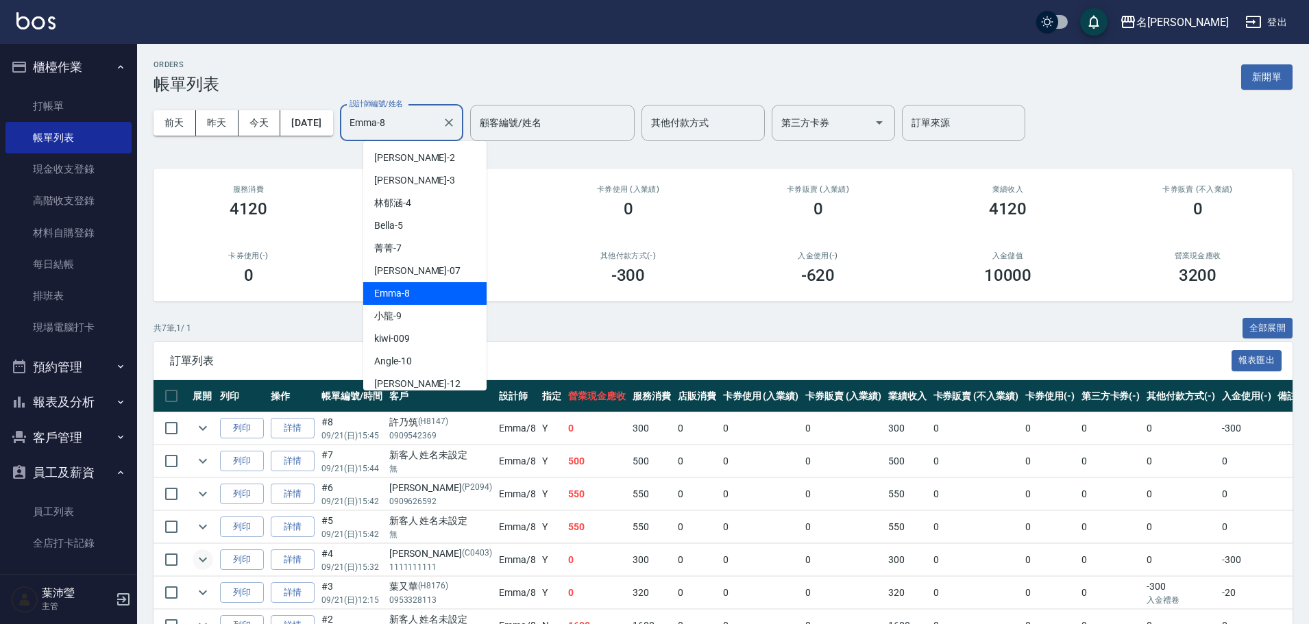
click at [399, 132] on input "Emma-8" at bounding box center [391, 123] width 90 height 24
click at [393, 379] on span "[PERSON_NAME] -12" at bounding box center [417, 384] width 86 height 14
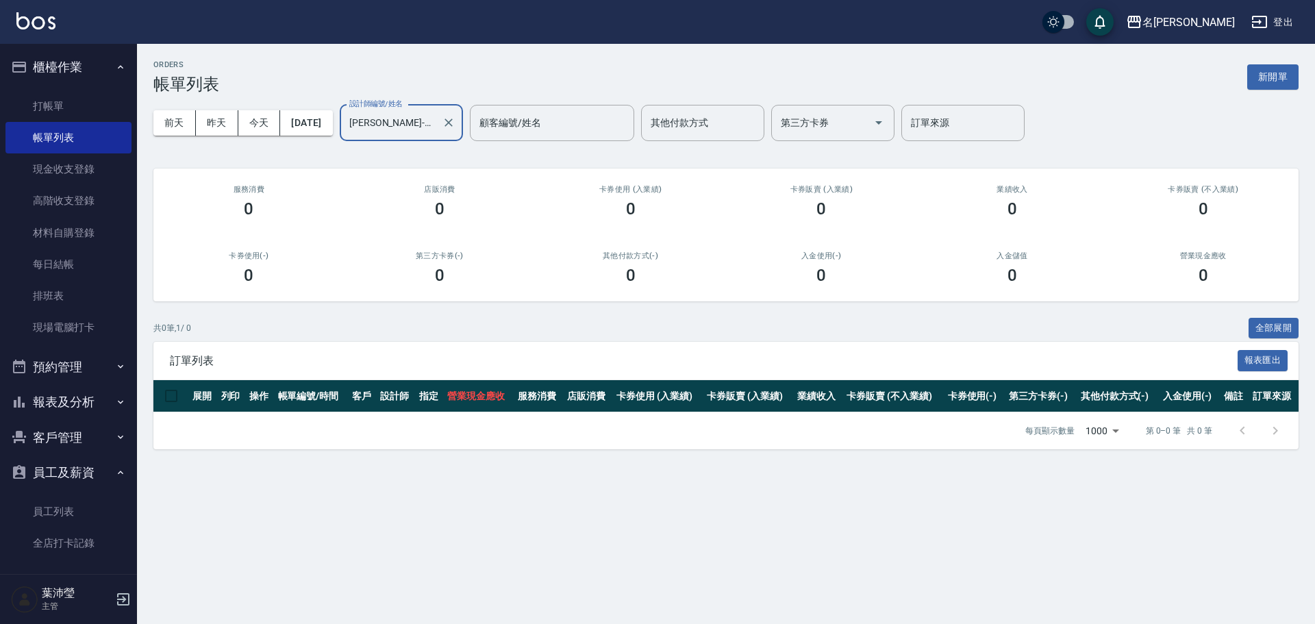
click at [434, 140] on div "[PERSON_NAME]-12 設計師編號/姓名" at bounding box center [401, 123] width 123 height 36
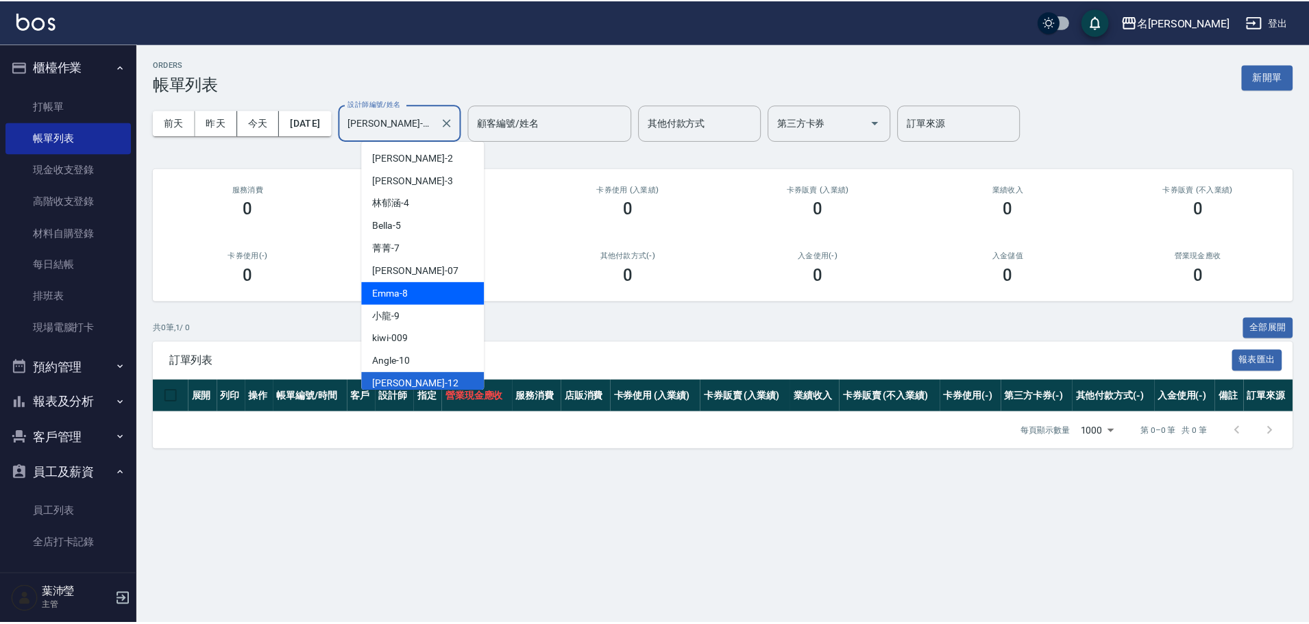
scroll to position [5, 0]
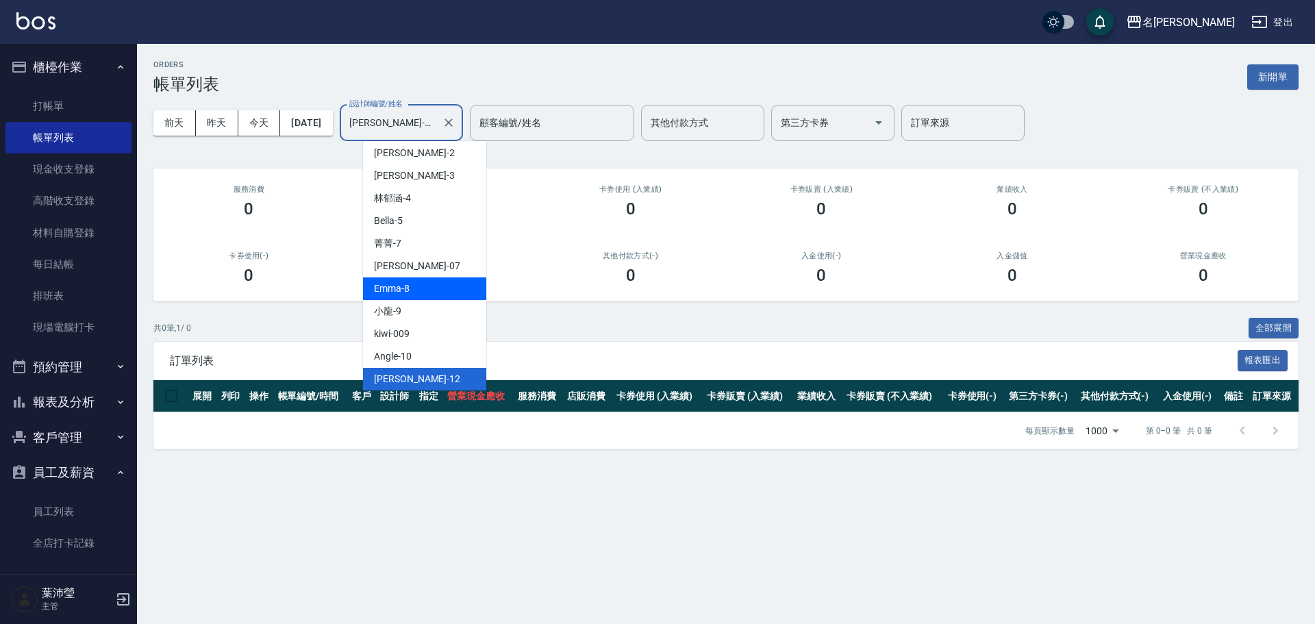
click at [431, 294] on div "Emma -8" at bounding box center [424, 288] width 123 height 23
type input "Emma-8"
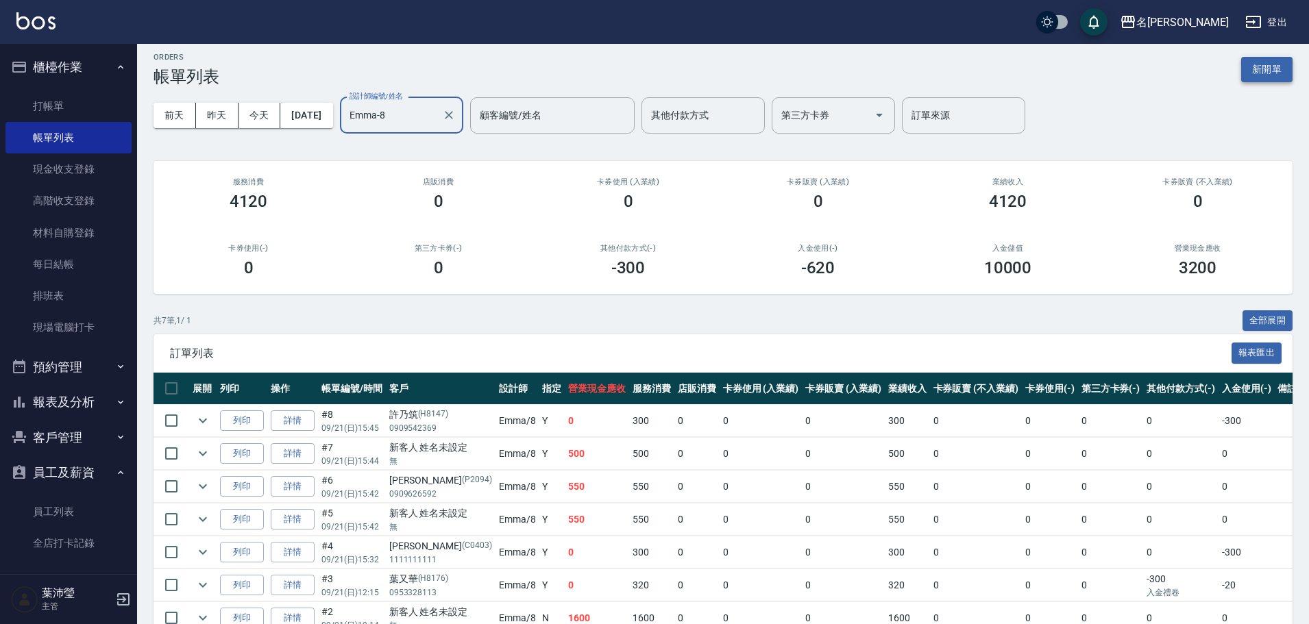
scroll to position [0, 0]
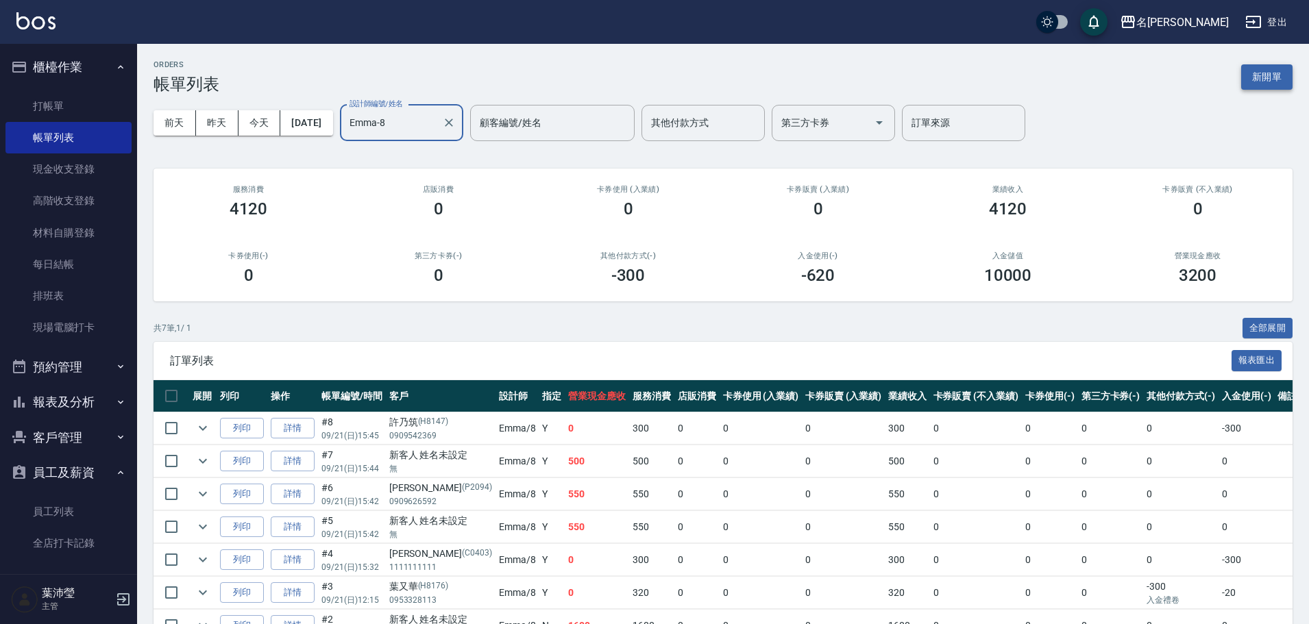
click at [1283, 71] on button "新開單" at bounding box center [1266, 76] width 51 height 25
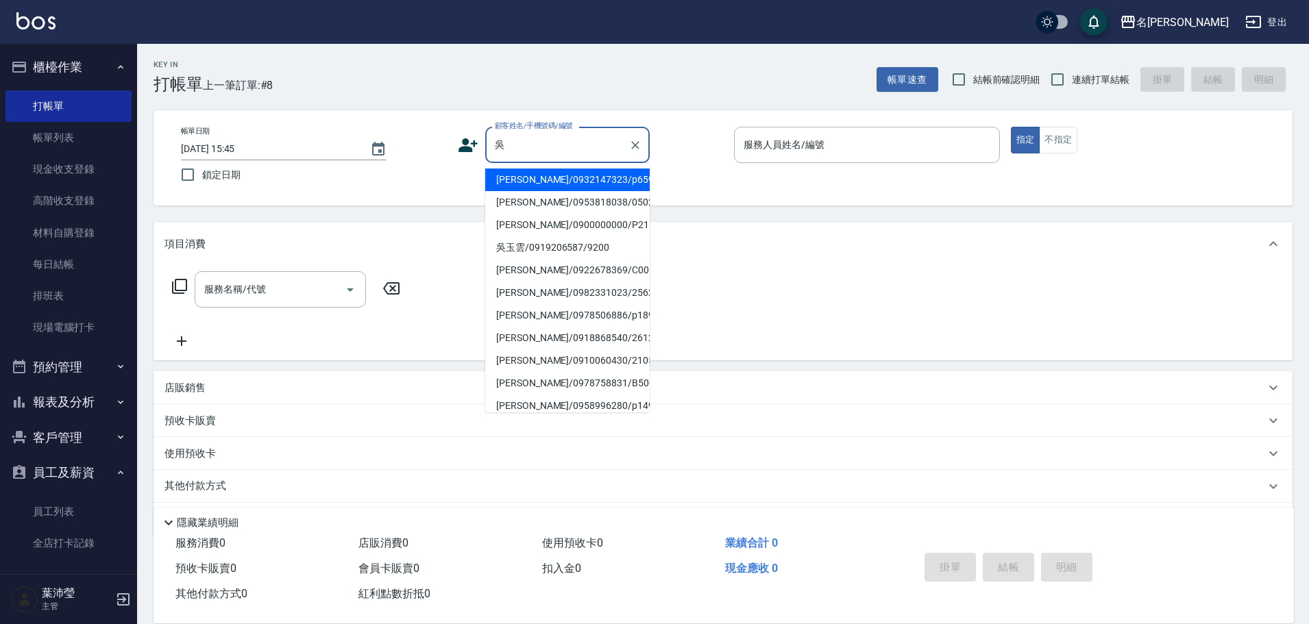
click at [565, 227] on li "[PERSON_NAME]/0900000000/P2157" at bounding box center [567, 225] width 164 height 23
type input "[PERSON_NAME]/0900000000/P2157"
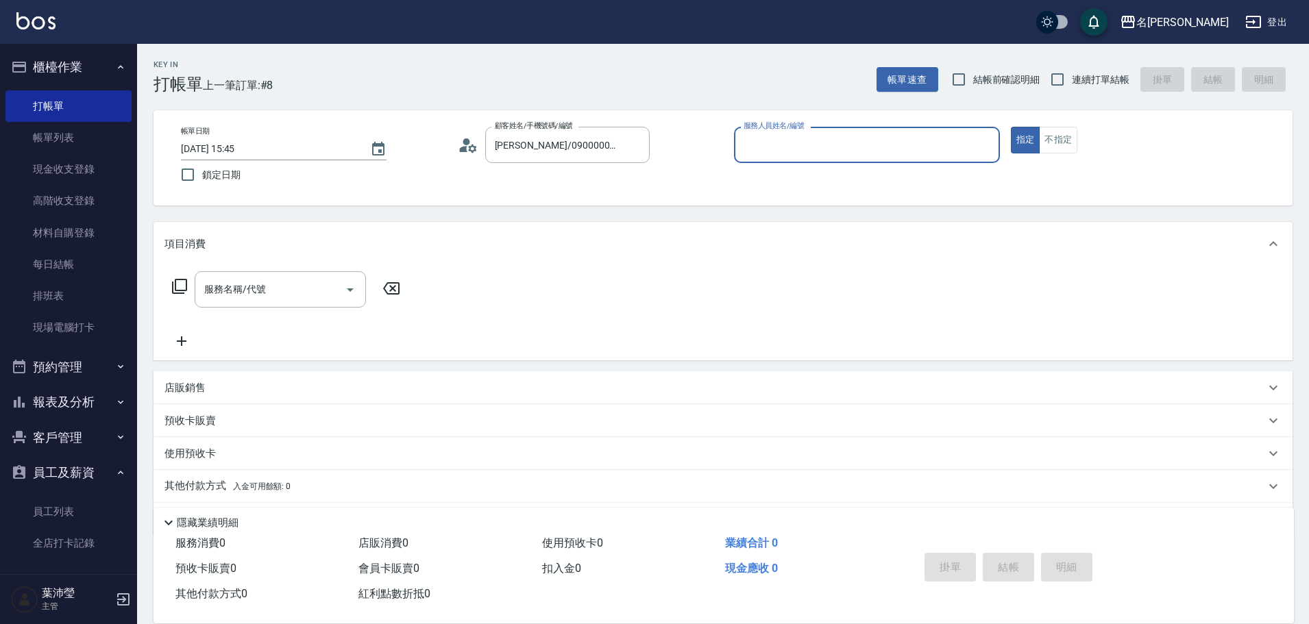
click at [841, 147] on input "服務人員姓名/編號" at bounding box center [866, 145] width 253 height 24
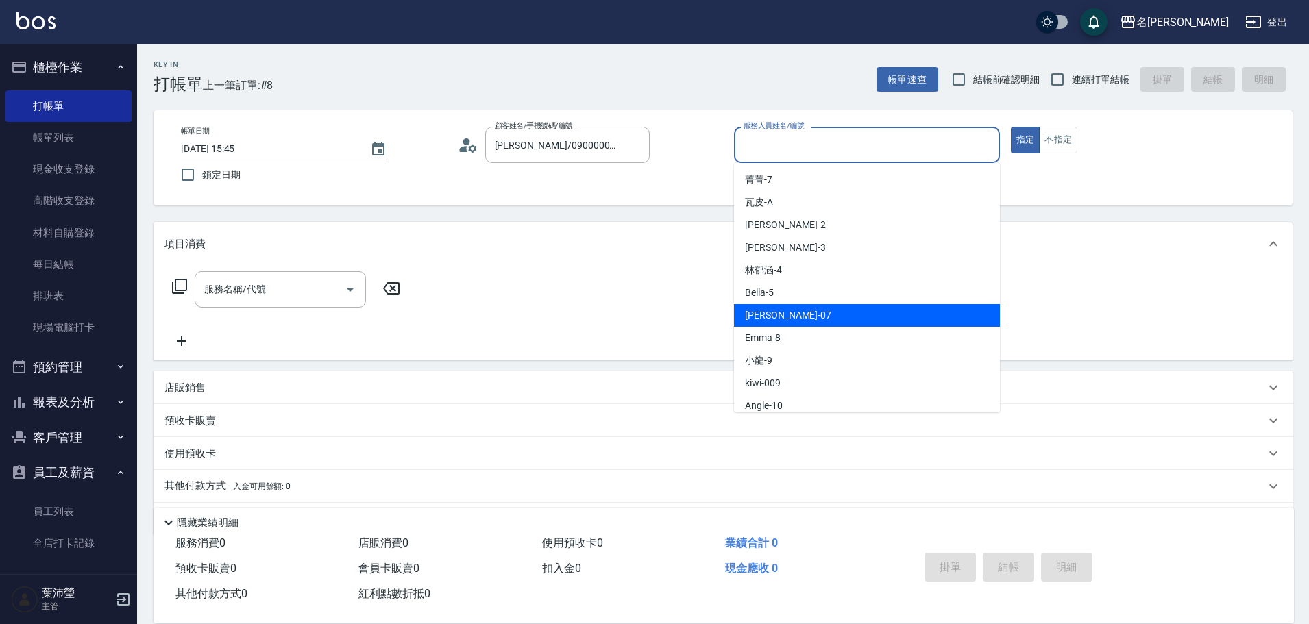
click at [802, 323] on div "雅君 -07" at bounding box center [867, 315] width 266 height 23
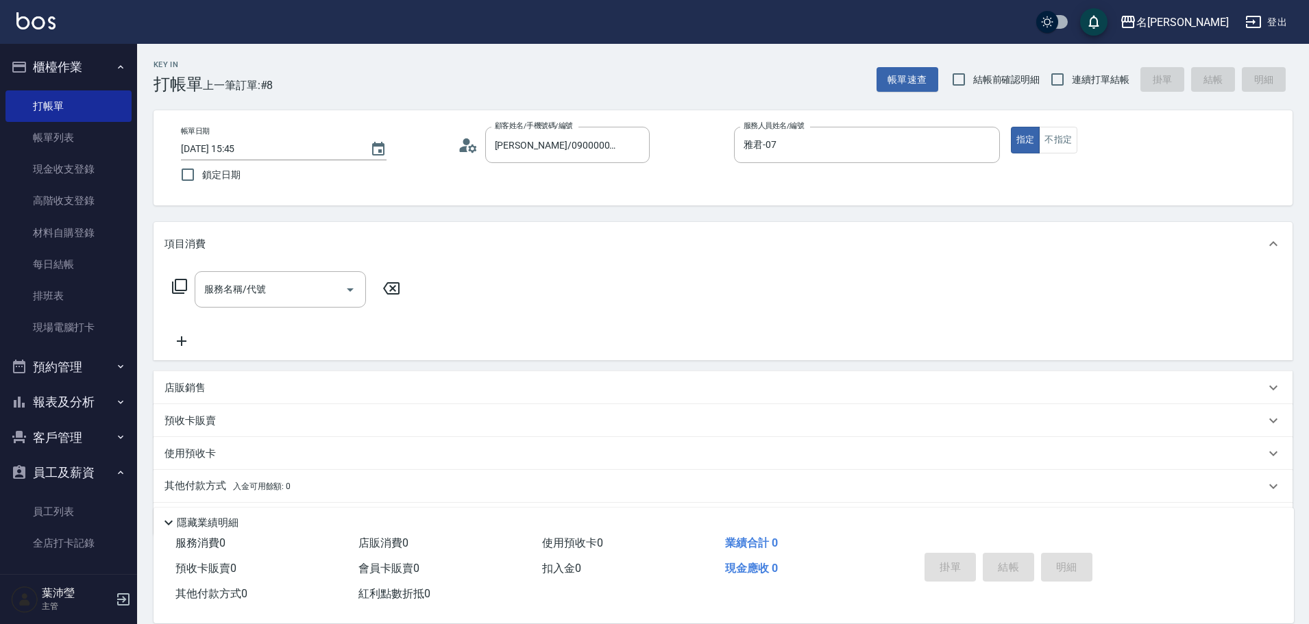
click at [803, 173] on p at bounding box center [867, 170] width 266 height 14
click at [819, 147] on input "雅君-07" at bounding box center [856, 145] width 233 height 24
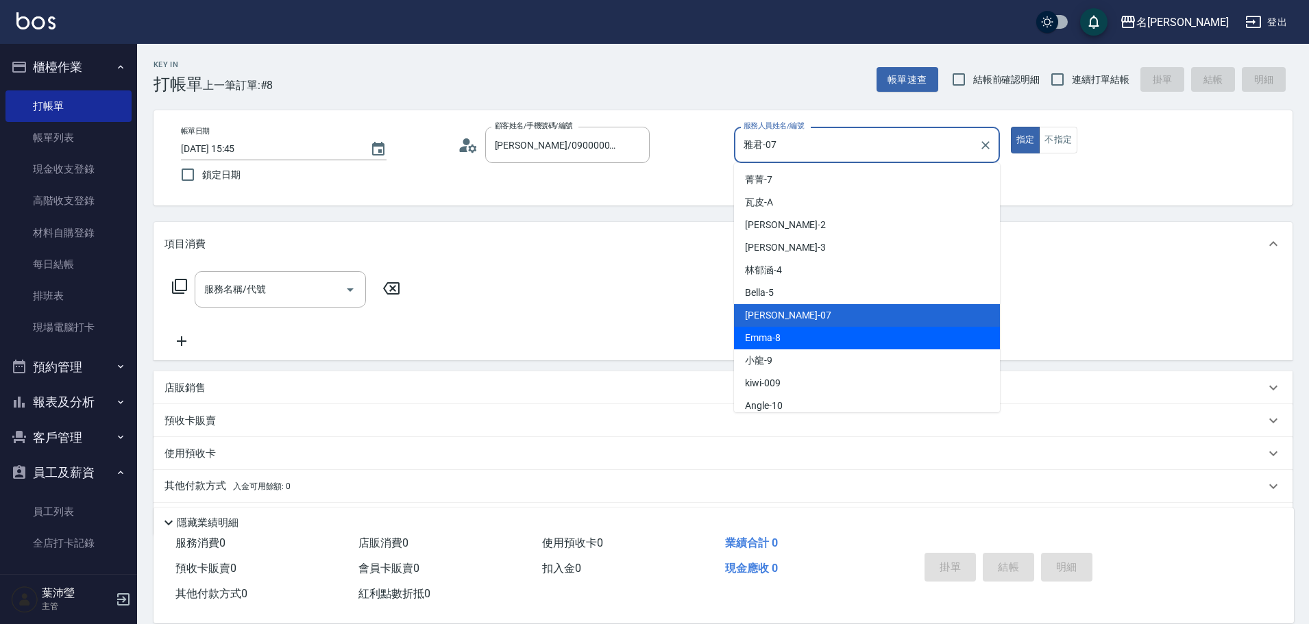
click at [777, 336] on span "Emma -8" at bounding box center [763, 338] width 36 height 14
type input "Emma-8"
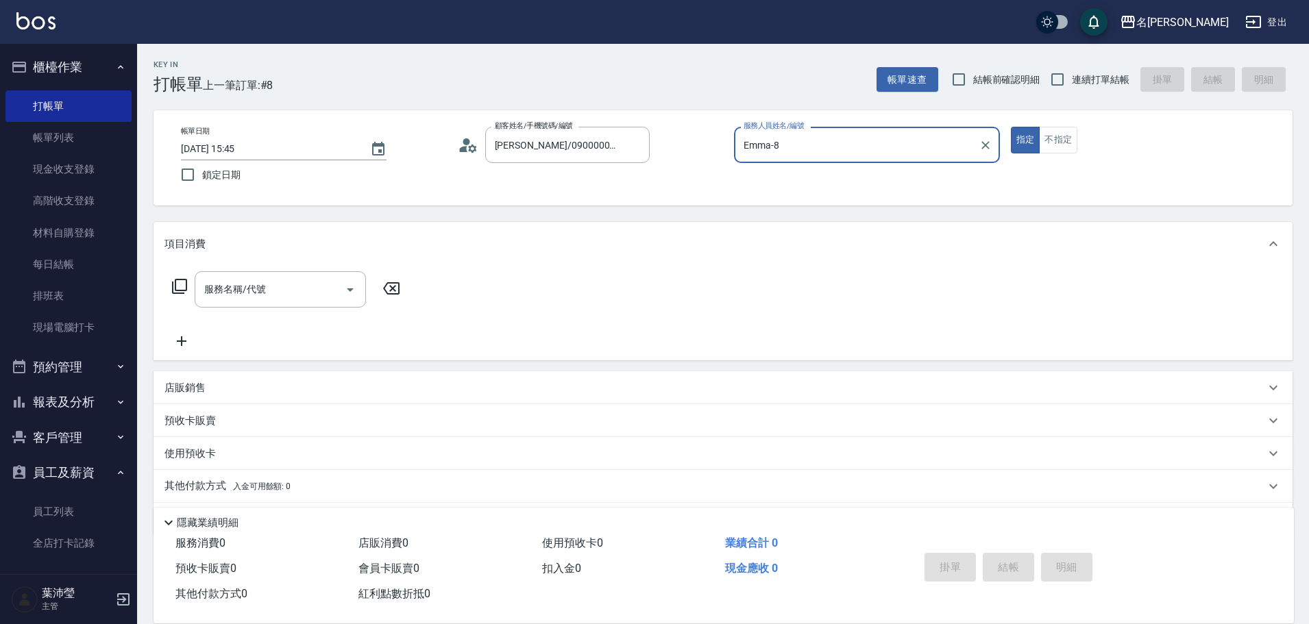
click at [282, 310] on div "服務名稱/代號 服務名稱/代號" at bounding box center [286, 310] width 244 height 78
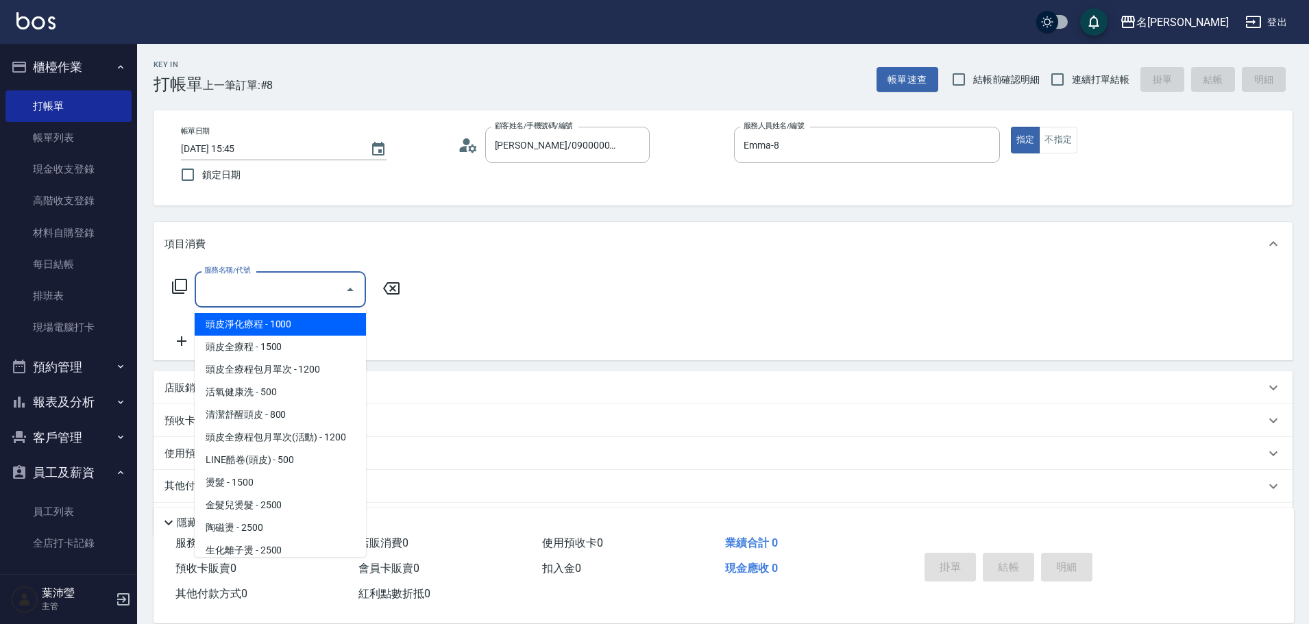
click at [287, 294] on input "服務名稱/代號" at bounding box center [270, 289] width 138 height 24
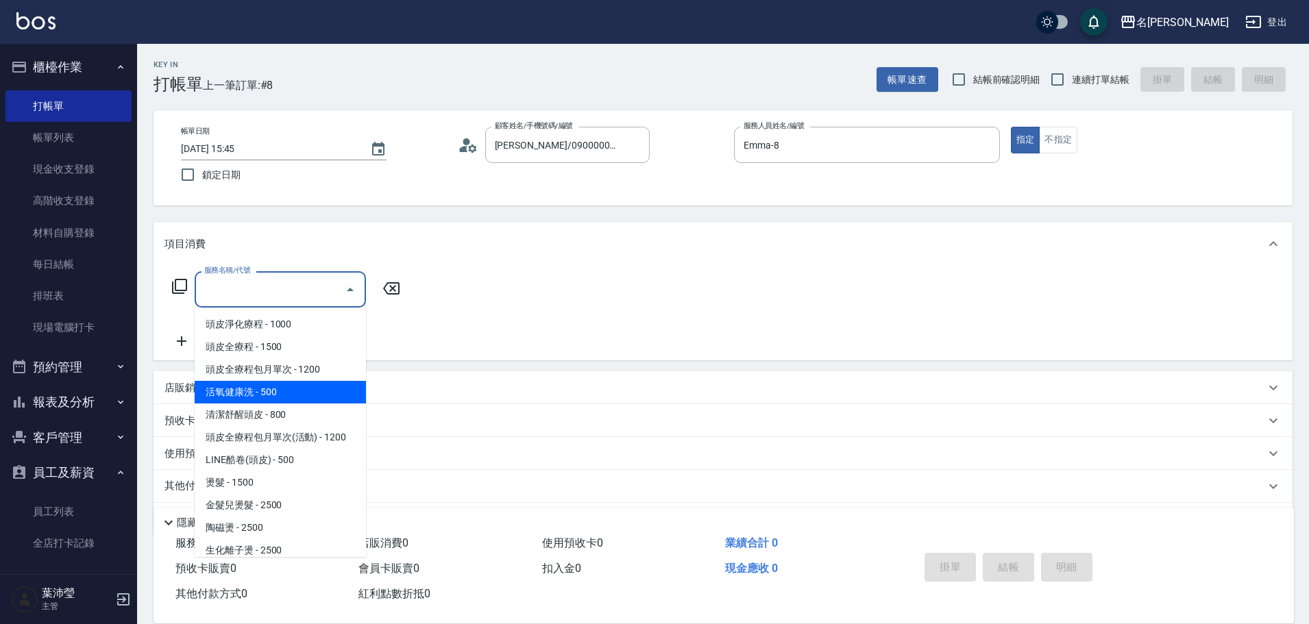
click at [282, 388] on span "活氧健康洗 - 500" at bounding box center [280, 392] width 171 height 23
type input "活氧健康洗(109)"
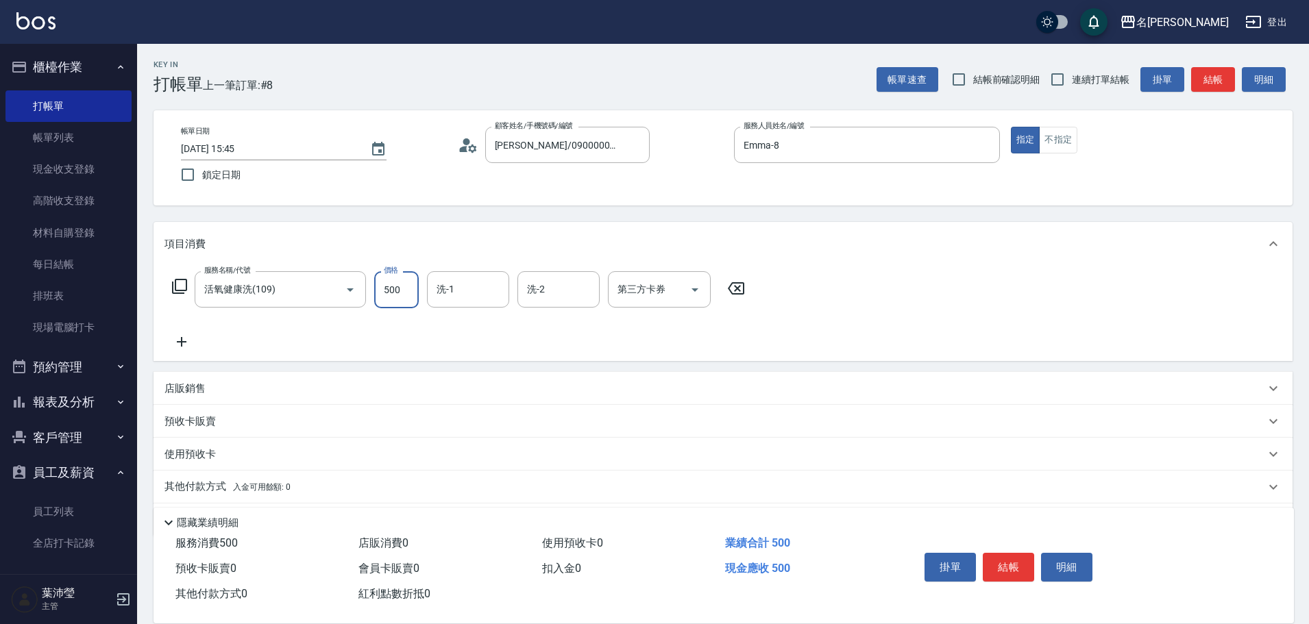
click at [395, 277] on input "500" at bounding box center [396, 289] width 45 height 37
type input "600"
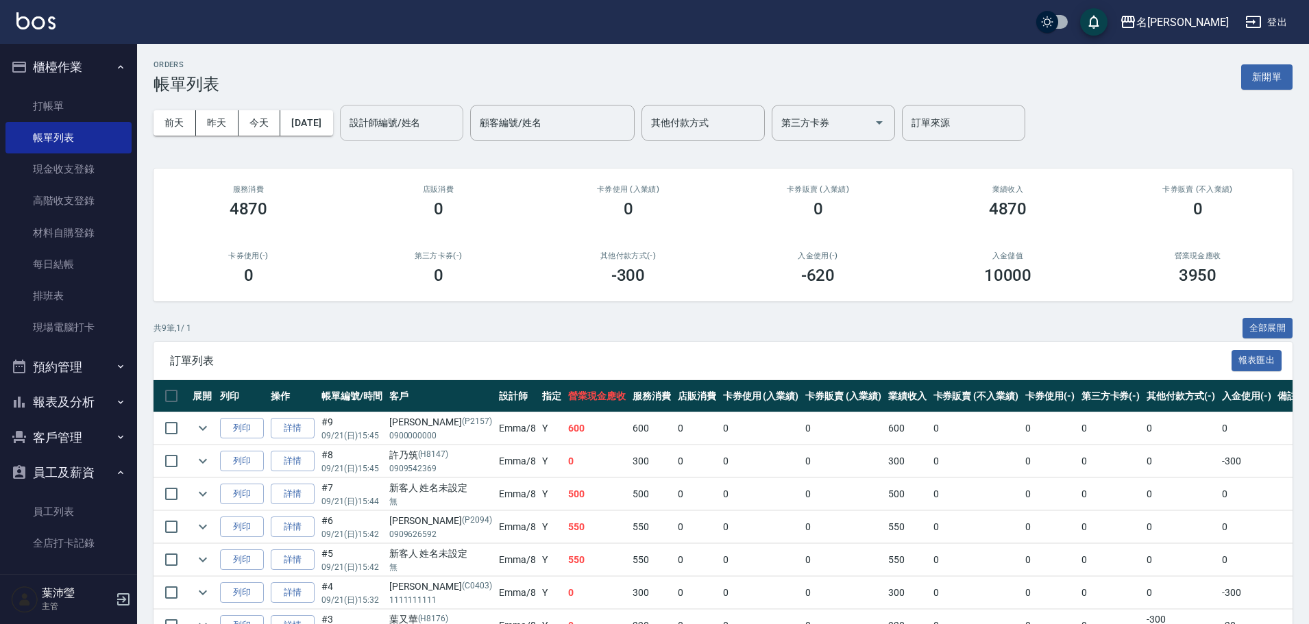
click at [455, 116] on input "設計師編號/姓名" at bounding box center [401, 123] width 111 height 24
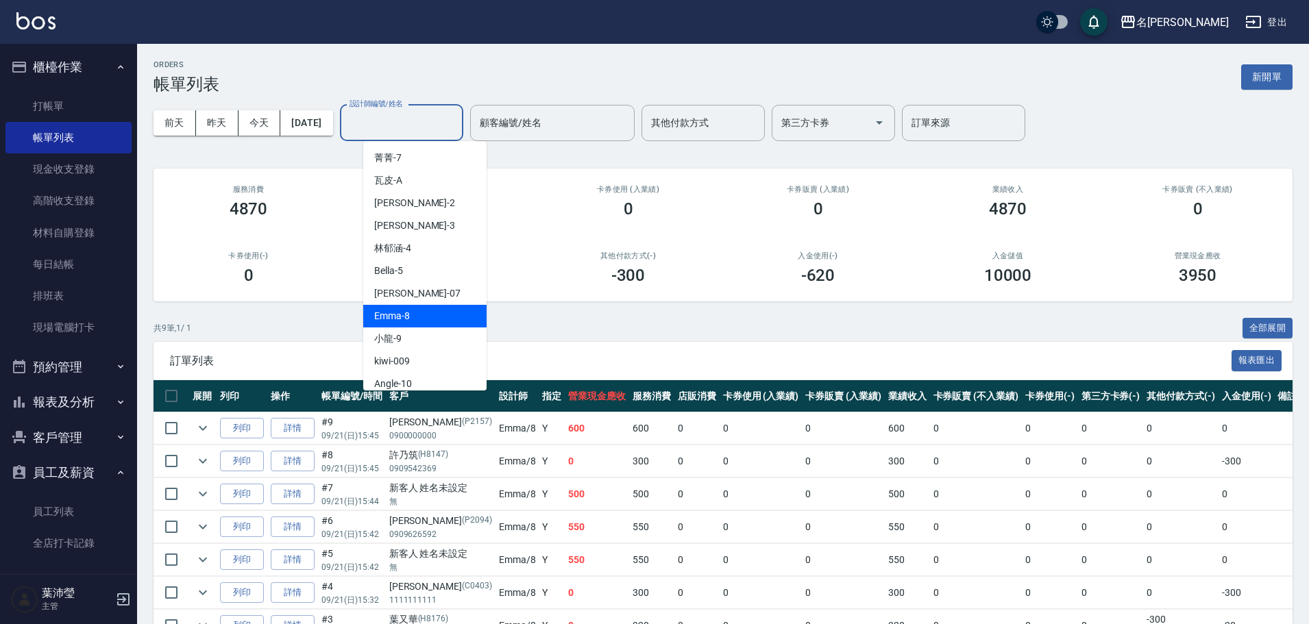
click at [397, 314] on span "Emma -8" at bounding box center [392, 316] width 36 height 14
type input "Emma-8"
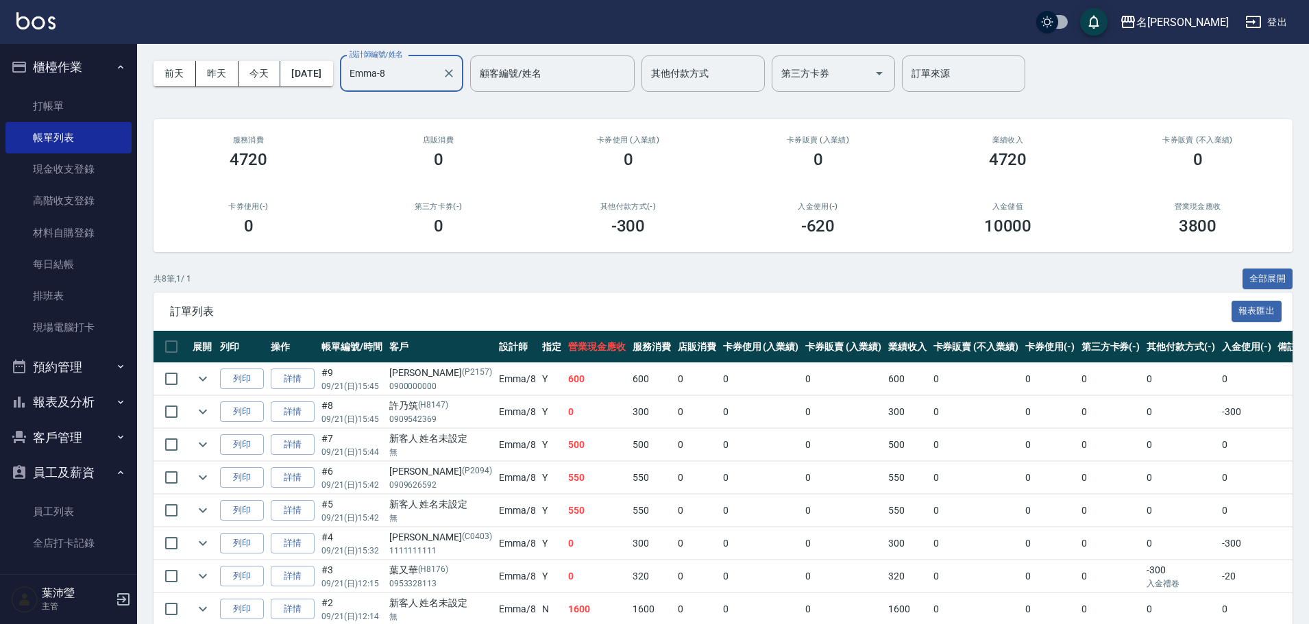
scroll to position [115, 0]
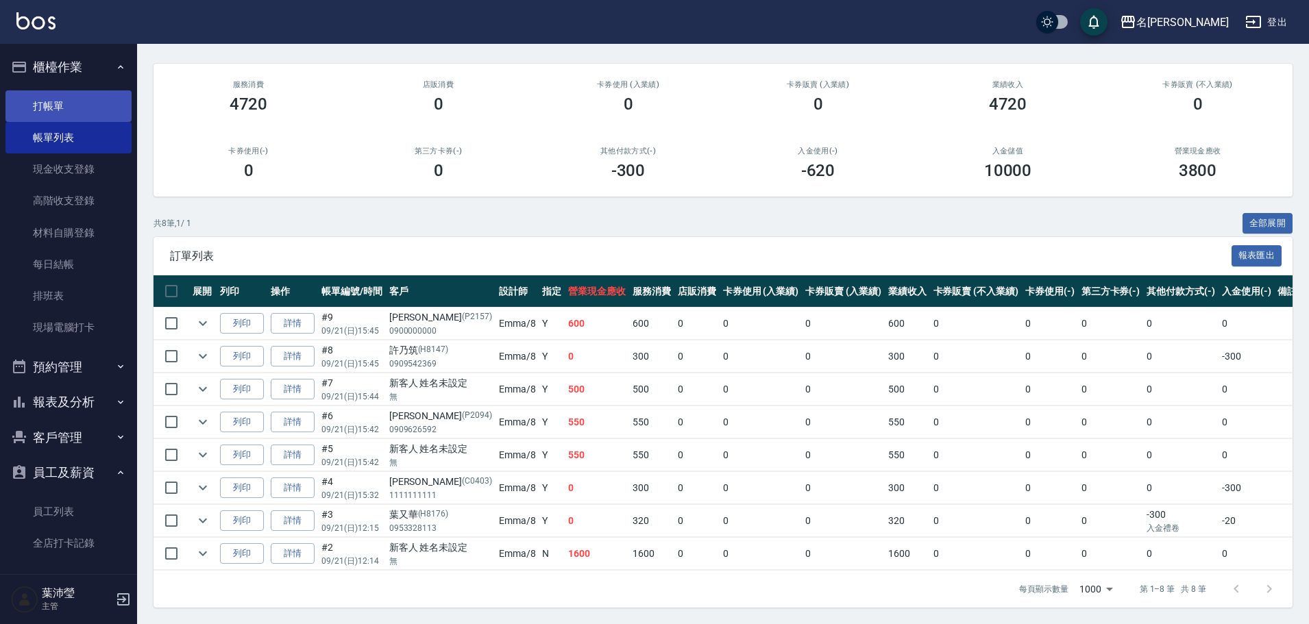
click at [38, 95] on link "打帳單" at bounding box center [68, 106] width 126 height 32
